Goal: Transaction & Acquisition: Purchase product/service

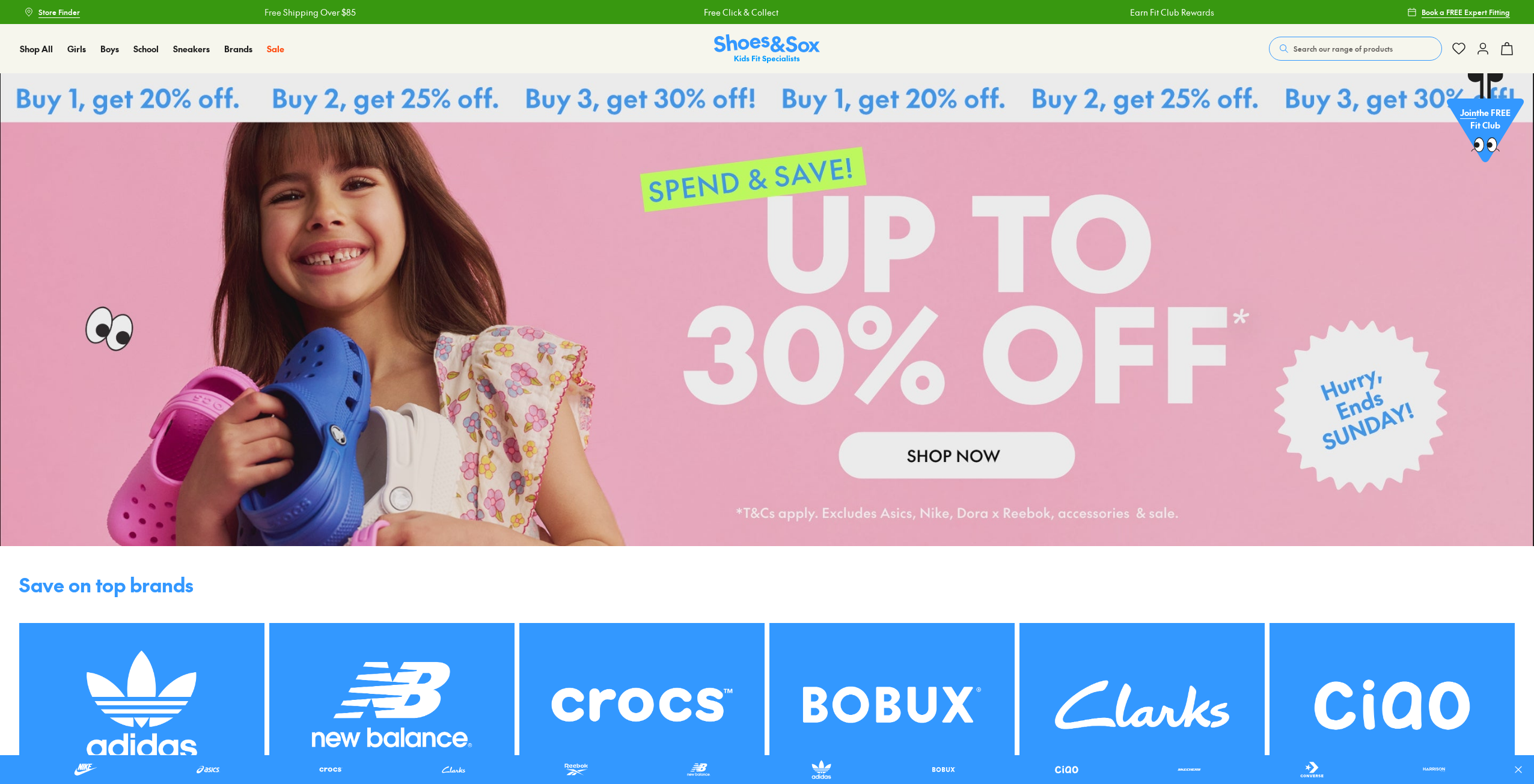
click at [1325, 48] on span "Search our range of products" at bounding box center [1343, 48] width 99 height 11
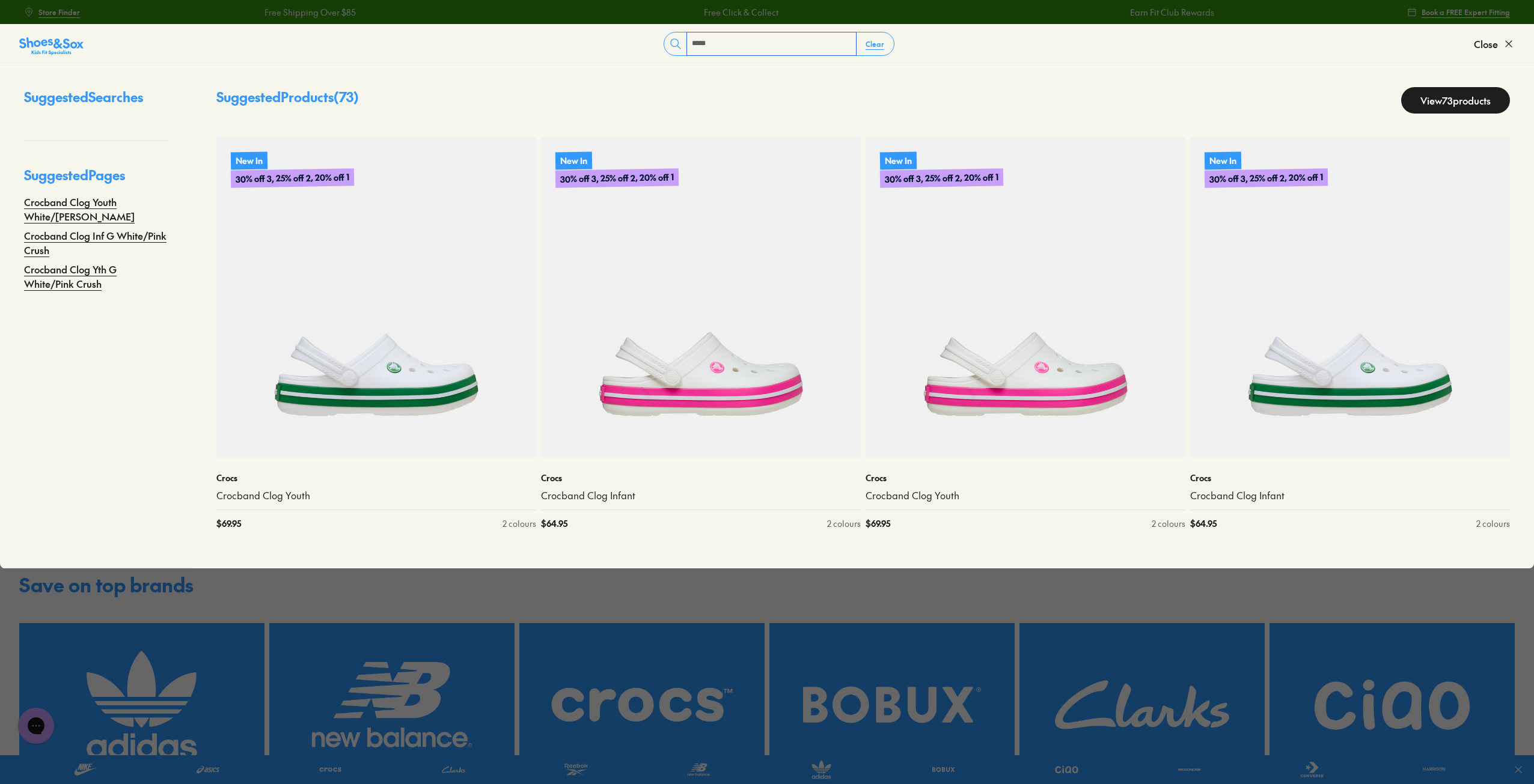
type input "******"
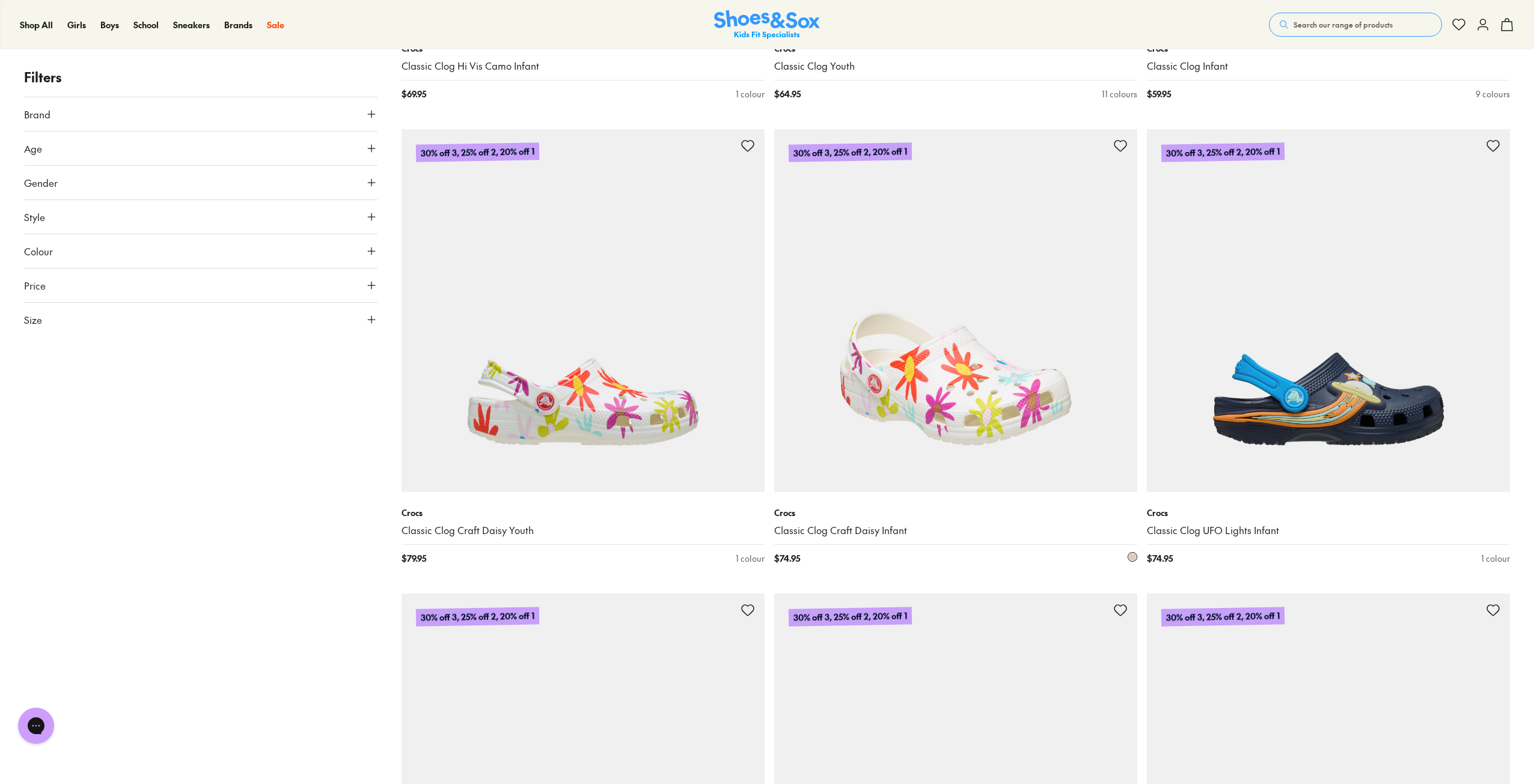
scroll to position [1322, 0]
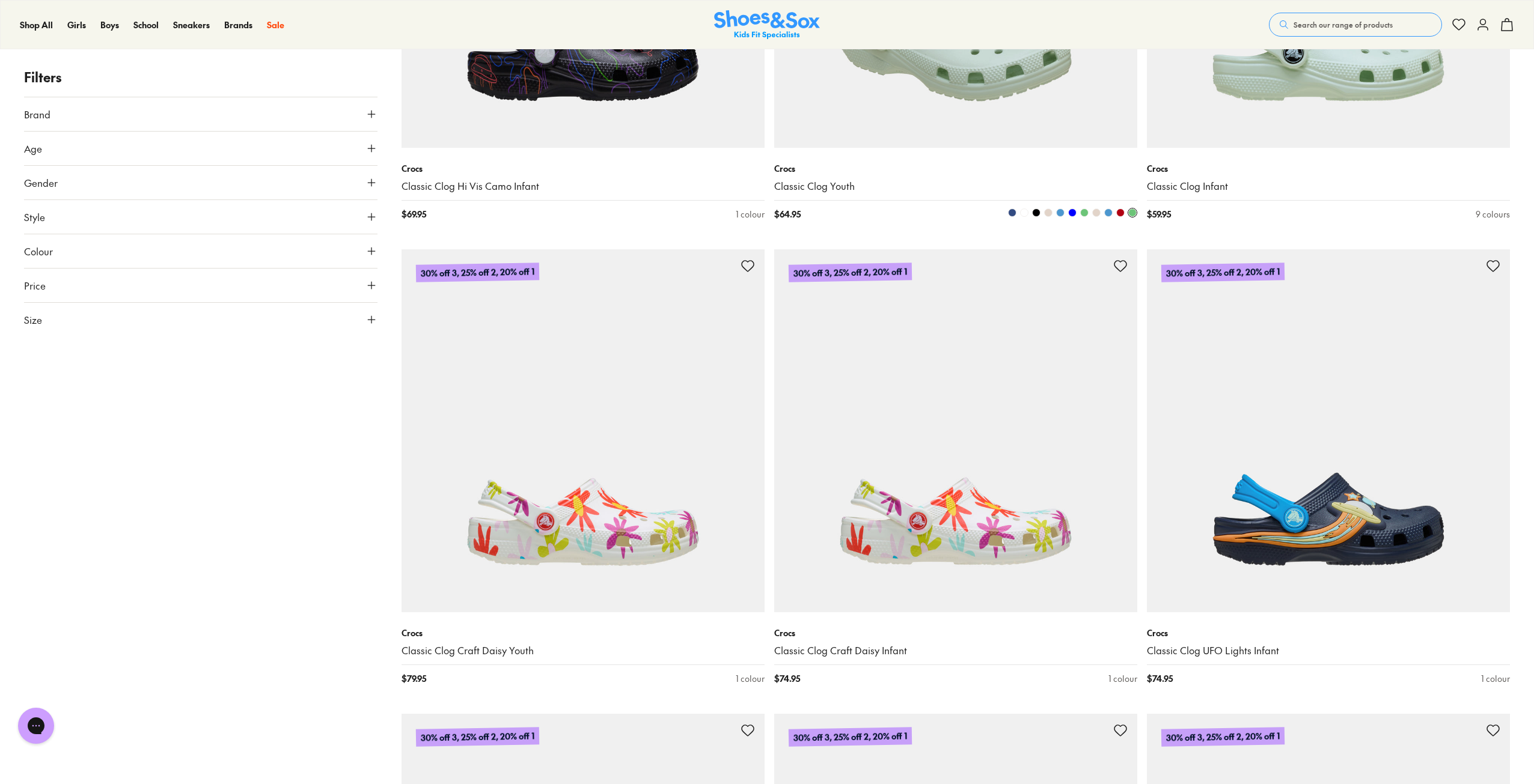
click at [1036, 213] on span at bounding box center [1037, 213] width 9 height 9
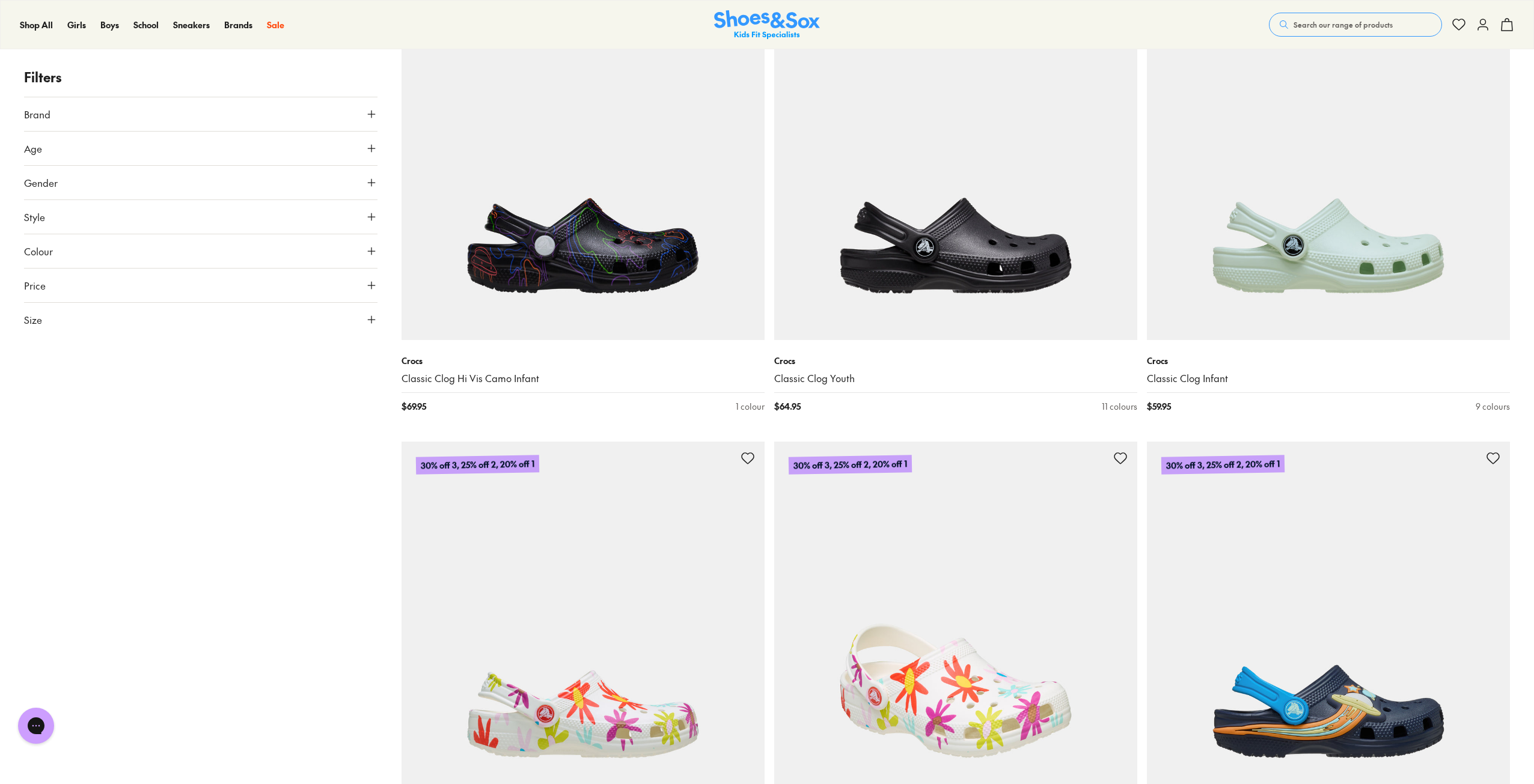
scroll to position [1082, 0]
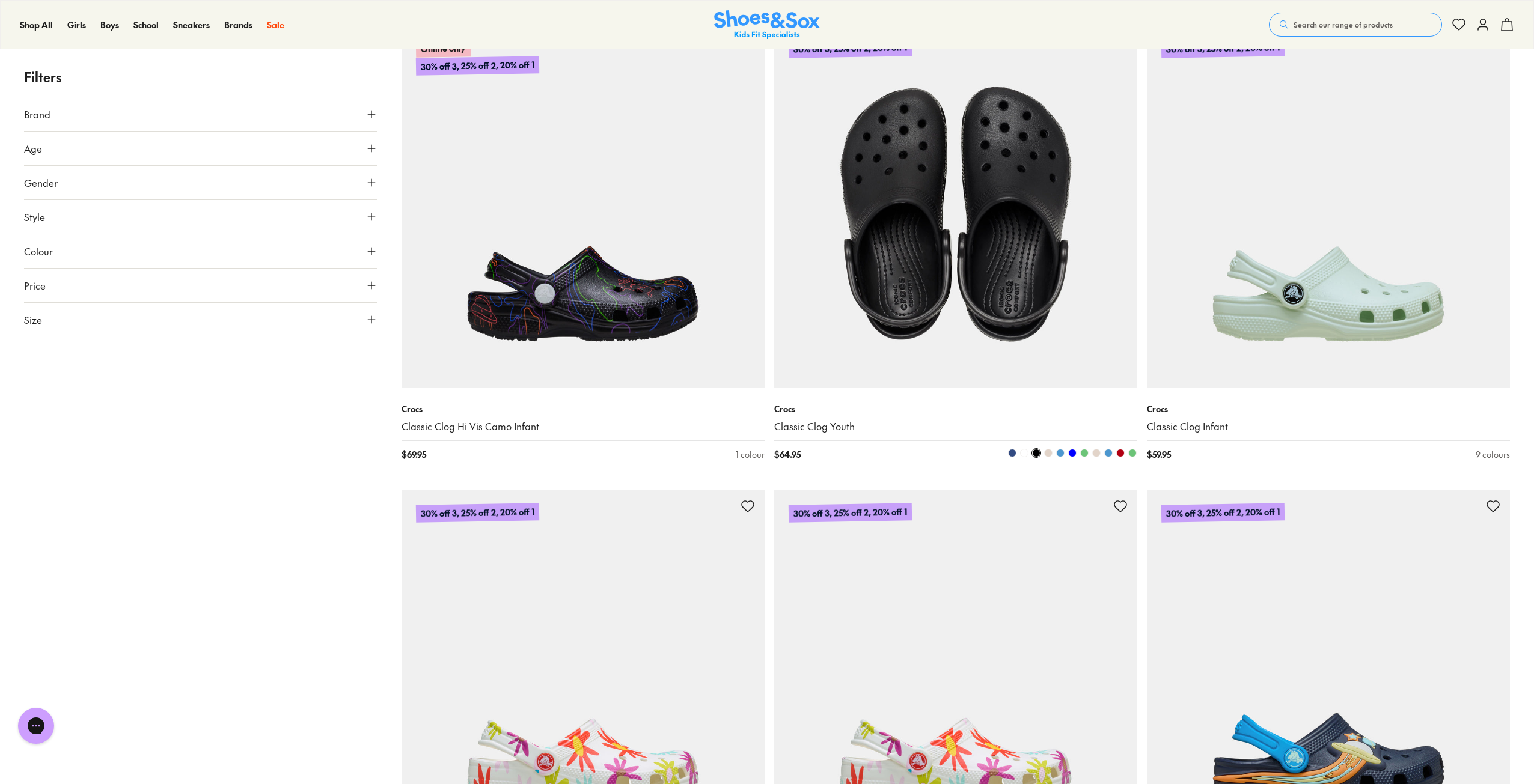
click at [1011, 454] on span at bounding box center [1012, 453] width 9 height 9
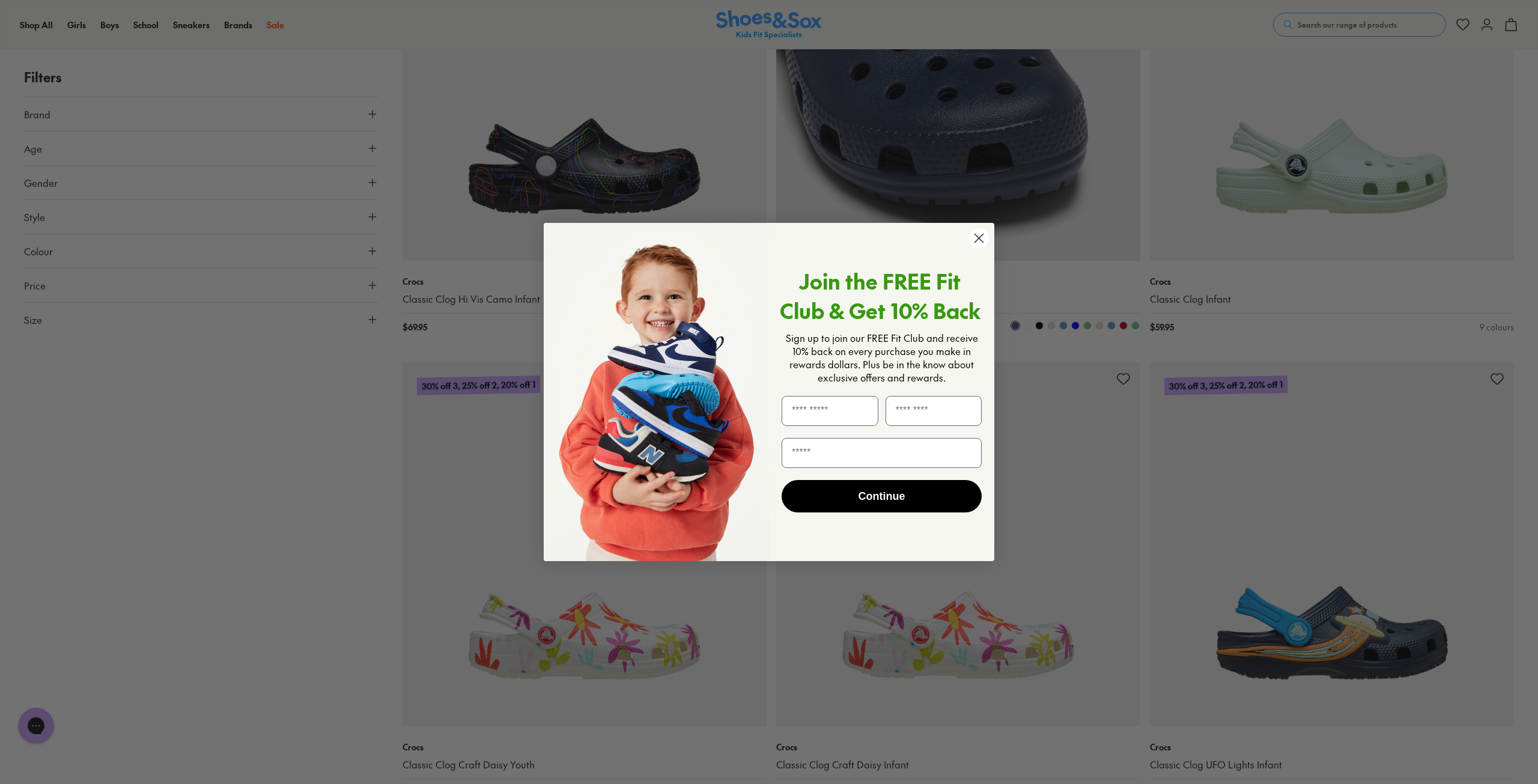
scroll to position [1264, 0]
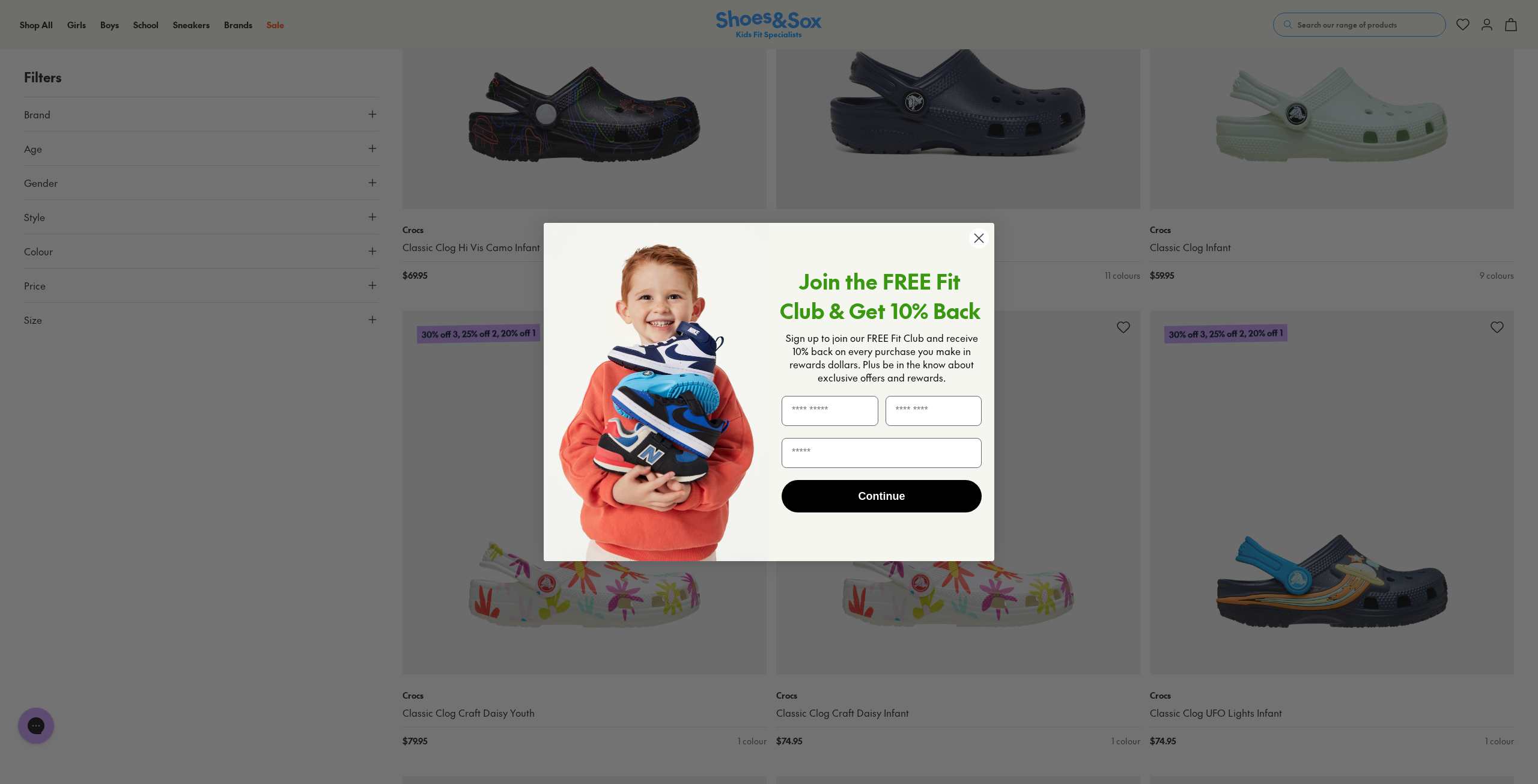
click at [980, 239] on icon "Close dialog" at bounding box center [979, 238] width 9 height 9
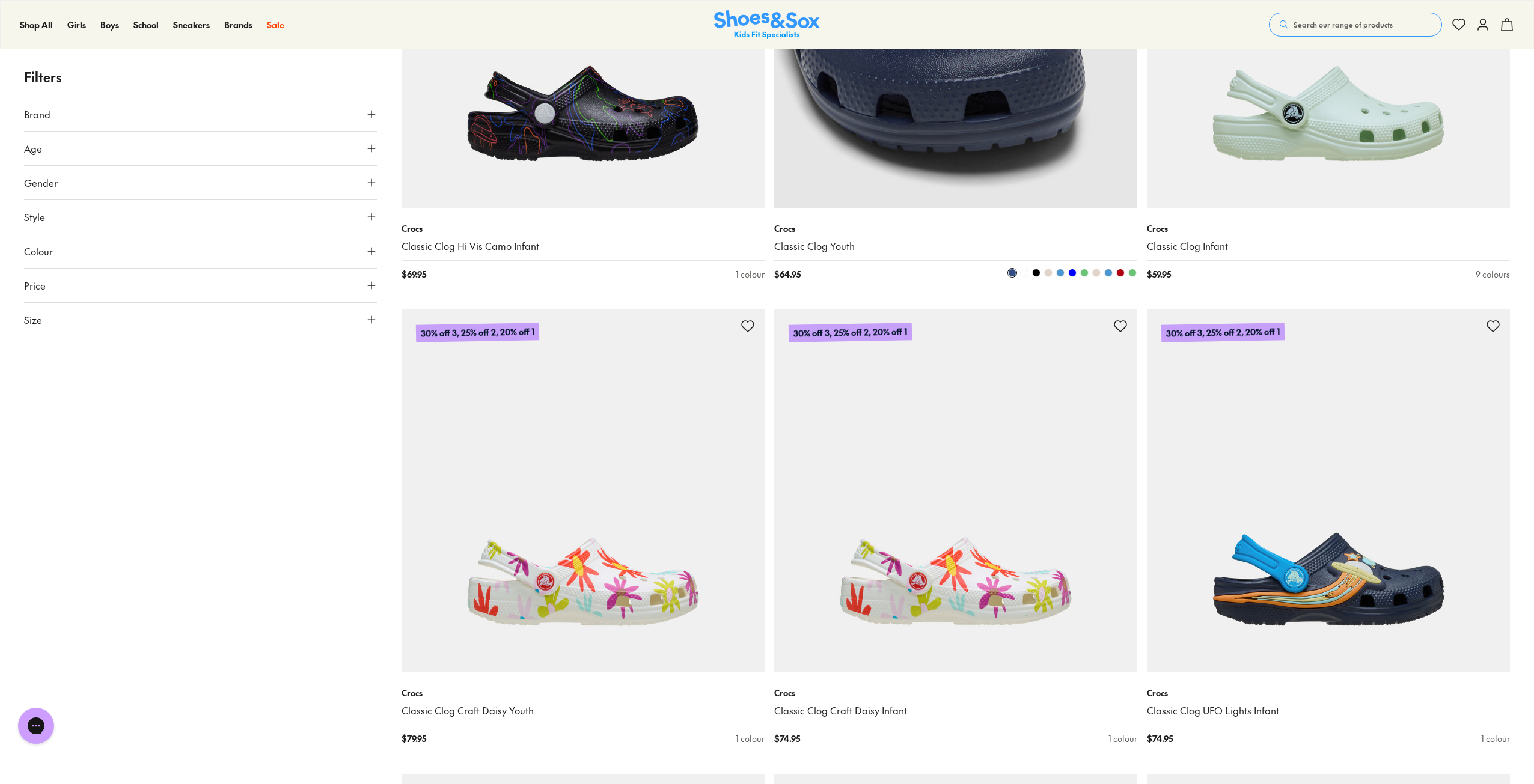
scroll to position [1202, 0]
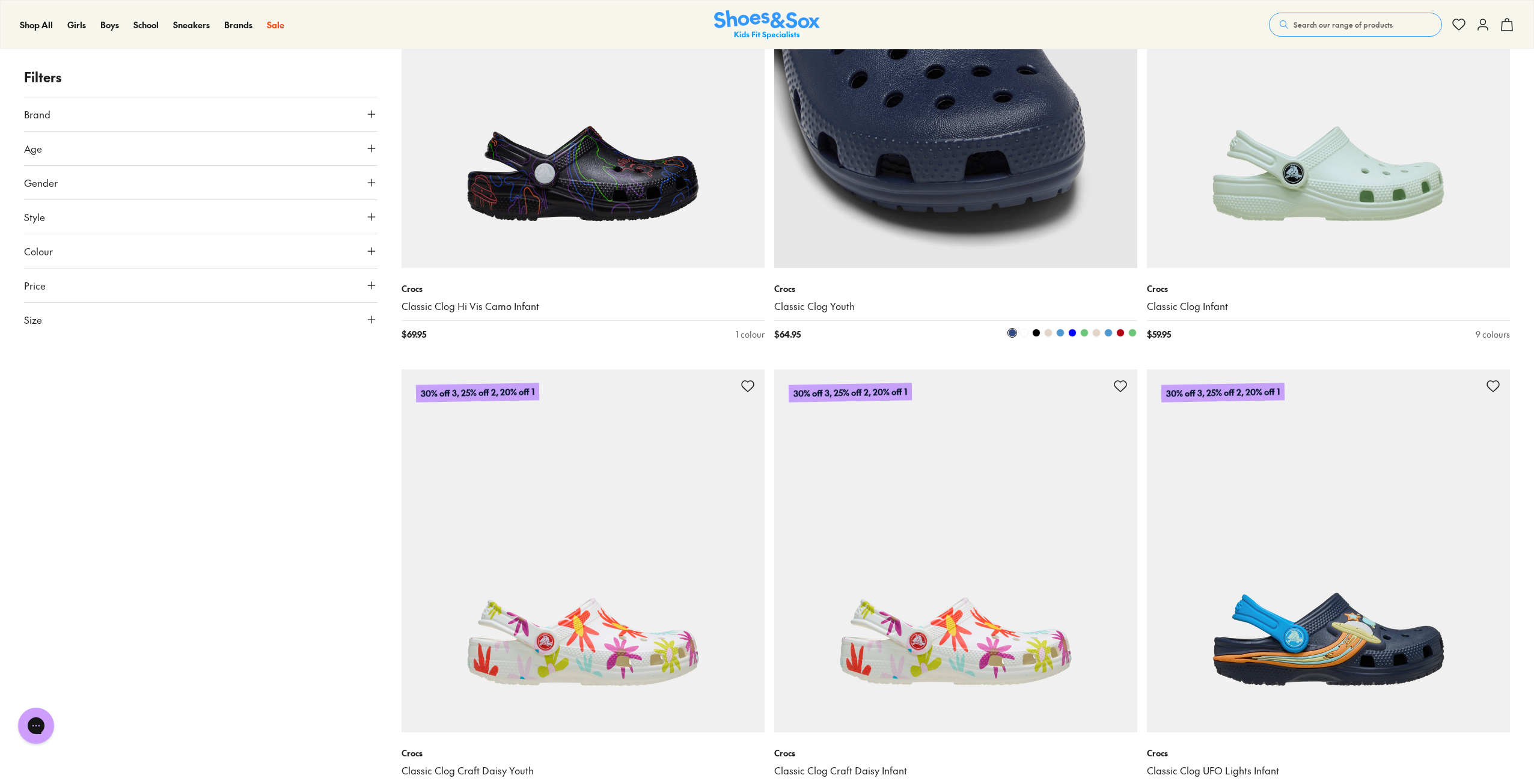
click at [1050, 335] on span at bounding box center [1048, 333] width 9 height 9
click at [1019, 335] on button at bounding box center [1023, 333] width 10 height 10
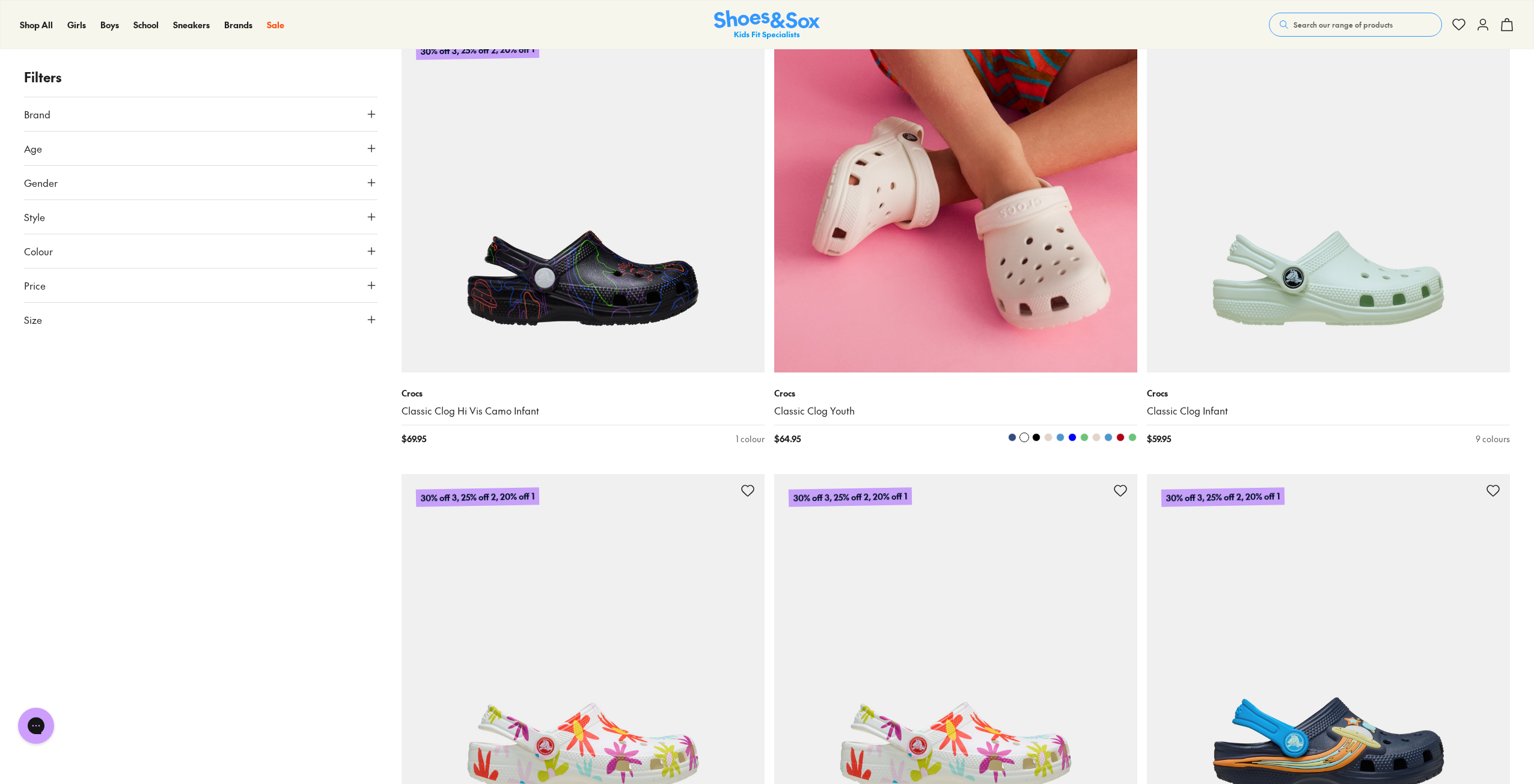
scroll to position [1082, 0]
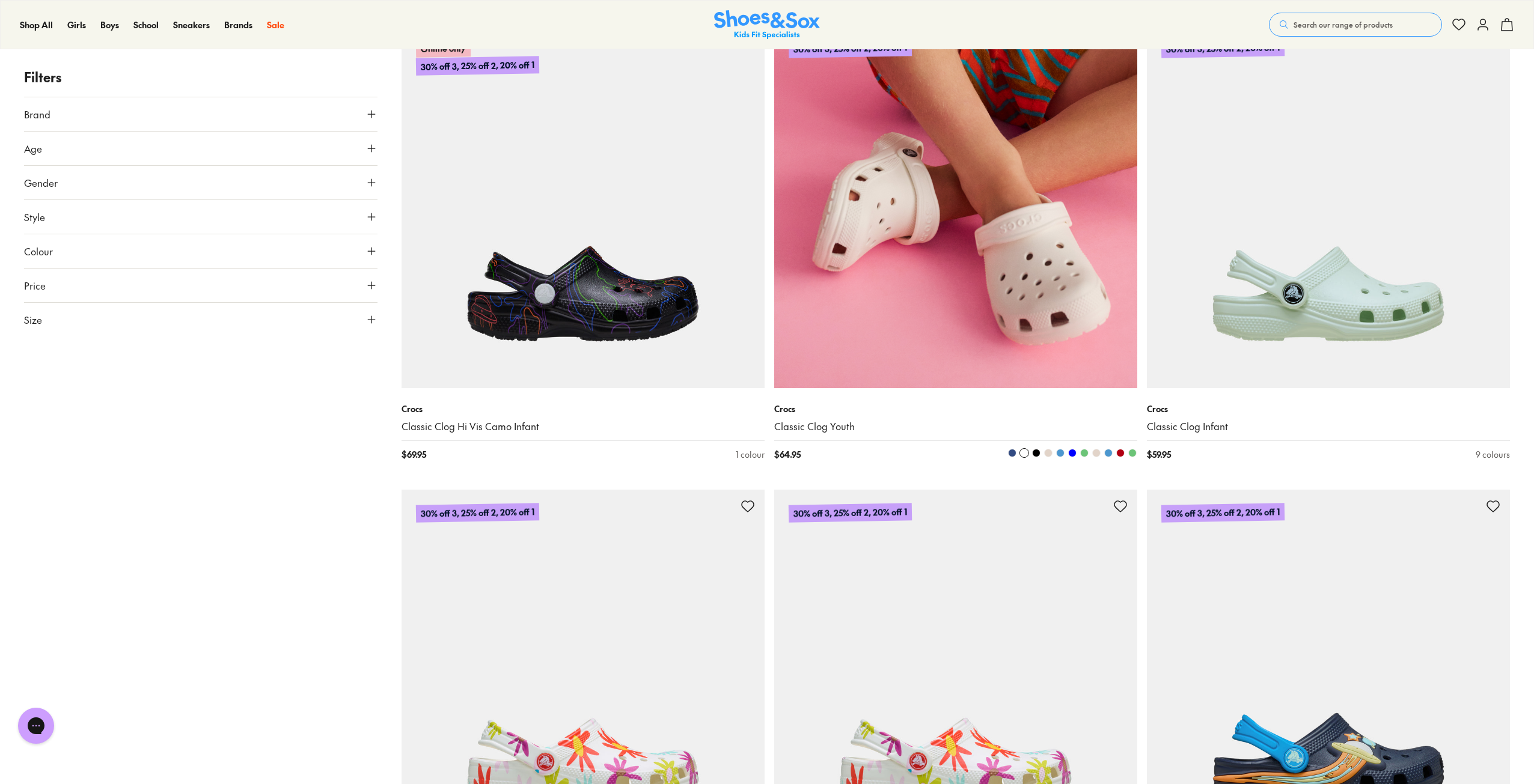
click at [1048, 453] on span at bounding box center [1048, 453] width 9 height 9
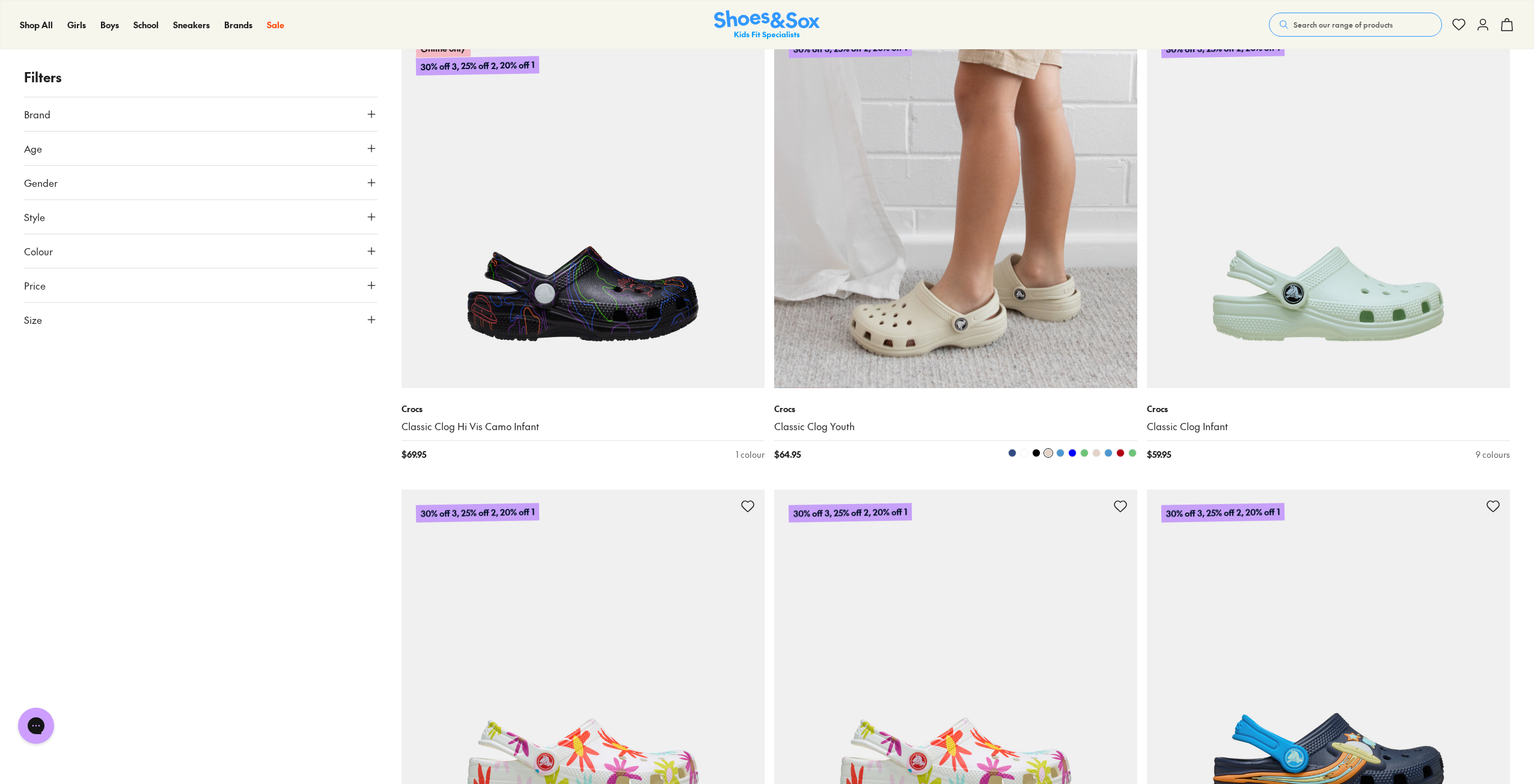
click at [1056, 453] on span at bounding box center [1060, 453] width 9 height 9
click at [1065, 455] on div at bounding box center [1046, 454] width 181 height 12
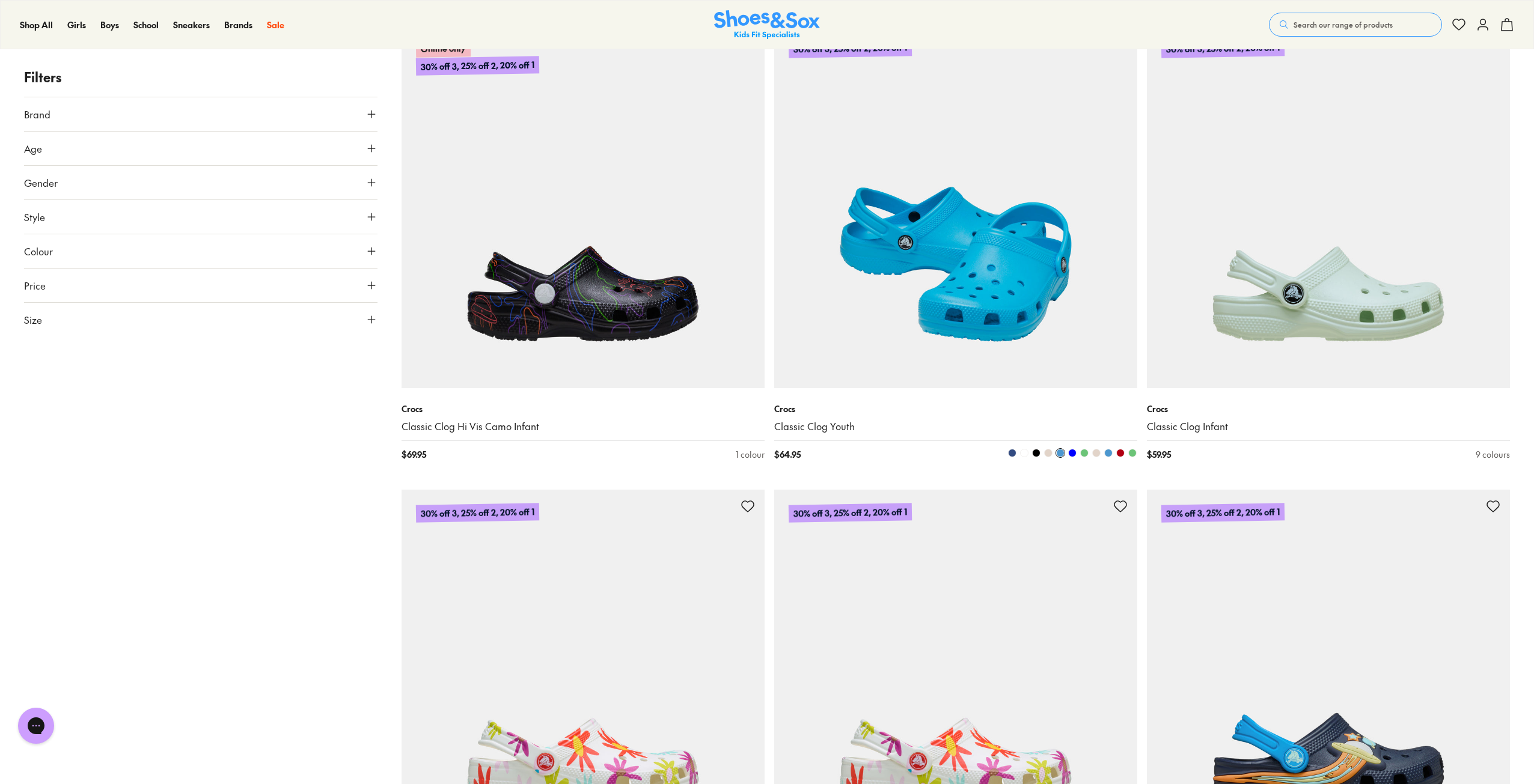
click at [1069, 455] on span at bounding box center [1072, 453] width 9 height 9
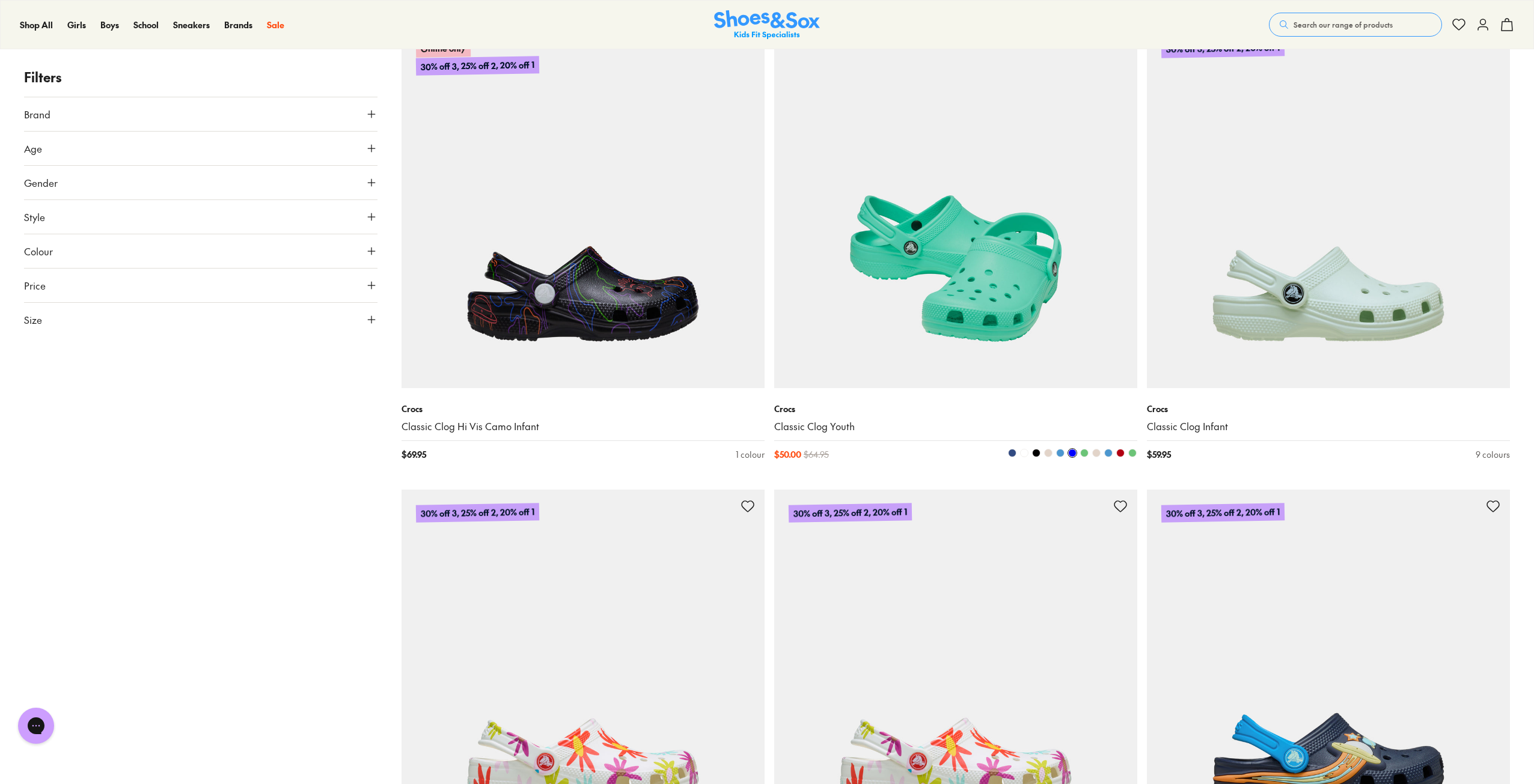
click at [1083, 453] on span at bounding box center [1084, 453] width 9 height 9
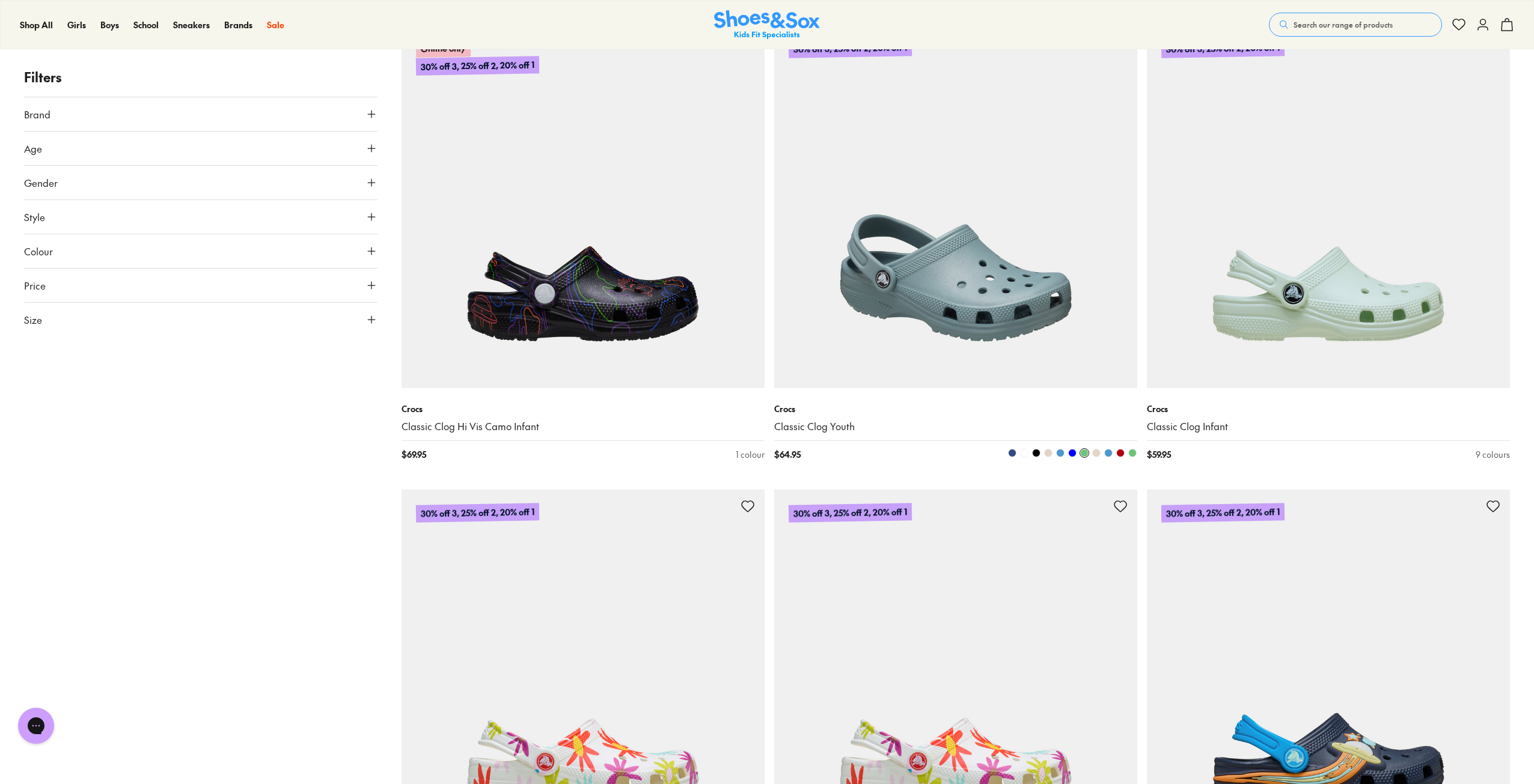
click at [1096, 456] on span at bounding box center [1097, 453] width 9 height 9
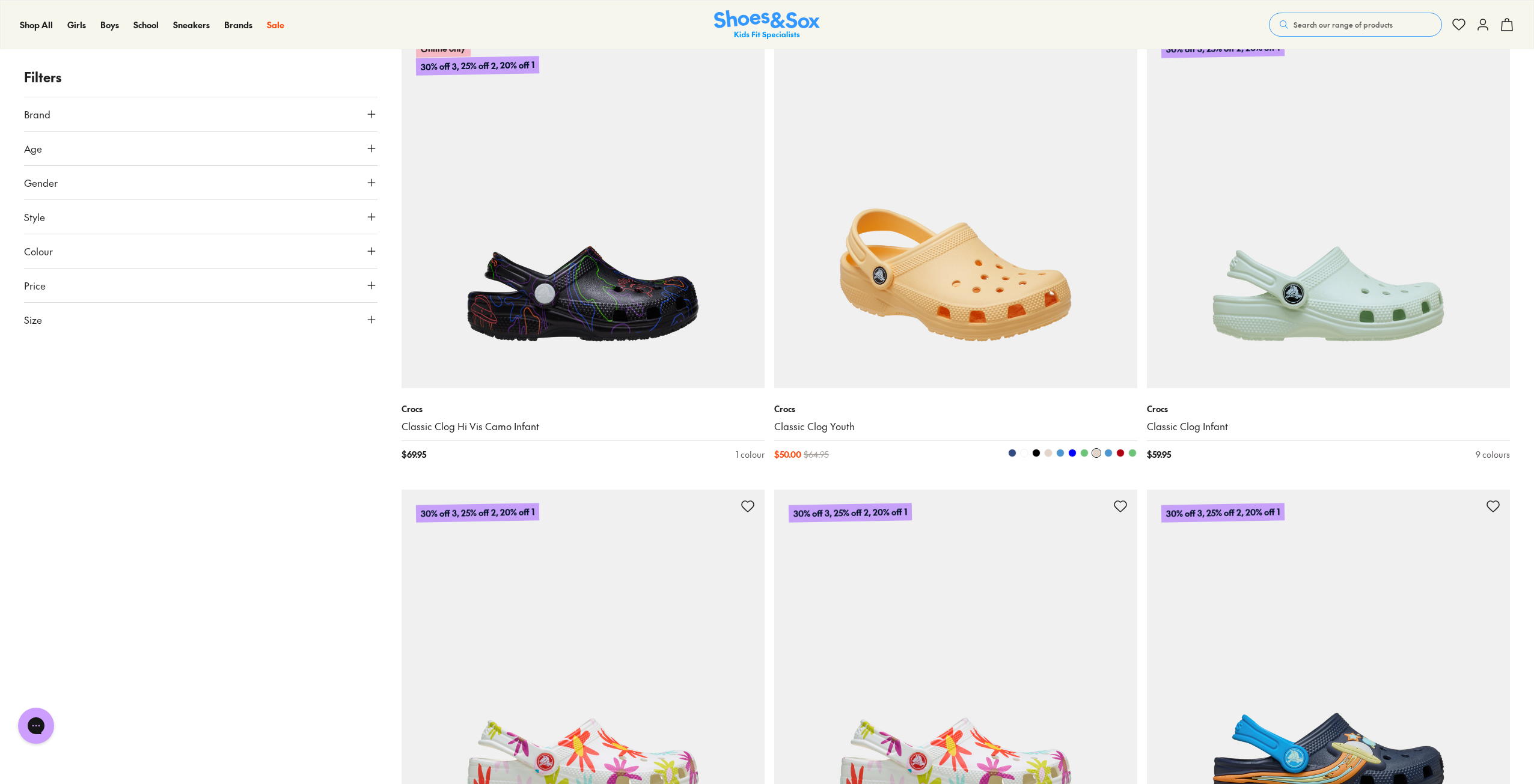
click at [1110, 453] on span at bounding box center [1108, 453] width 9 height 9
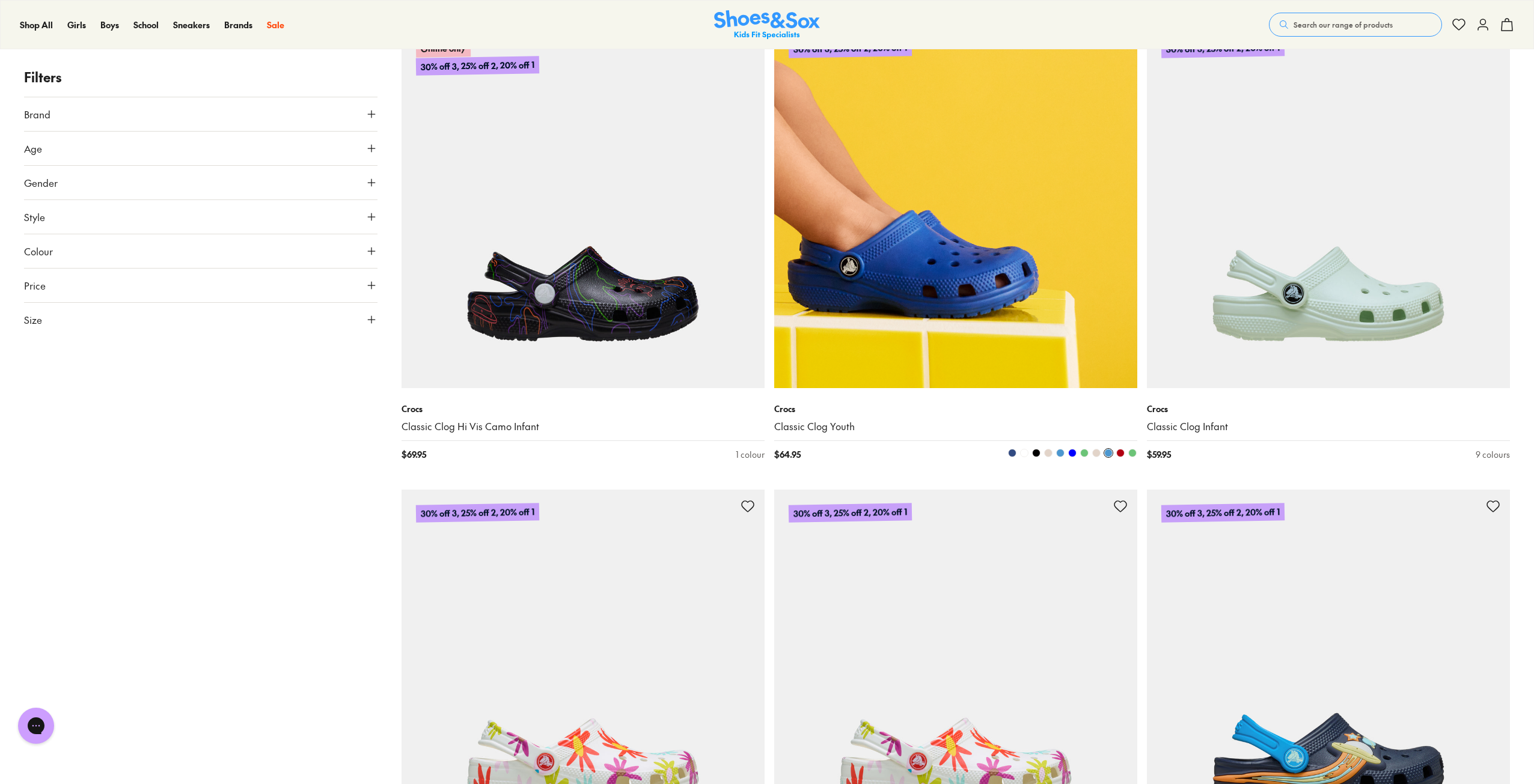
click at [1121, 456] on span at bounding box center [1121, 453] width 9 height 9
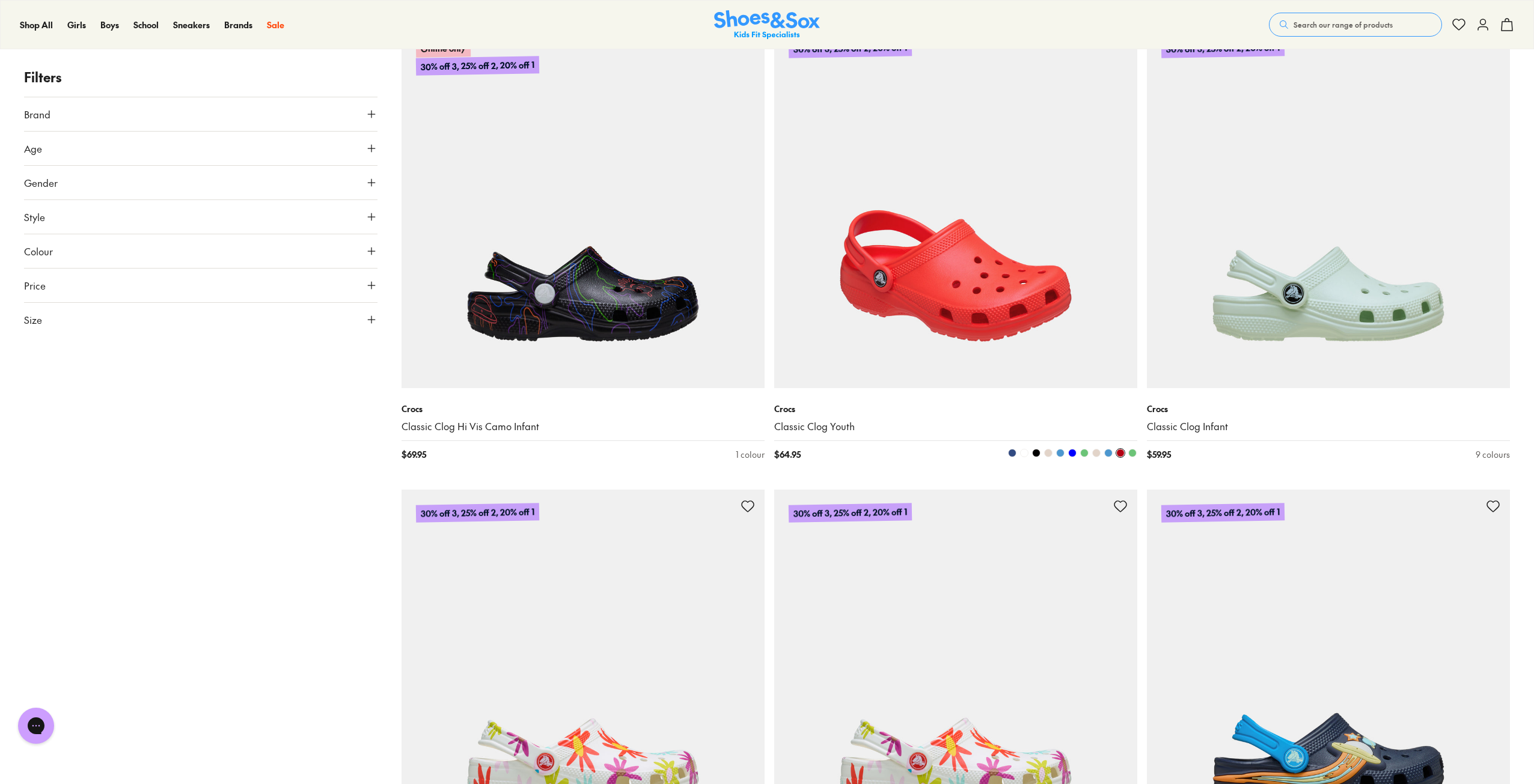
click at [1137, 453] on button at bounding box center [1132, 453] width 10 height 10
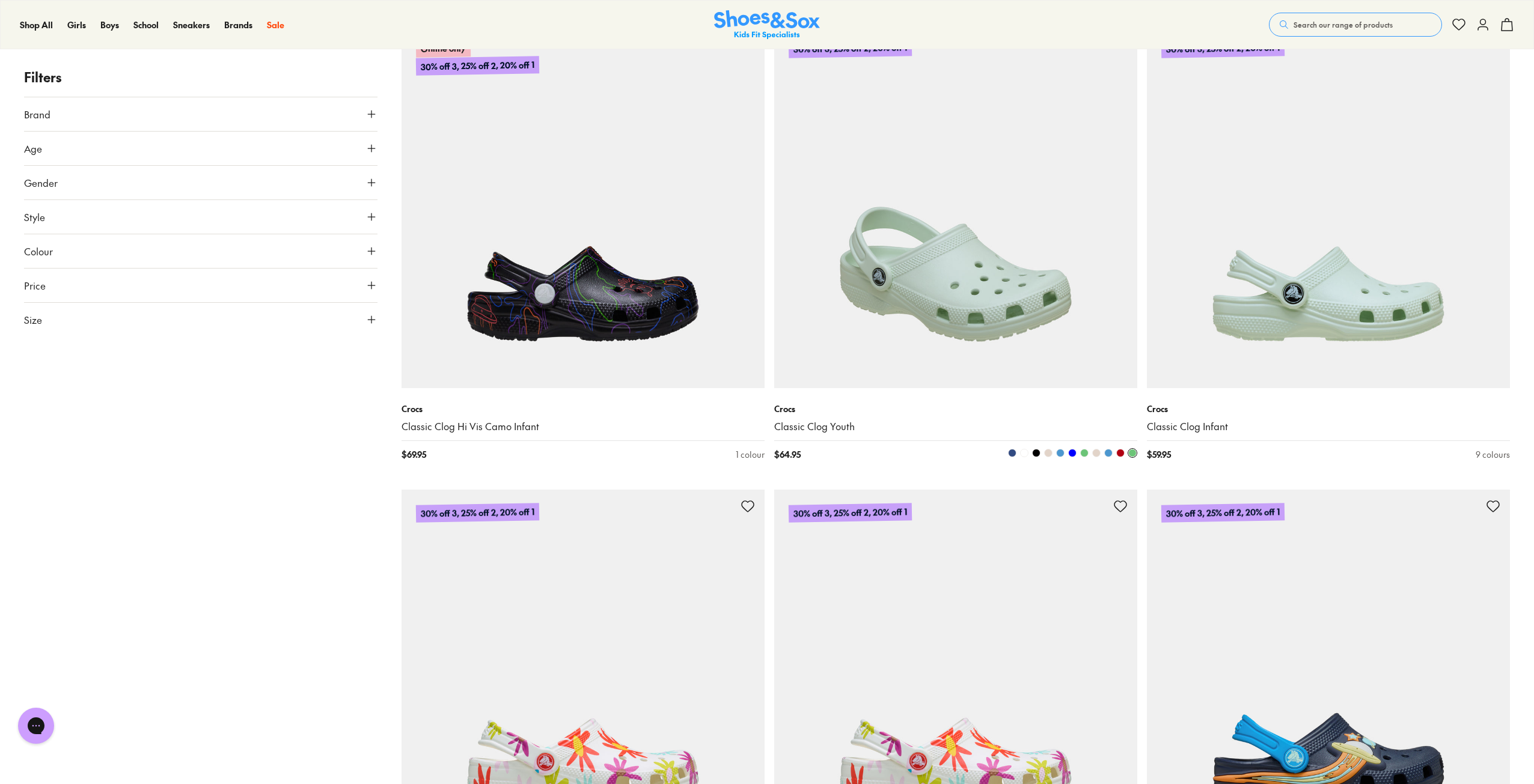
click at [1025, 453] on span at bounding box center [1024, 453] width 9 height 9
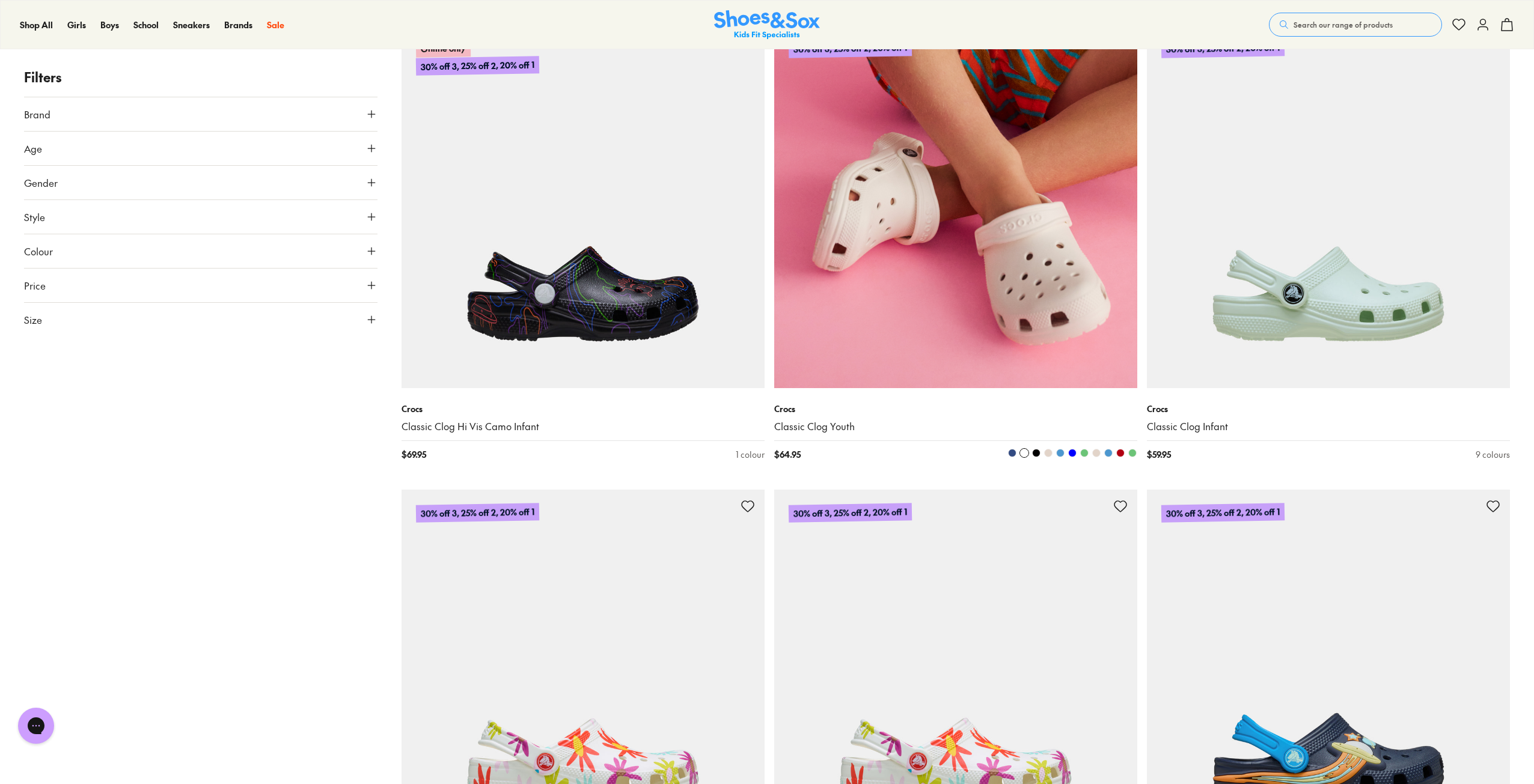
click at [1012, 453] on span at bounding box center [1012, 453] width 9 height 9
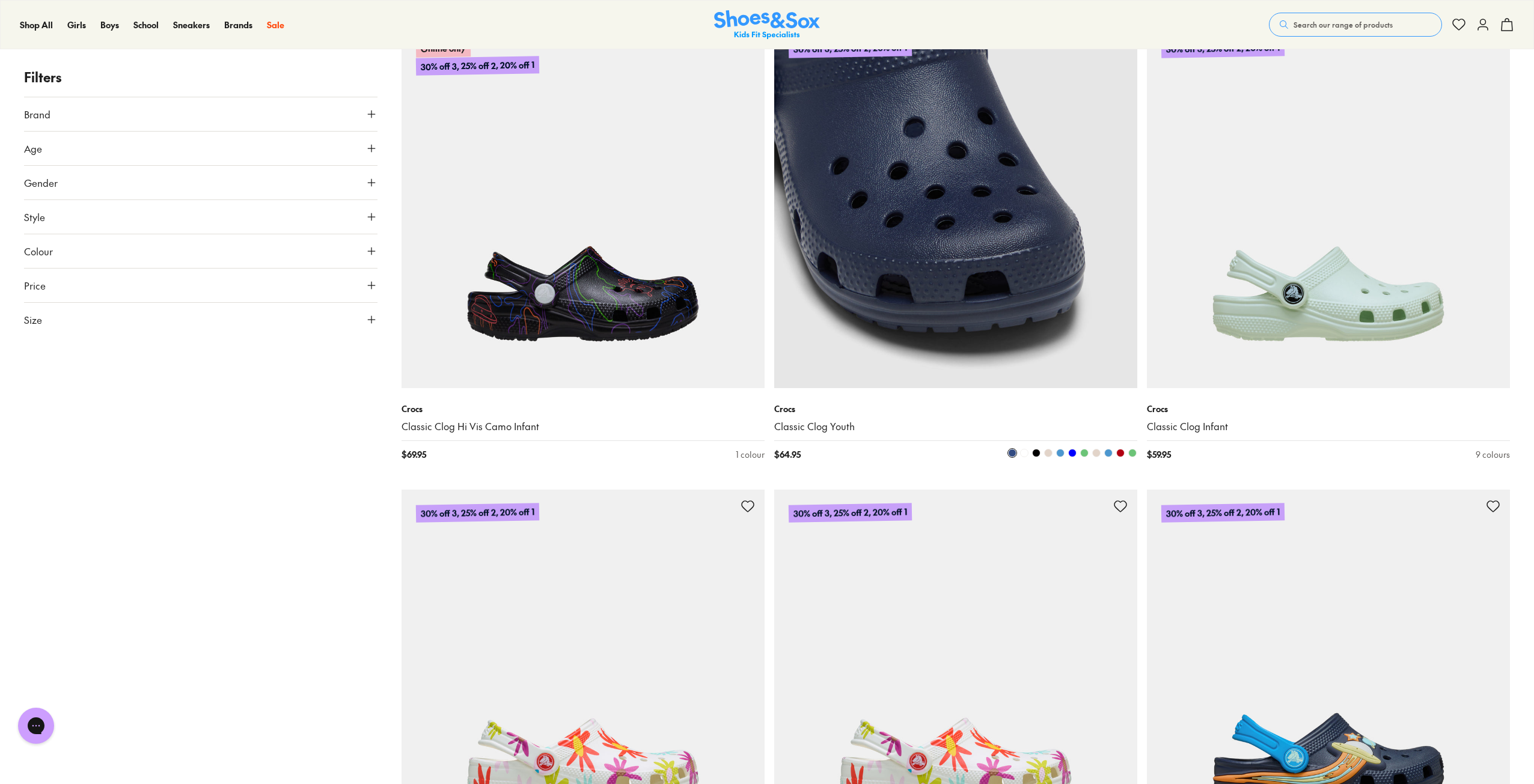
scroll to position [901, 0]
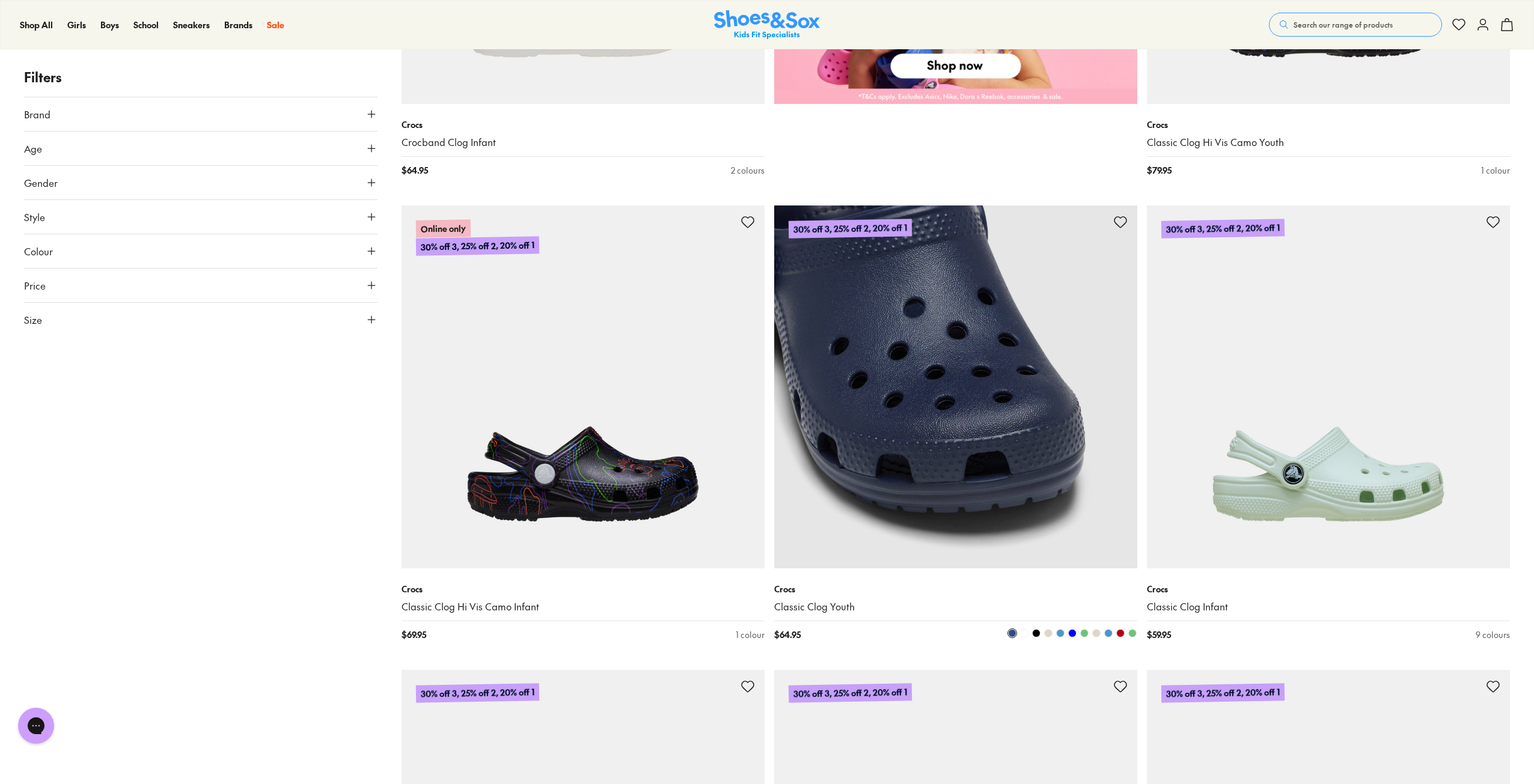
click at [948, 448] on img at bounding box center [955, 387] width 363 height 363
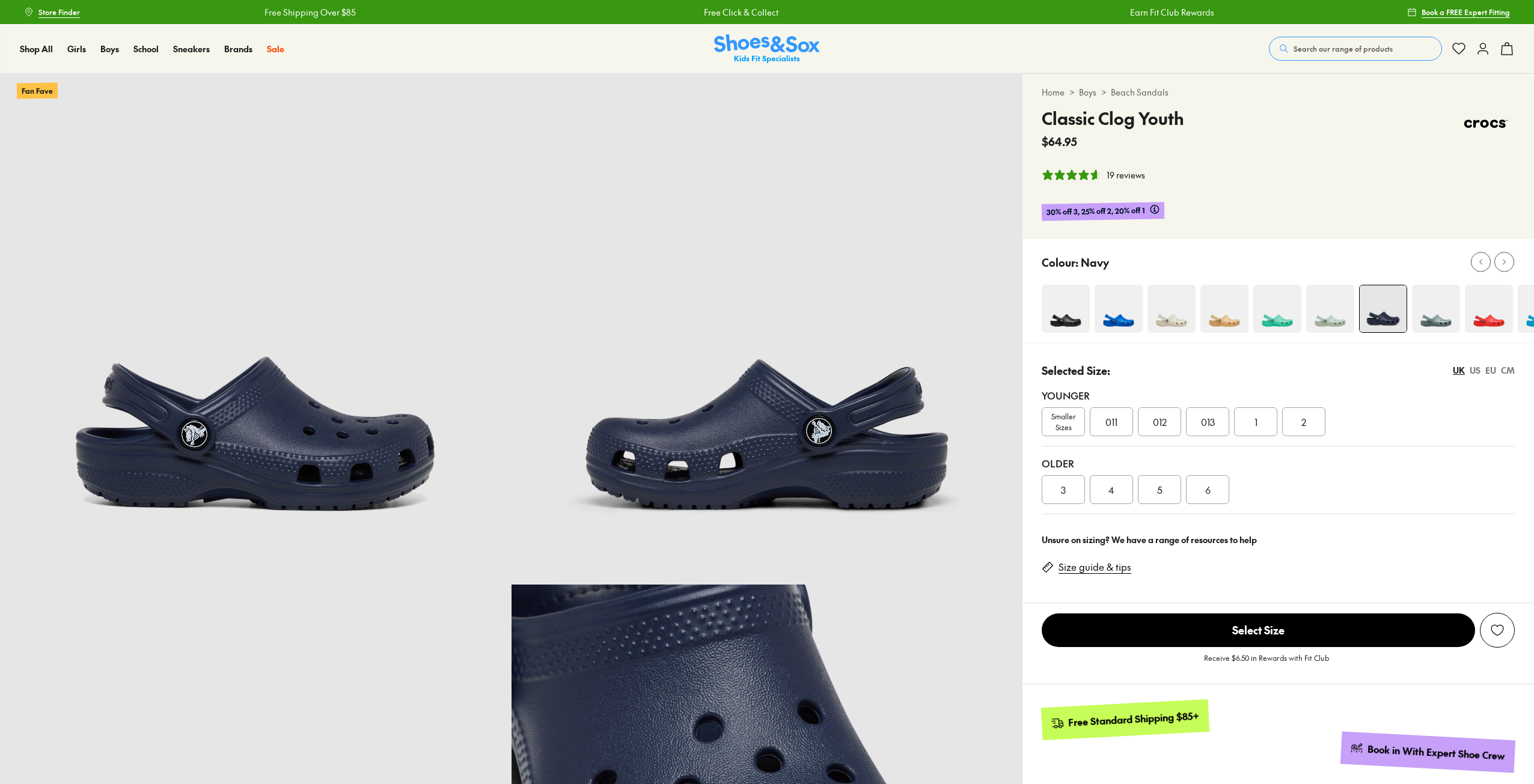
click at [1068, 486] on div "3" at bounding box center [1063, 489] width 43 height 29
select select "*"
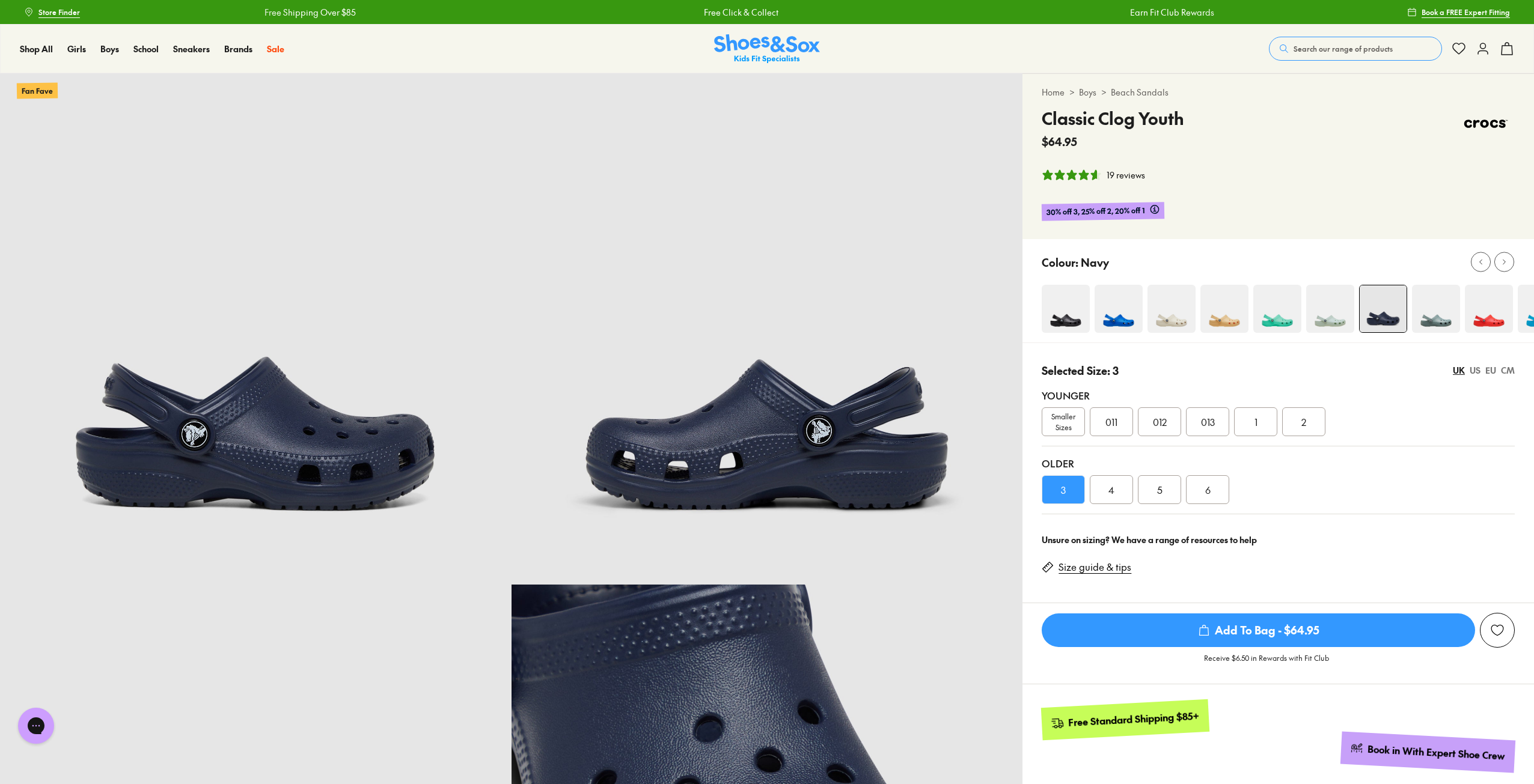
click at [1185, 320] on img at bounding box center [1171, 309] width 48 height 48
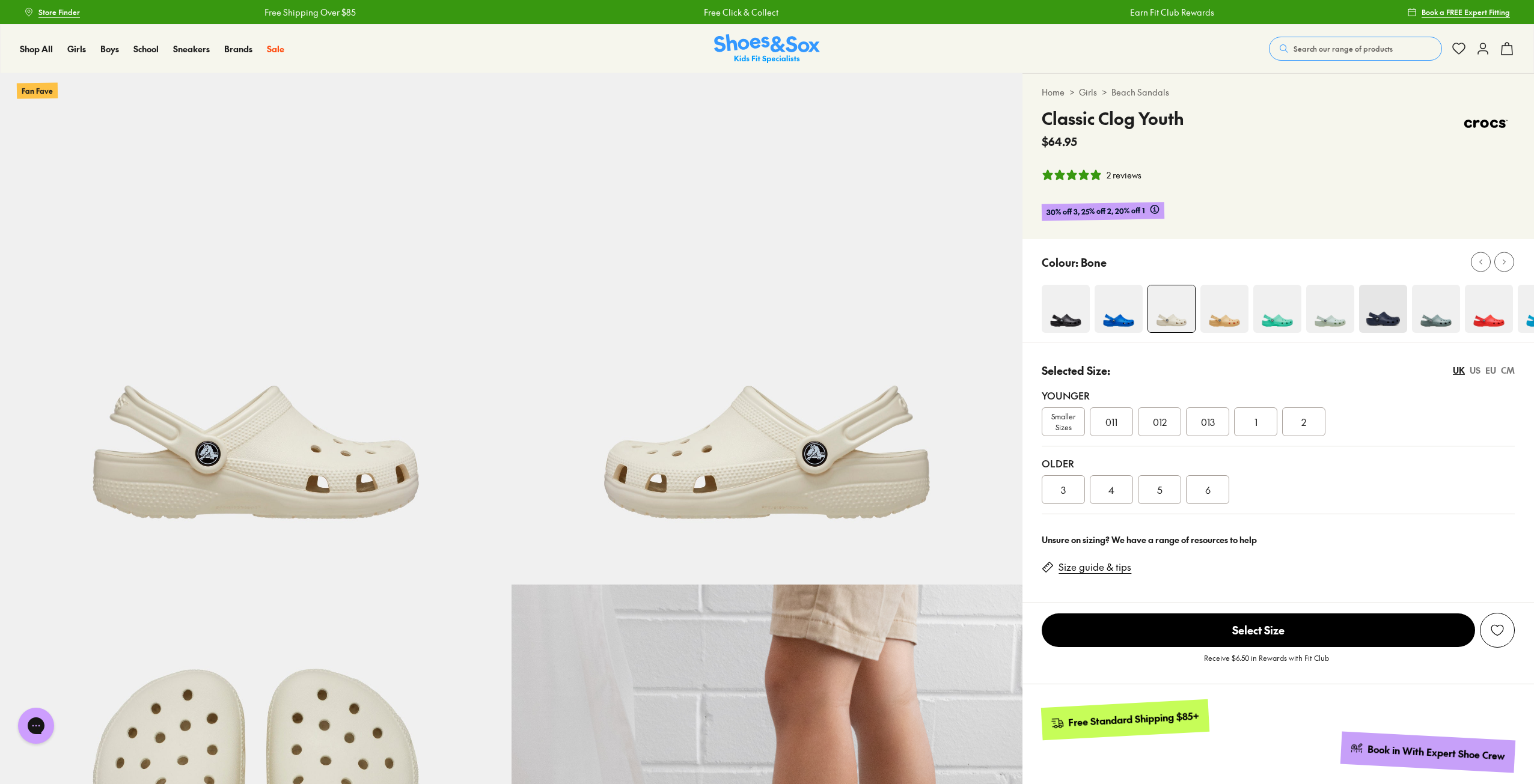
select select "*"
click at [1372, 306] on img at bounding box center [1383, 309] width 48 height 48
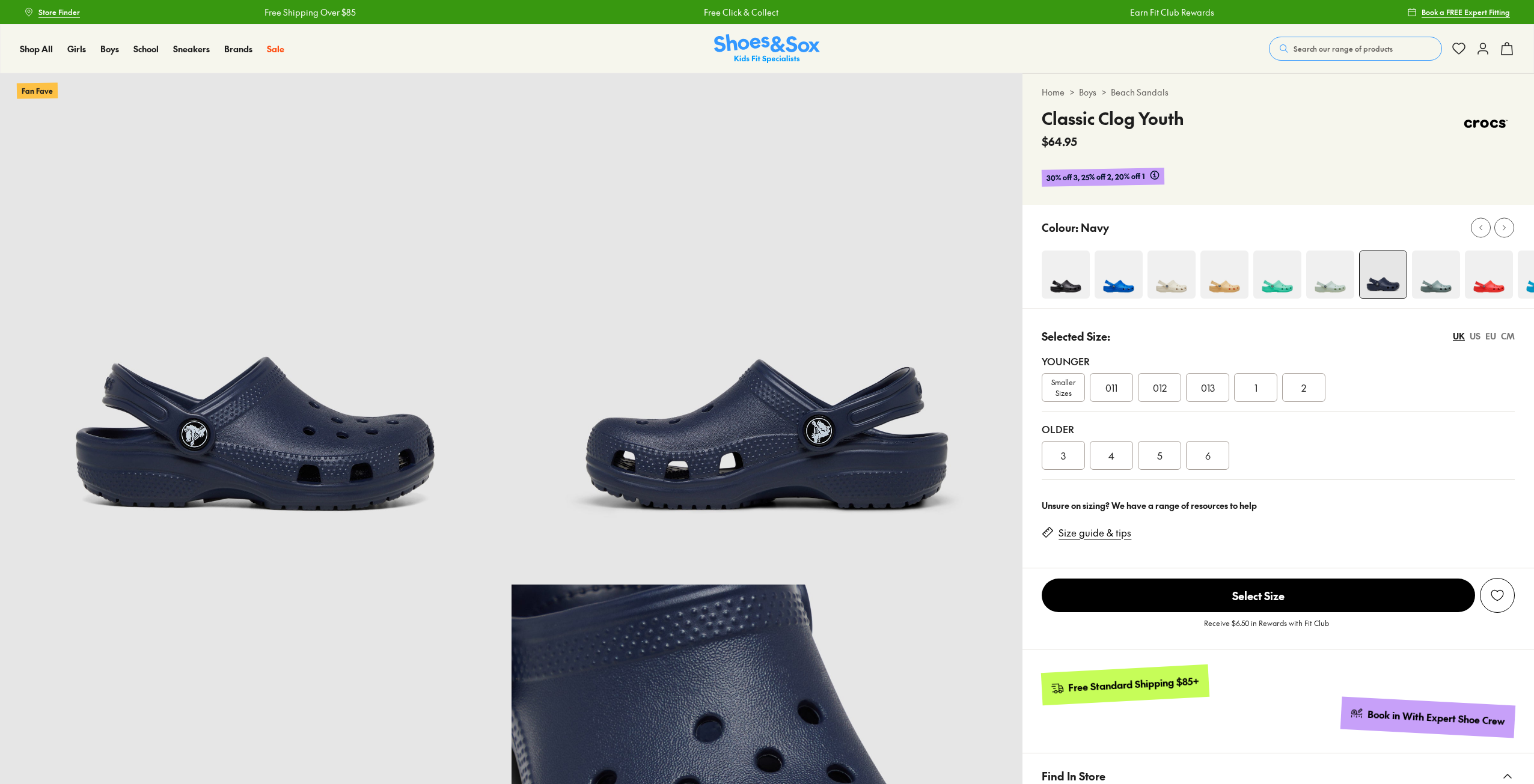
select select "*"
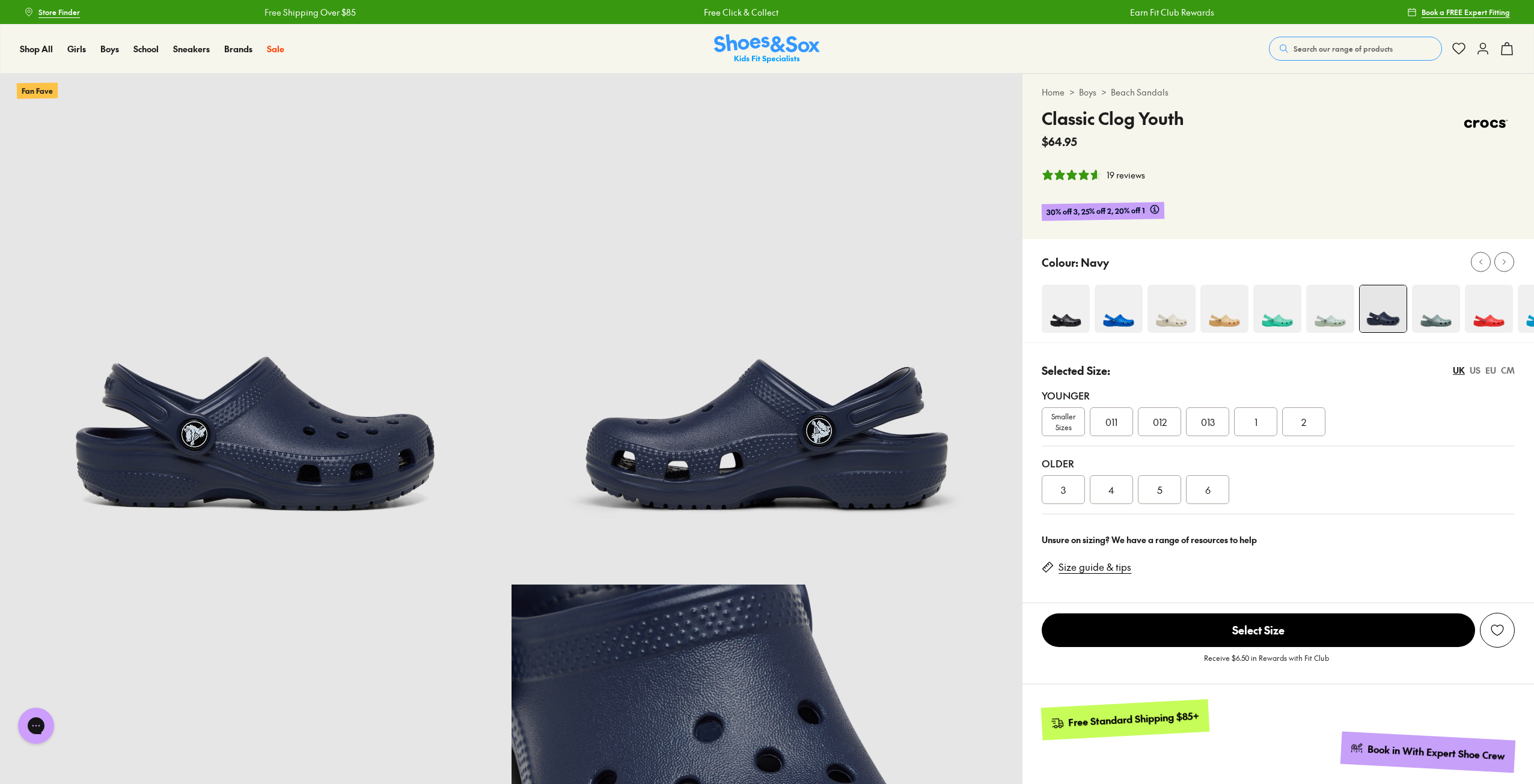
click at [1445, 313] on img at bounding box center [1436, 309] width 48 height 48
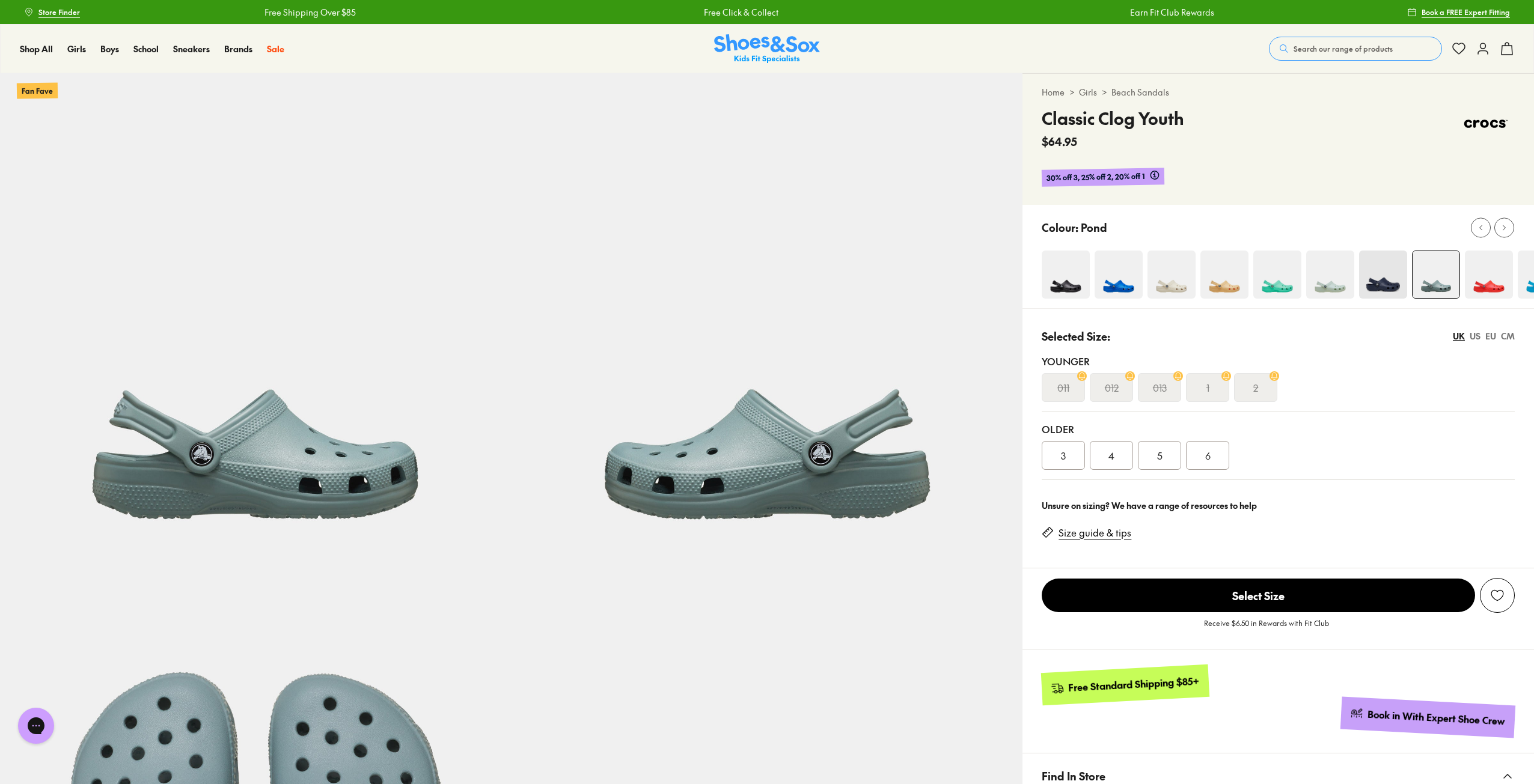
select select "*"
click at [1385, 284] on img at bounding box center [1383, 275] width 48 height 48
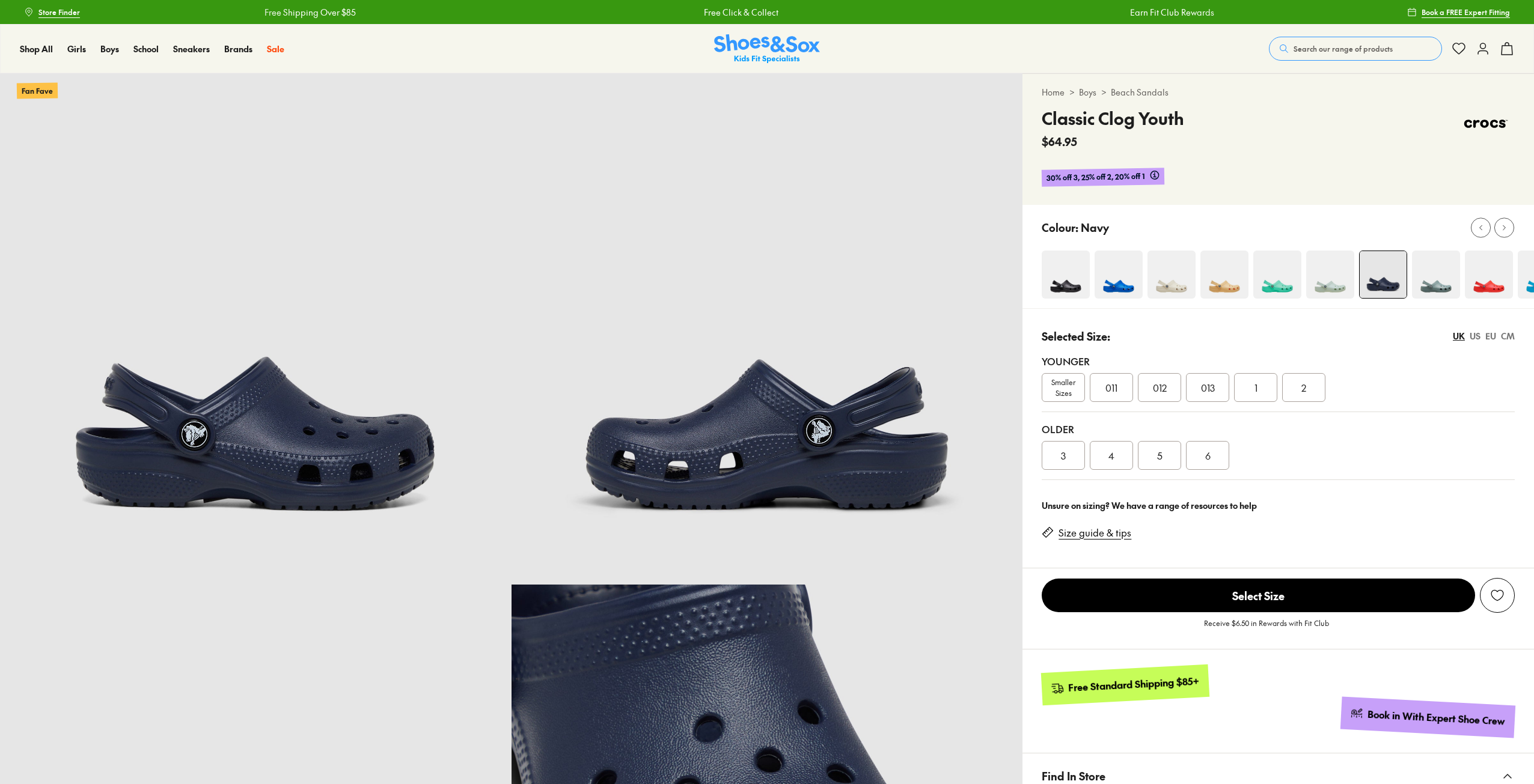
select select "*"
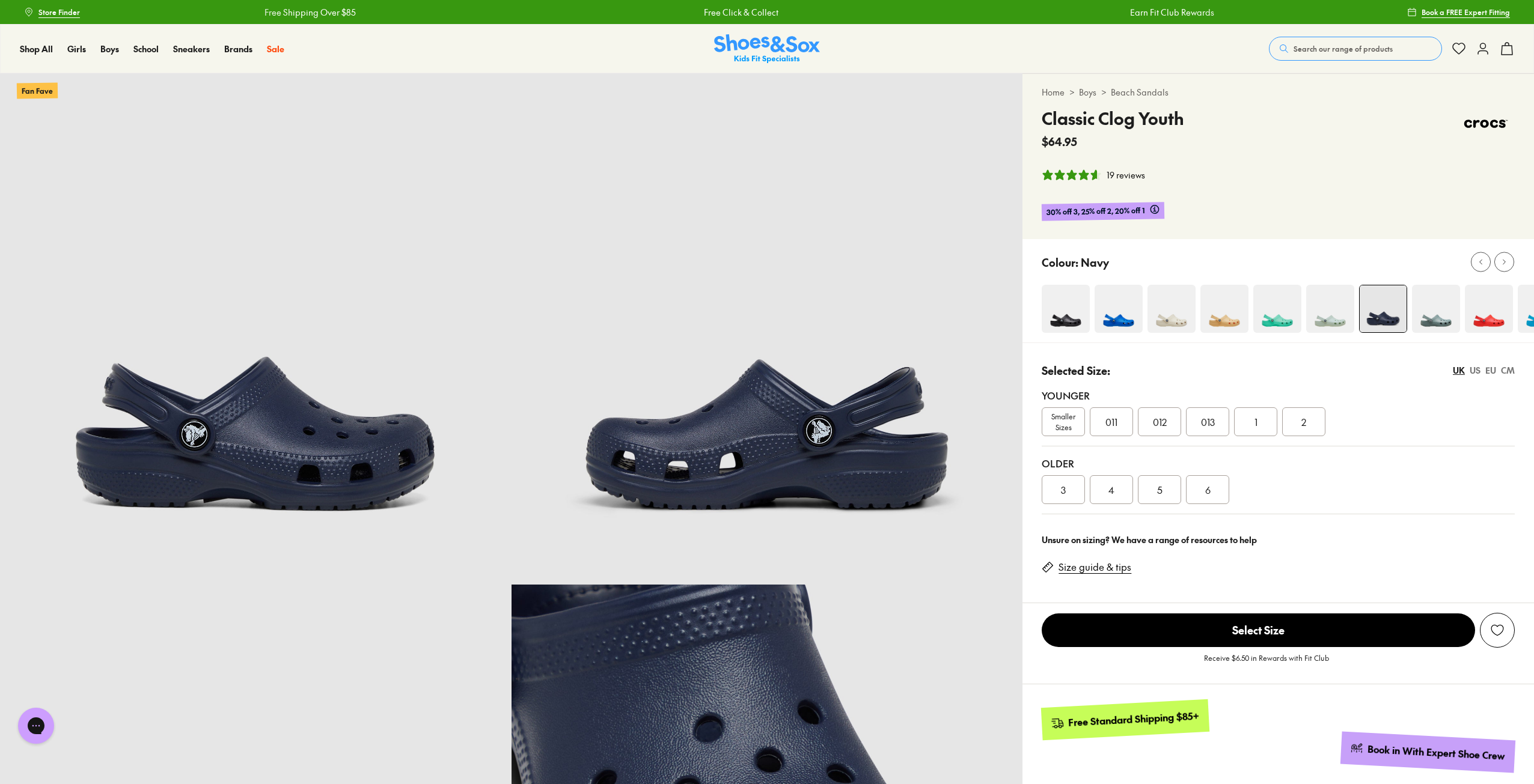
click at [1069, 493] on div "3" at bounding box center [1063, 489] width 43 height 29
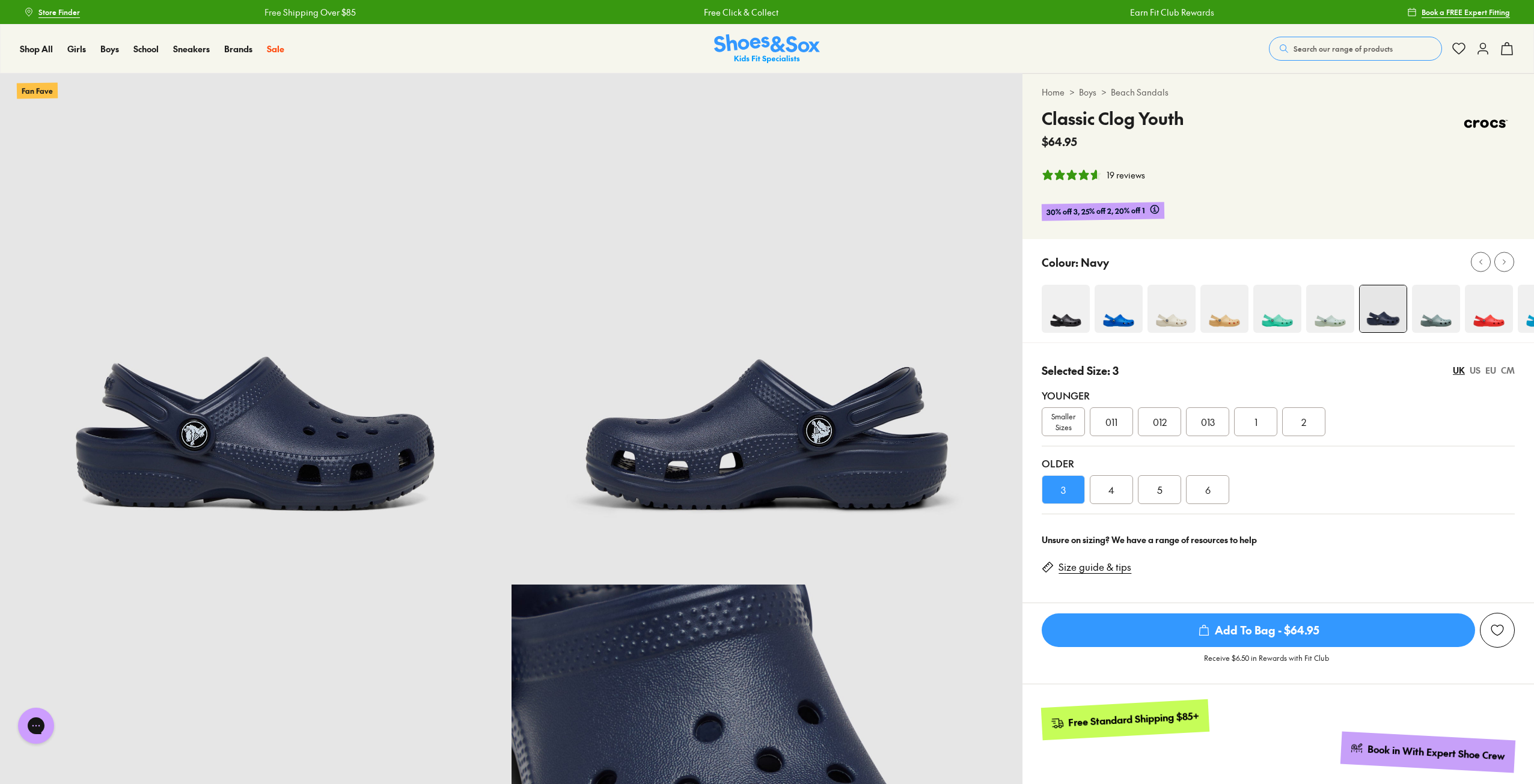
click at [1245, 637] on span "Add To Bag - $64.95" at bounding box center [1258, 630] width 433 height 34
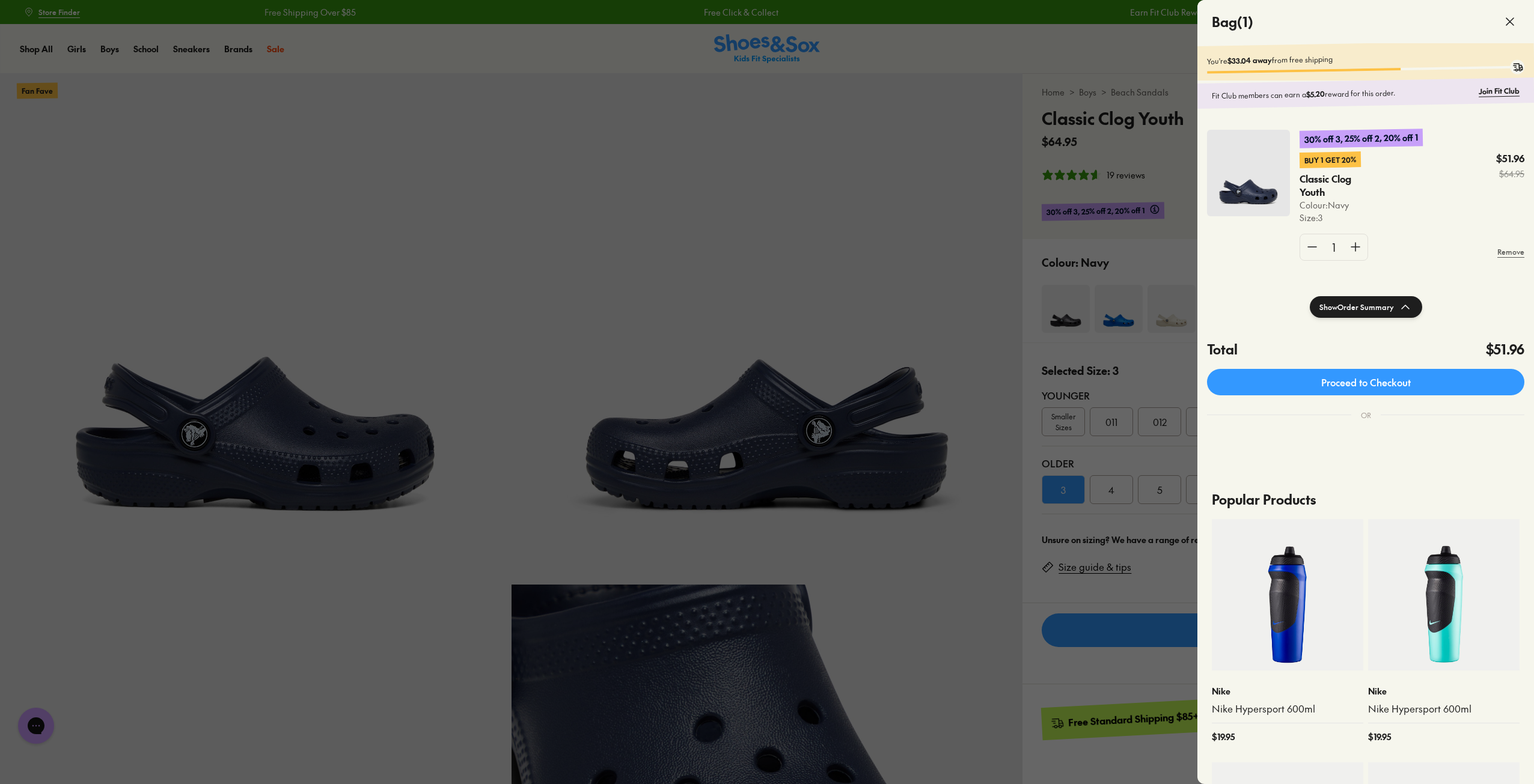
click at [1513, 23] on icon at bounding box center [1510, 22] width 15 height 15
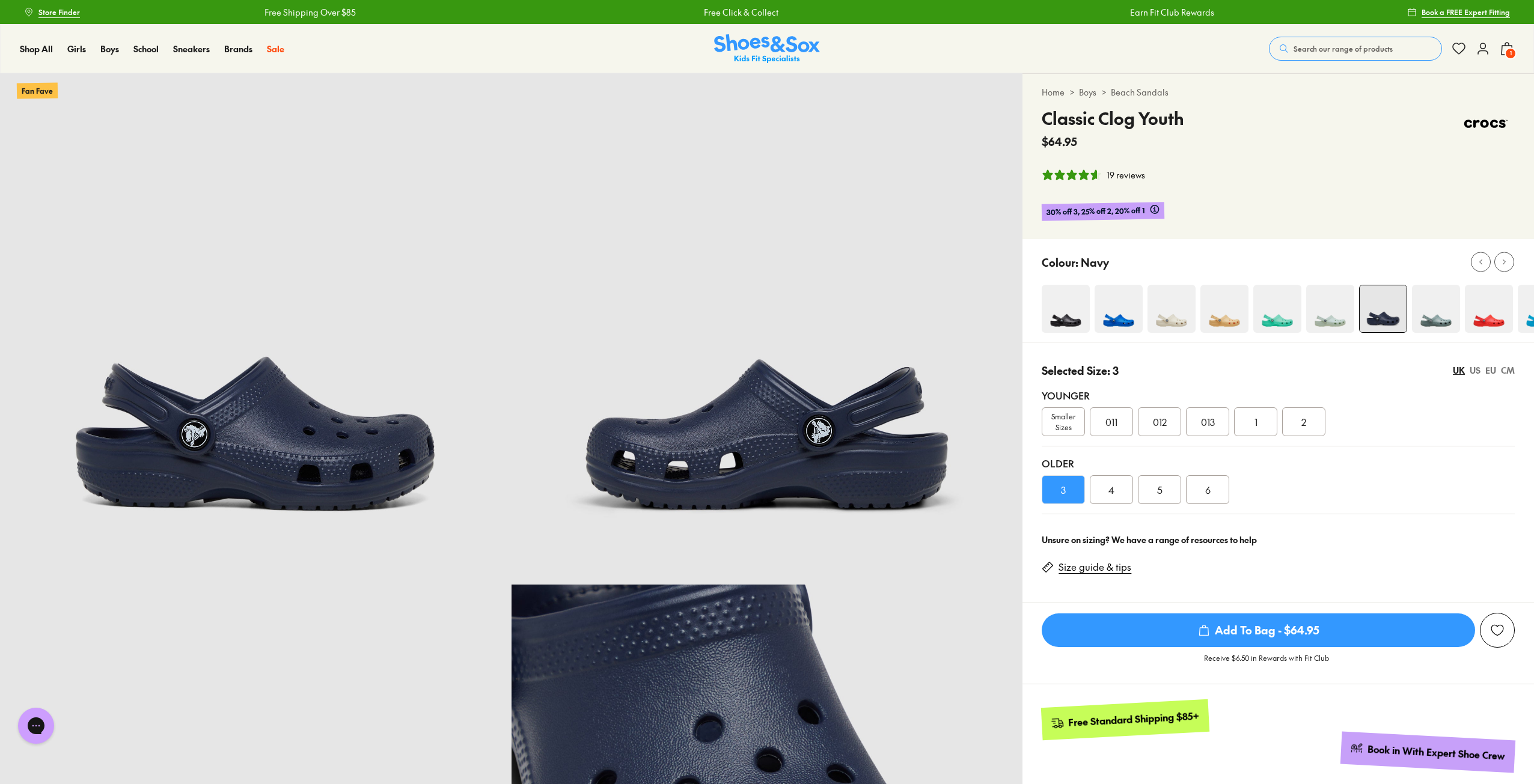
click at [1484, 49] on icon at bounding box center [1483, 49] width 15 height 15
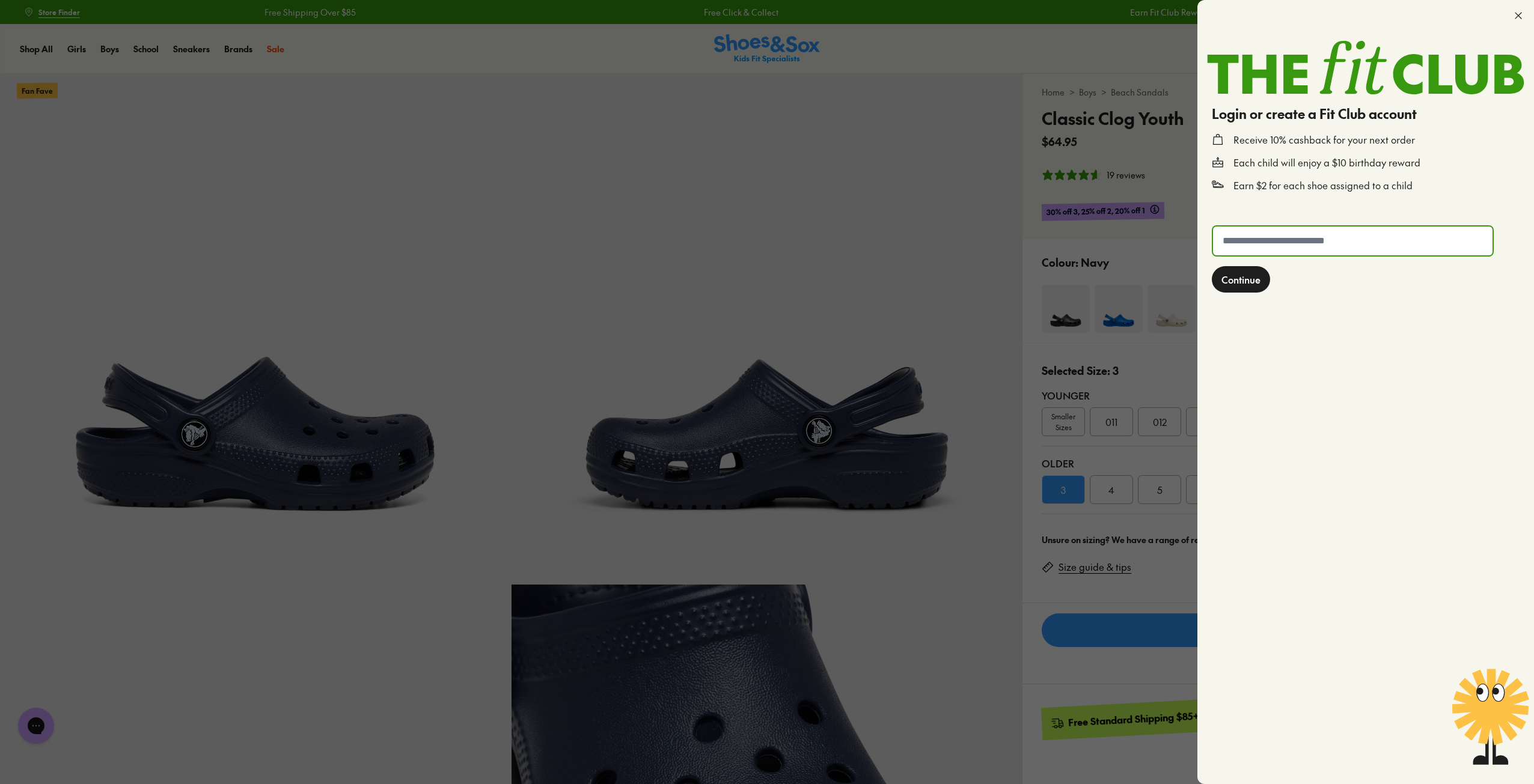
click at [1255, 247] on input "text" at bounding box center [1353, 241] width 279 height 29
type input "**********"
click at [1211, 266] on button "Continue" at bounding box center [1241, 279] width 59 height 26
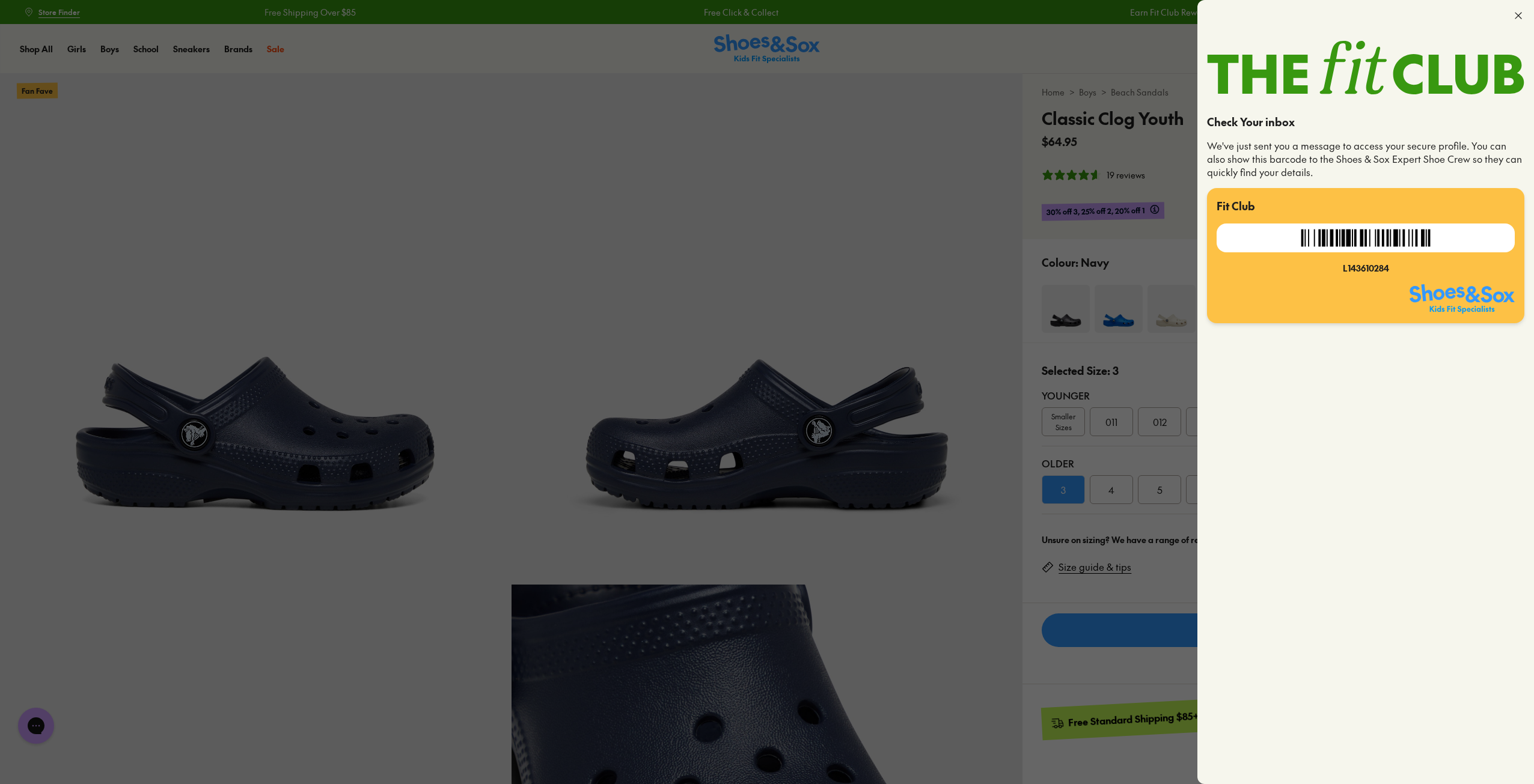
click at [1520, 15] on icon at bounding box center [1518, 15] width 12 height 12
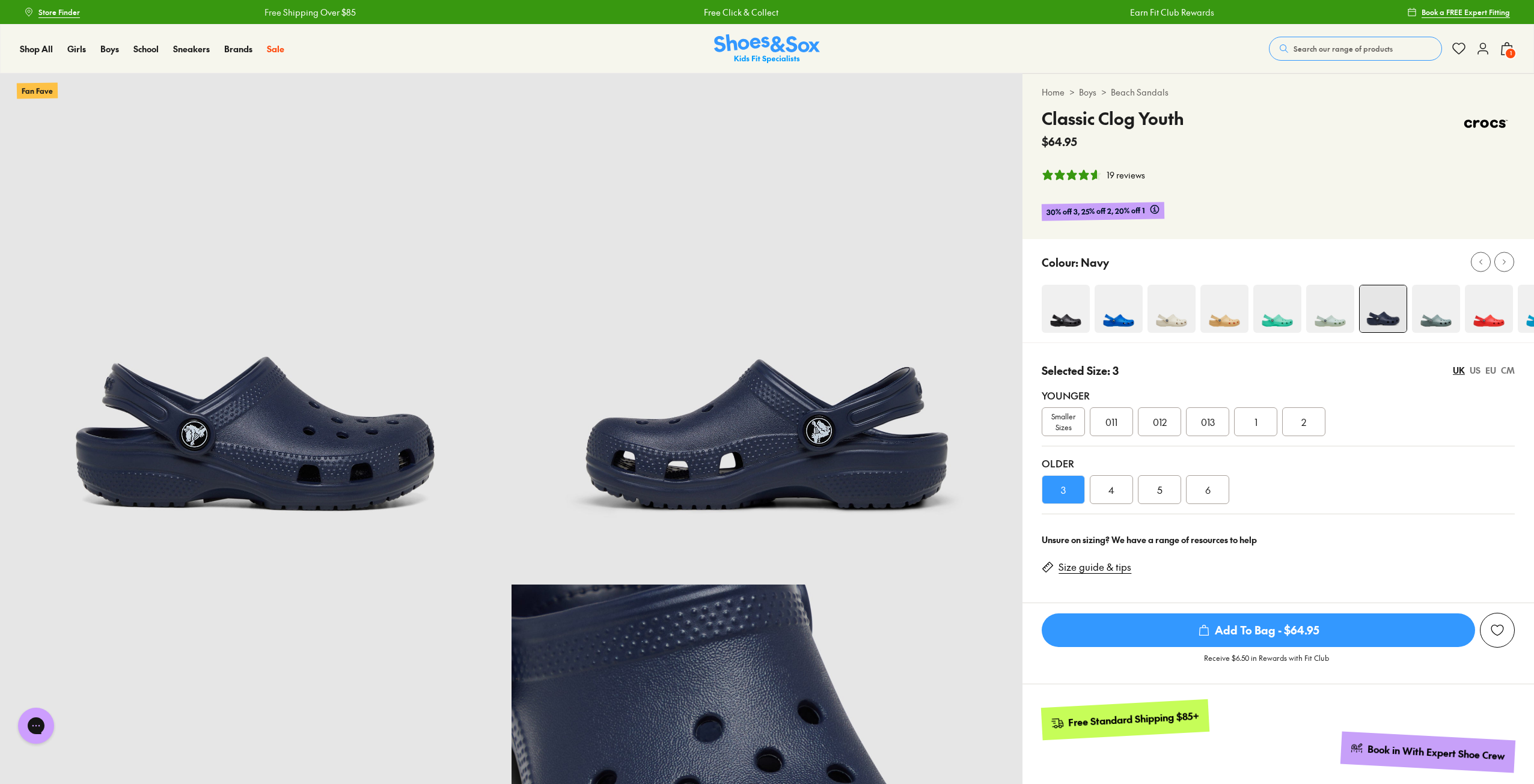
click at [1483, 49] on icon at bounding box center [1483, 49] width 15 height 15
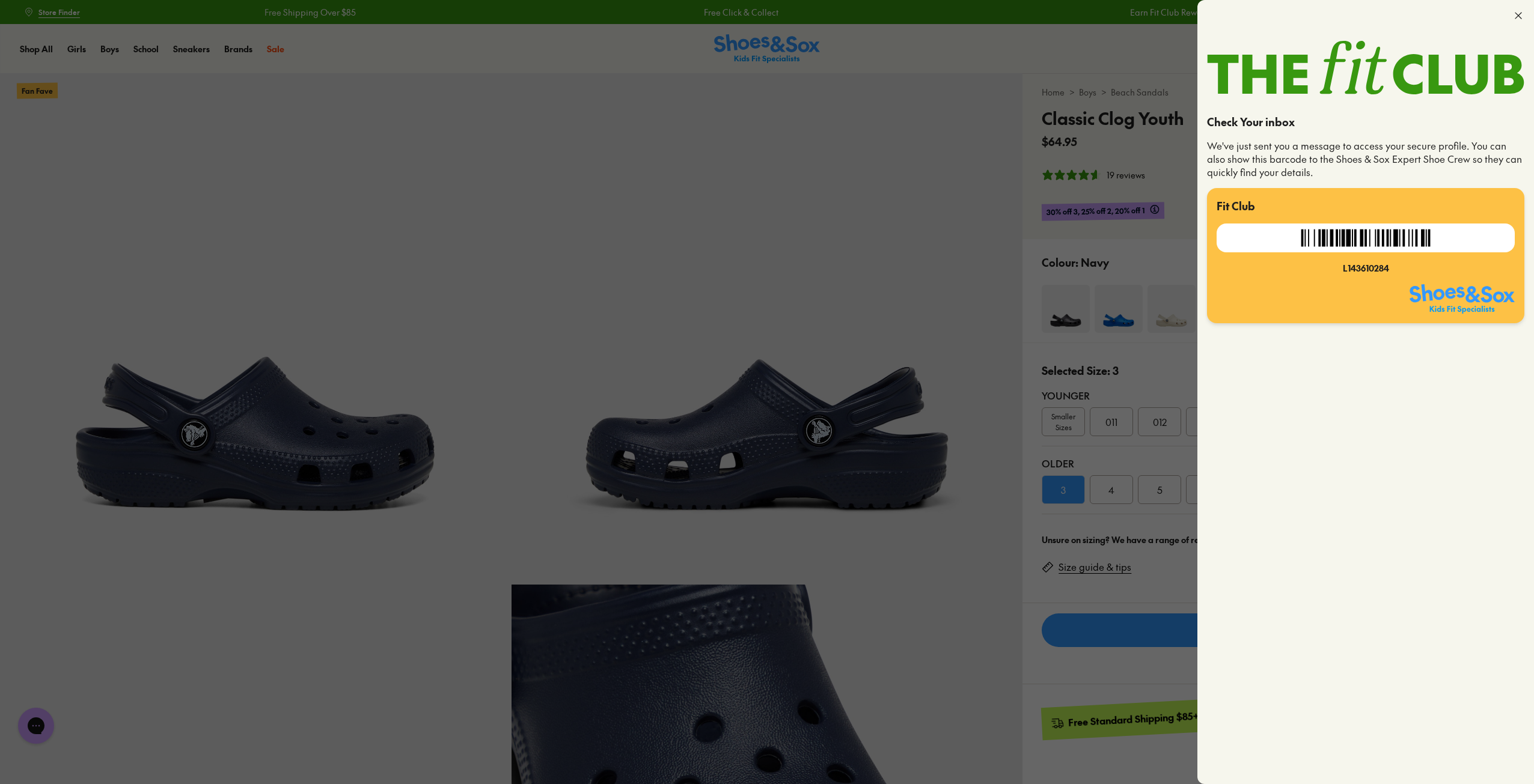
click at [1517, 18] on icon at bounding box center [1518, 15] width 12 height 12
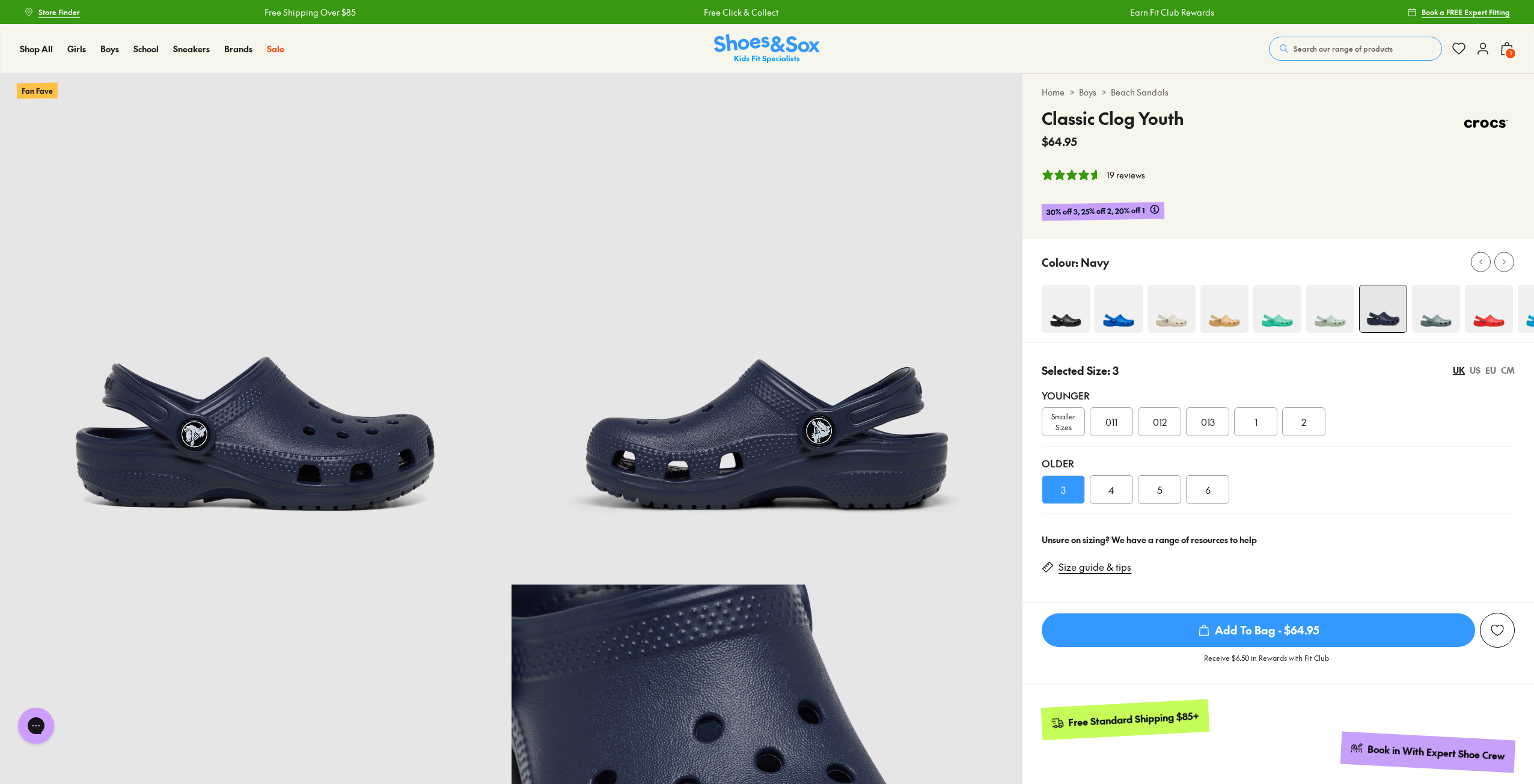
click at [1480, 51] on icon at bounding box center [1483, 49] width 15 height 15
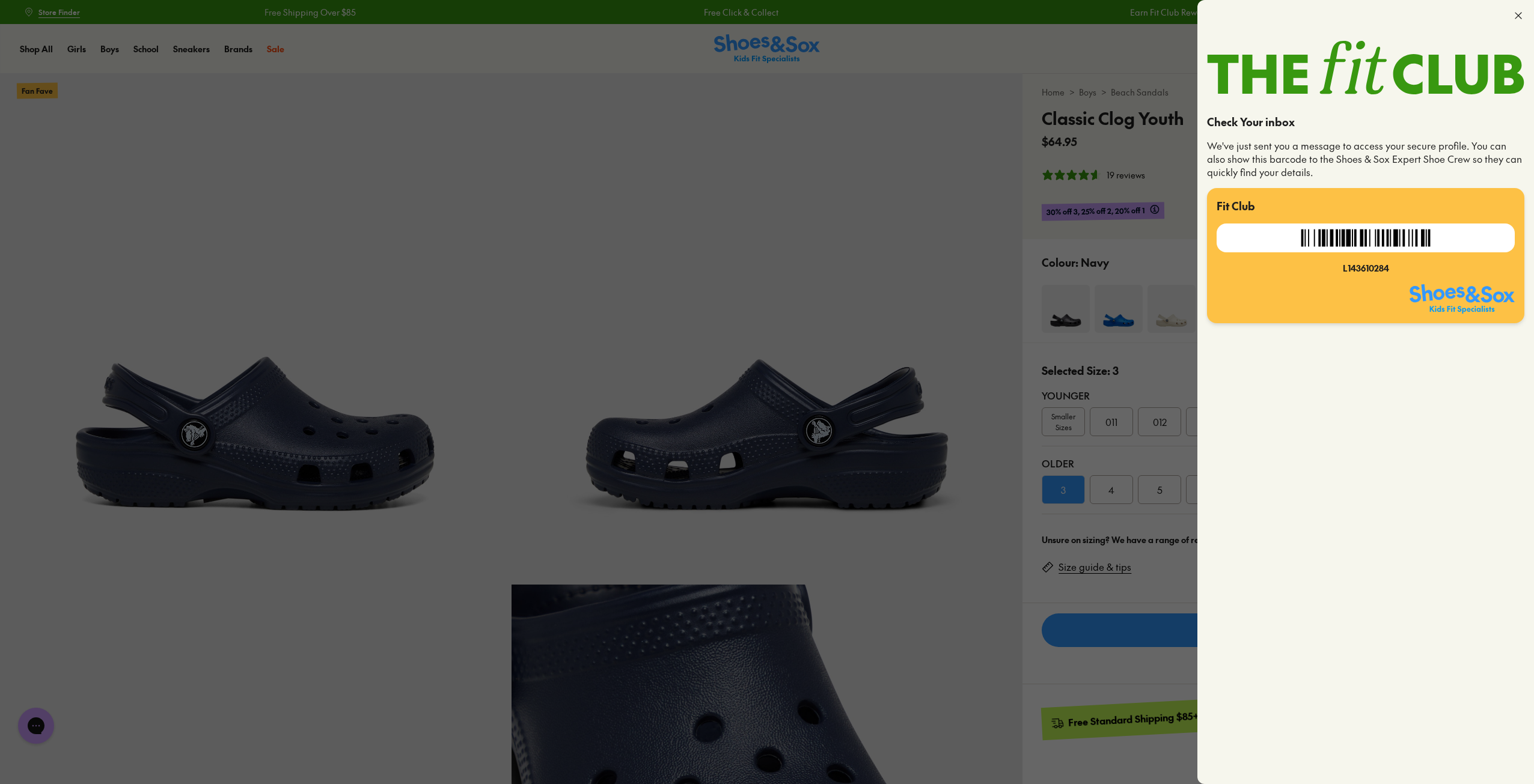
click at [1520, 14] on use at bounding box center [1518, 15] width 6 height 6
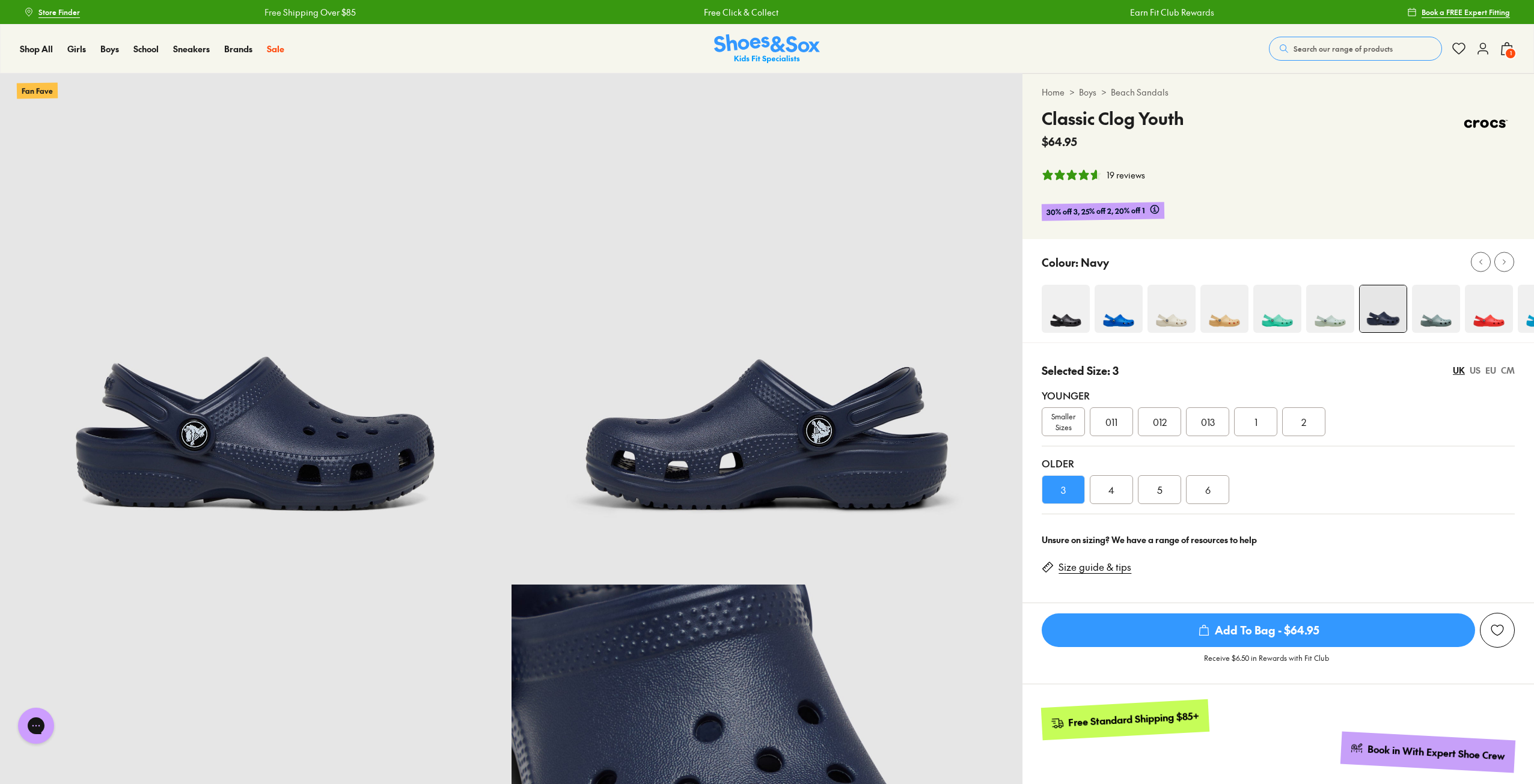
click at [1481, 48] on icon at bounding box center [1483, 49] width 15 height 15
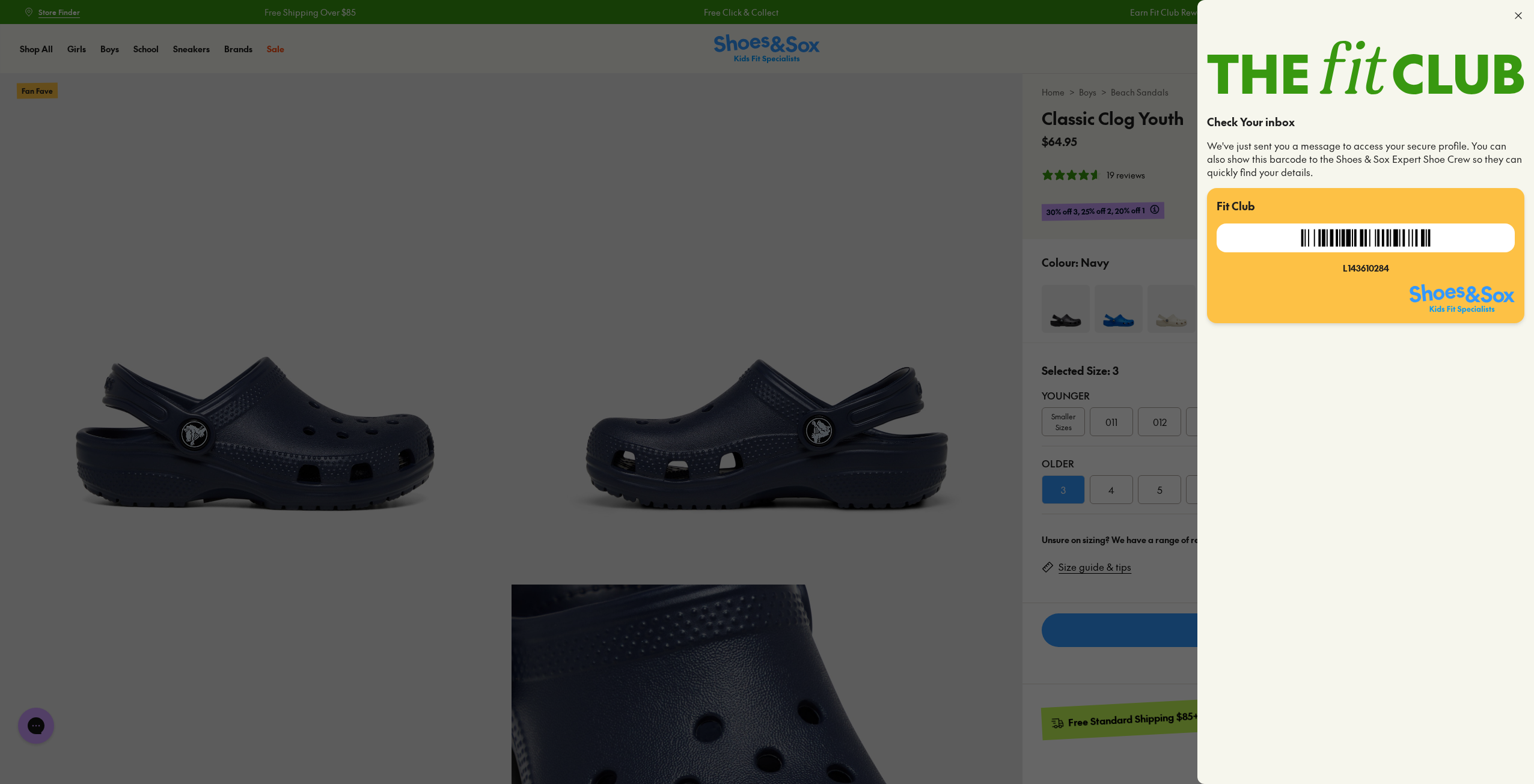
click at [1524, 18] on icon at bounding box center [1518, 15] width 12 height 12
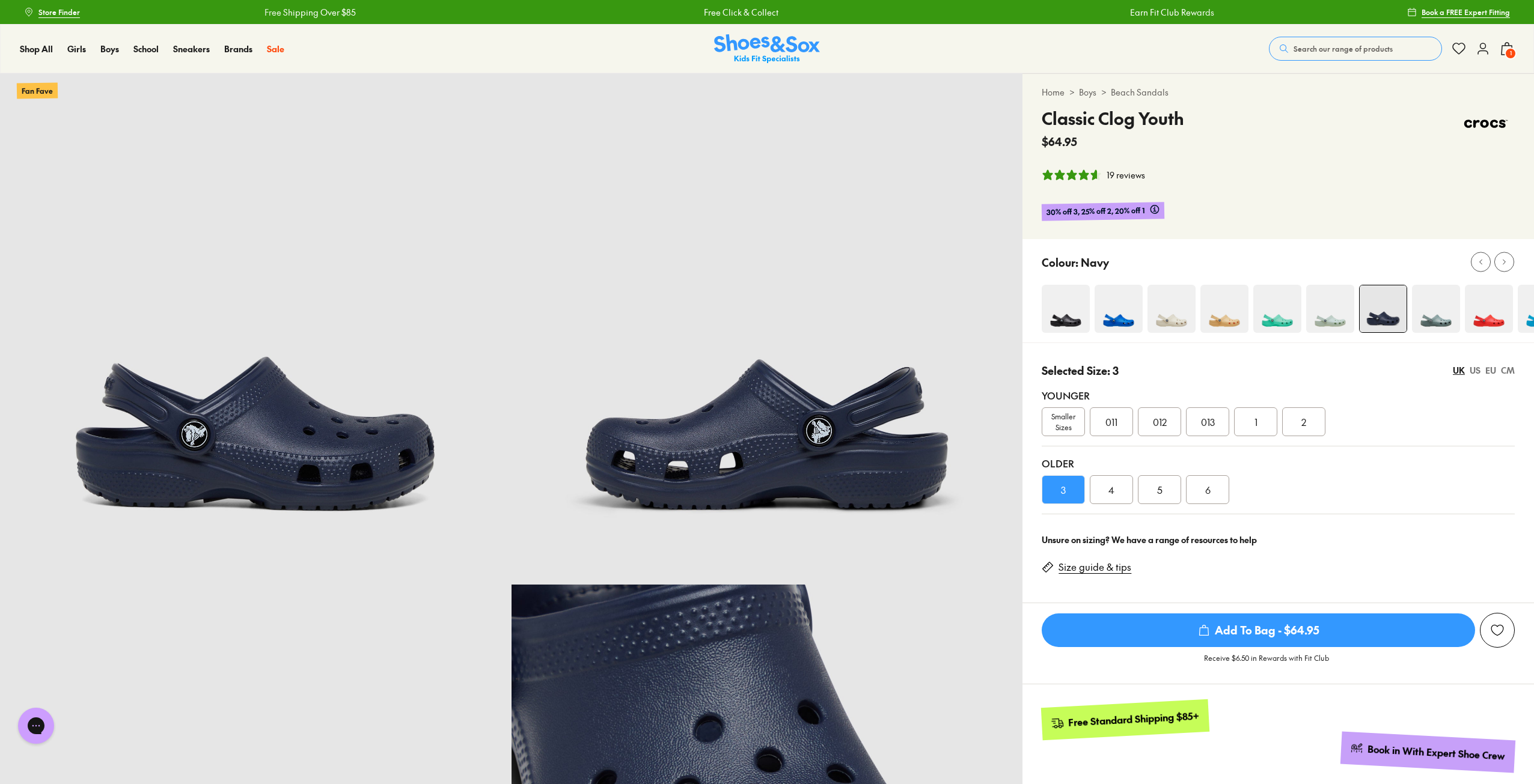
click at [1483, 50] on use at bounding box center [1482, 48] width 10 height 11
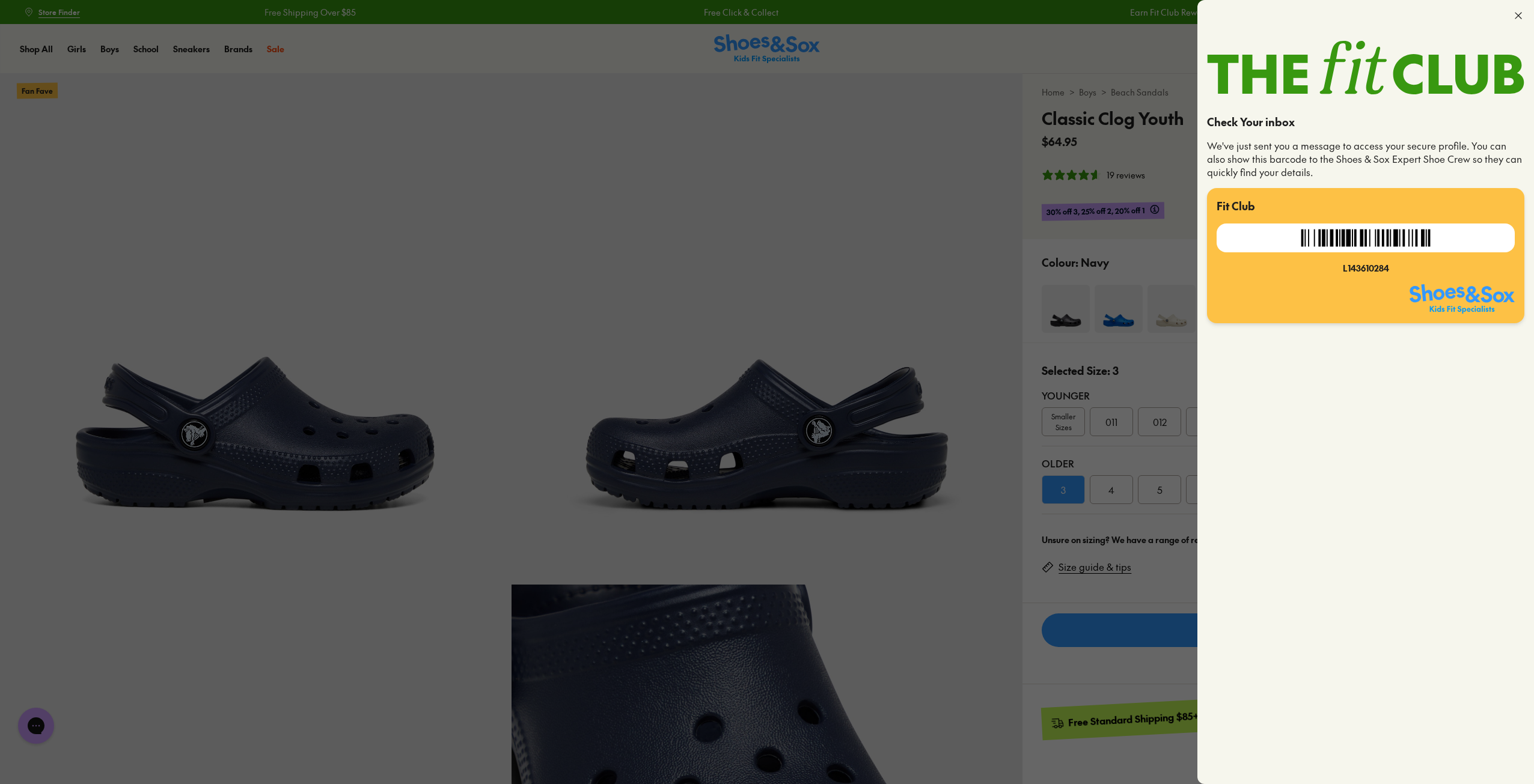
click at [1517, 15] on icon at bounding box center [1518, 15] width 12 height 12
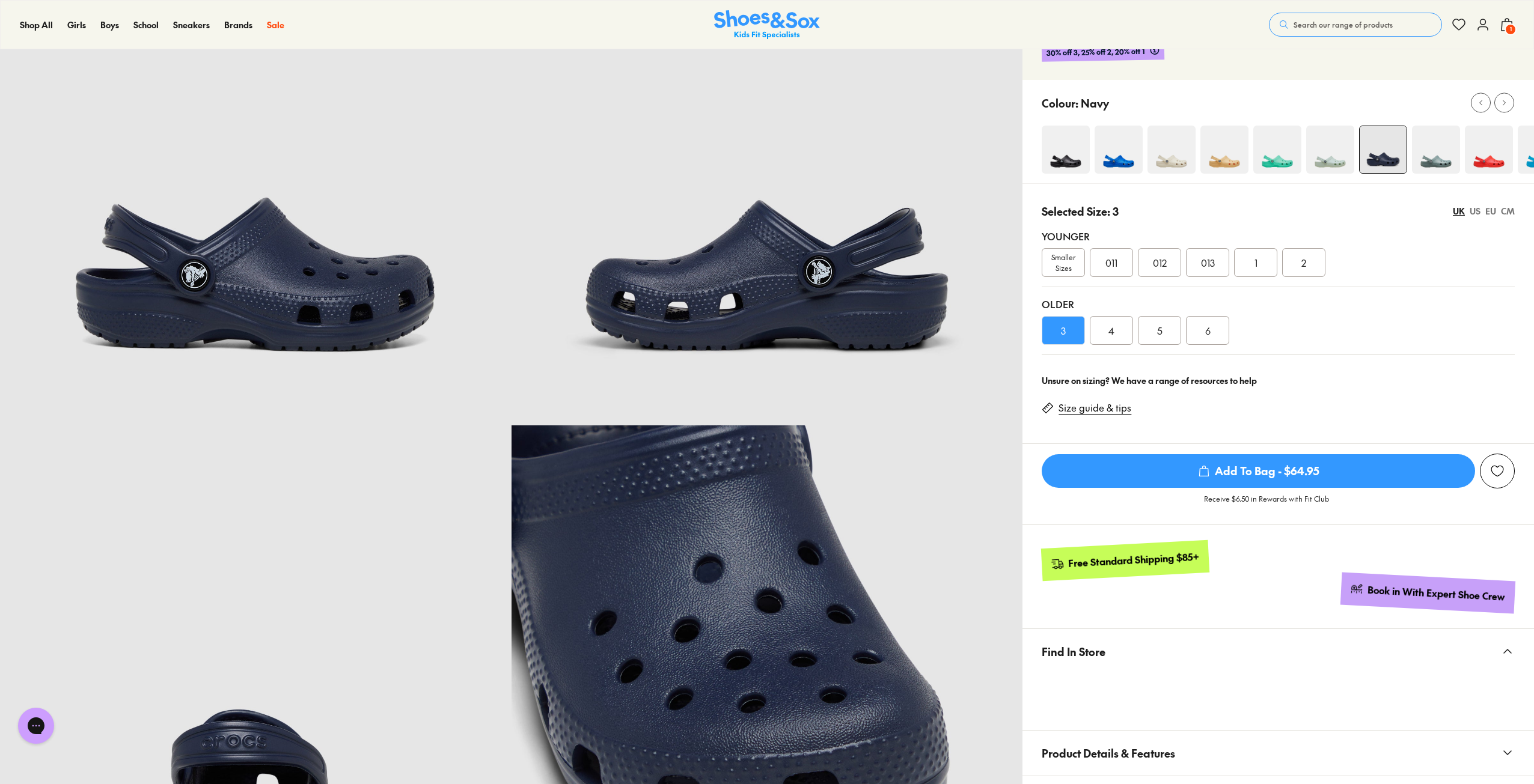
scroll to position [180, 0]
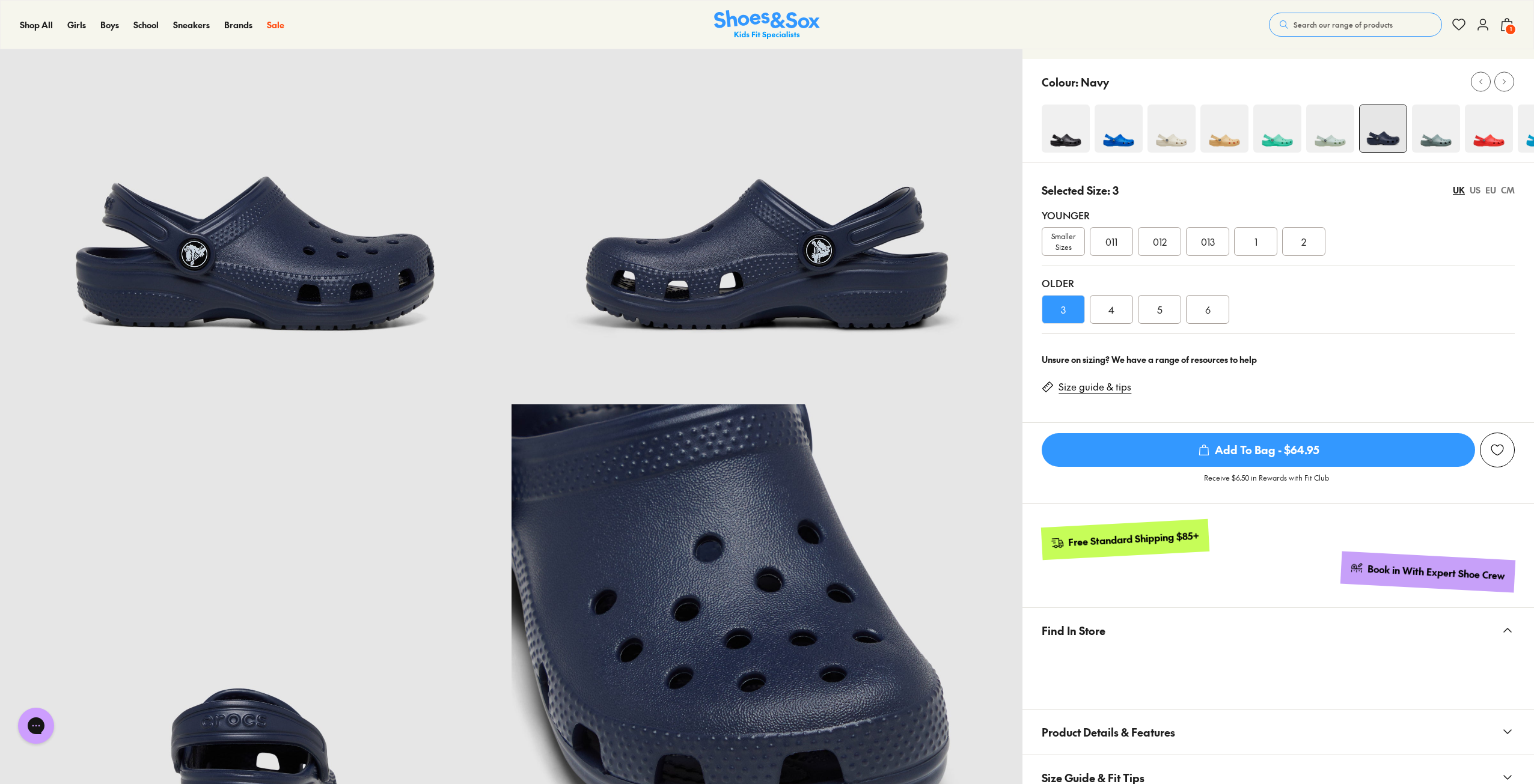
click at [1076, 629] on span "Find In Store" at bounding box center [1073, 630] width 64 height 35
click at [1079, 625] on span "Find In Store" at bounding box center [1073, 630] width 64 height 35
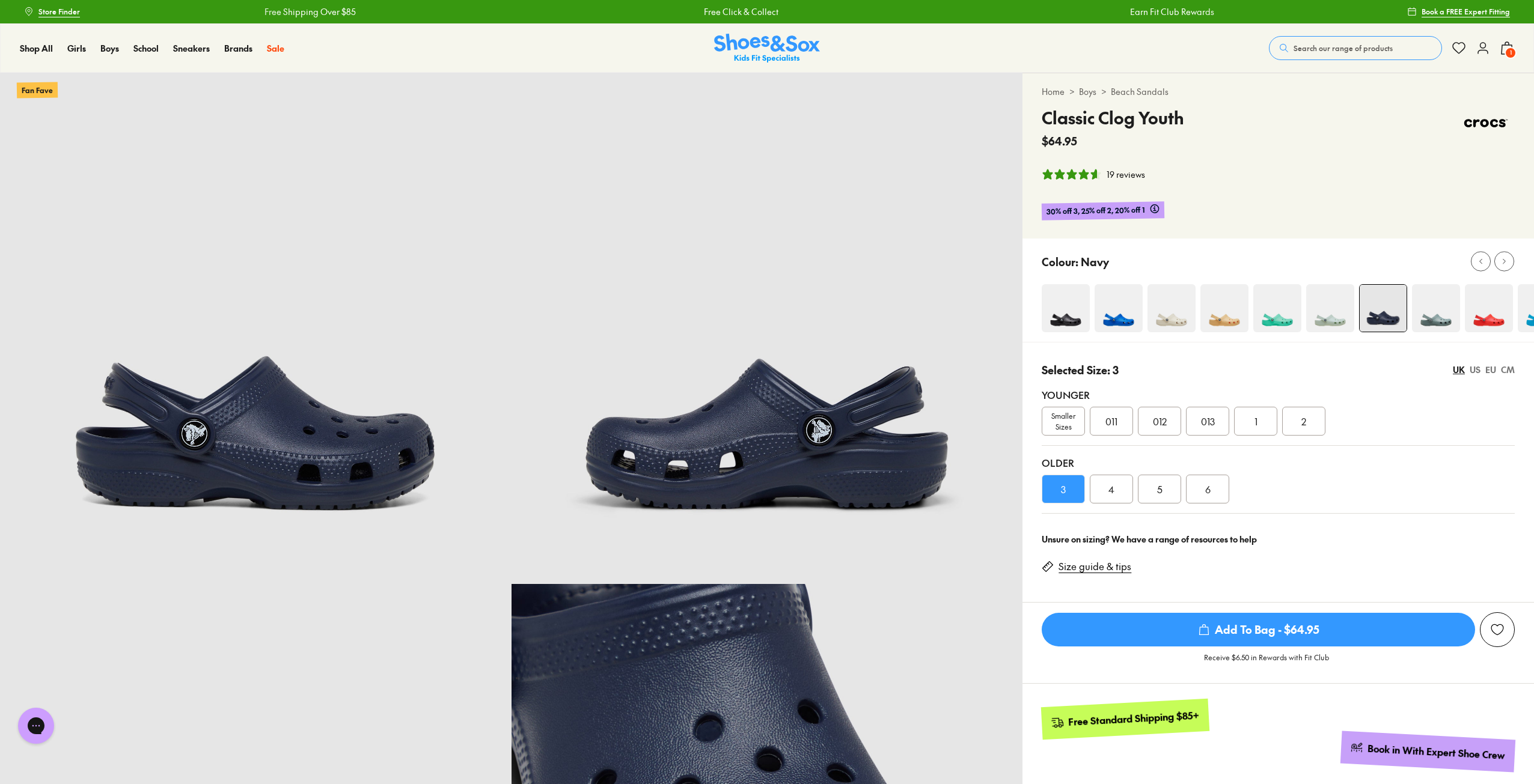
scroll to position [0, 0]
click at [1527, 315] on img at bounding box center [1541, 309] width 48 height 48
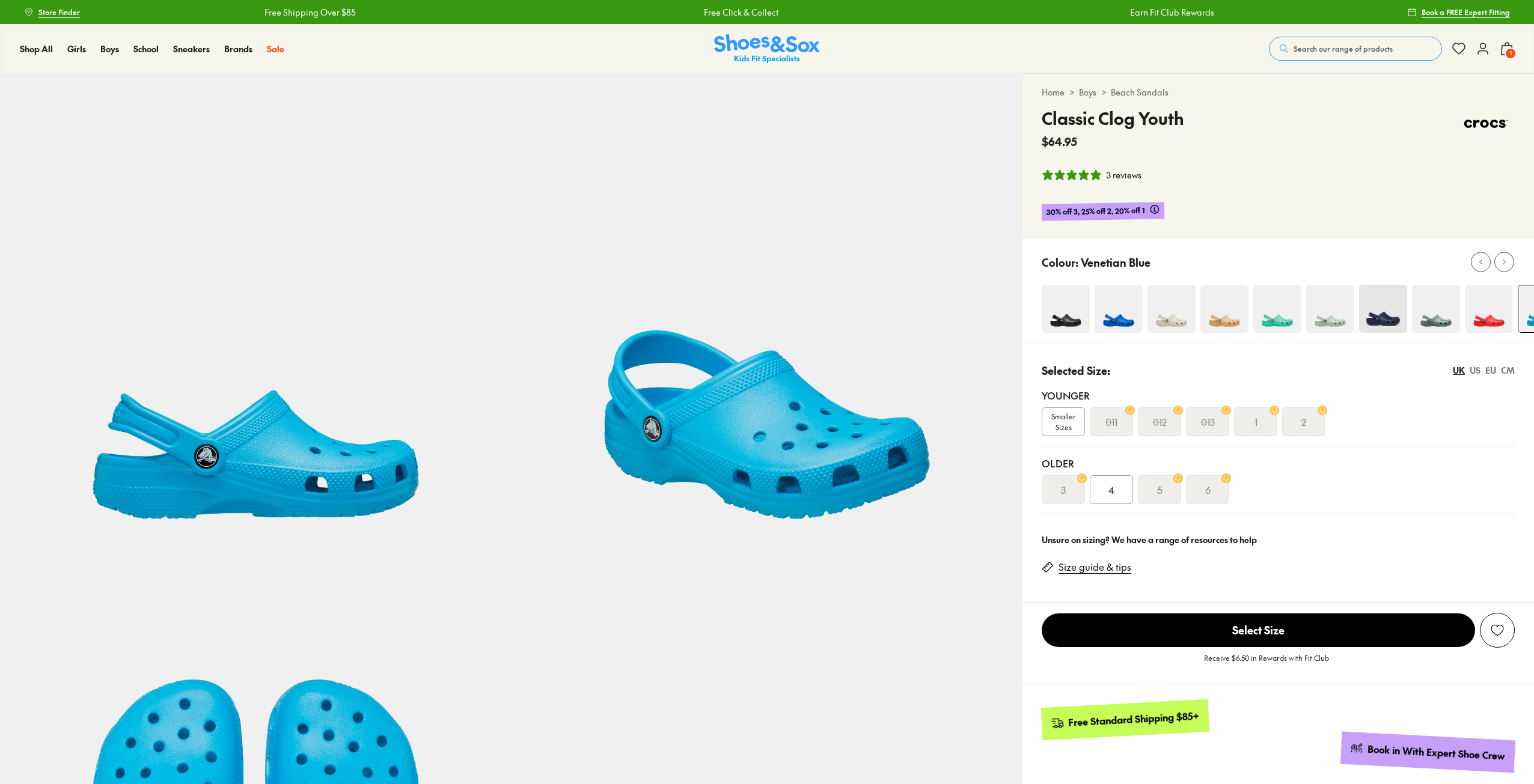
click at [1065, 320] on img at bounding box center [1066, 309] width 48 height 48
select select "*"
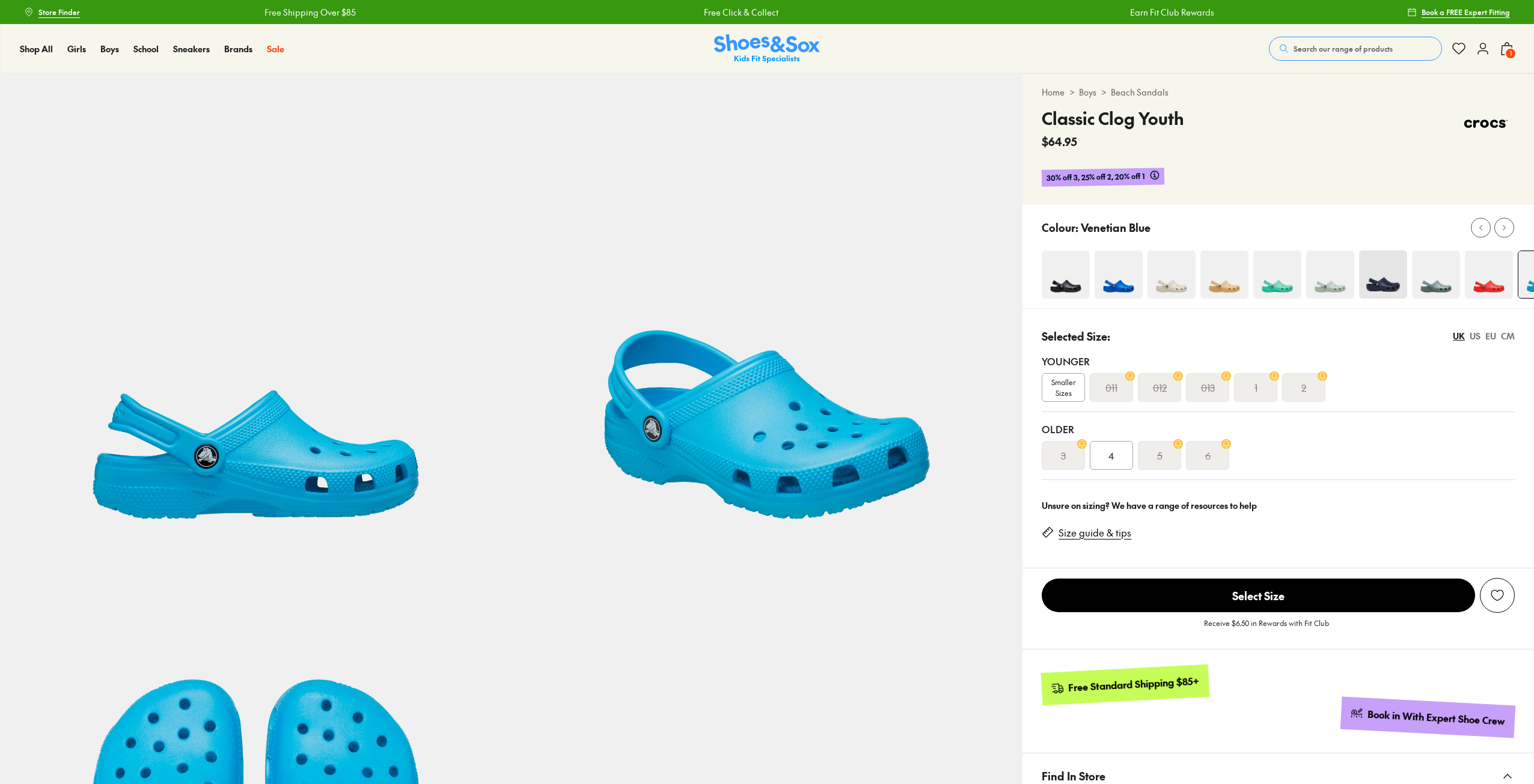
select select "*"
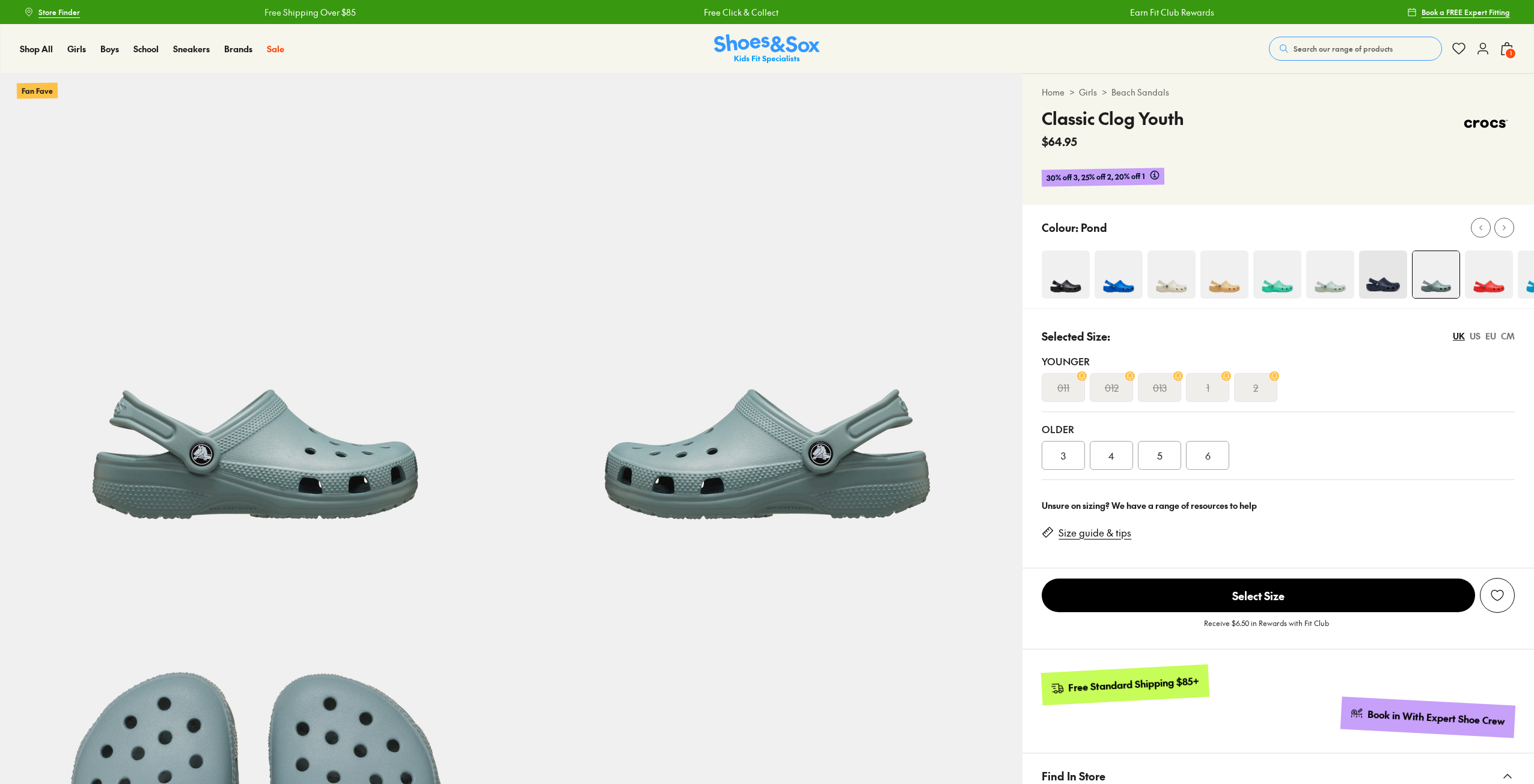
select select "*"
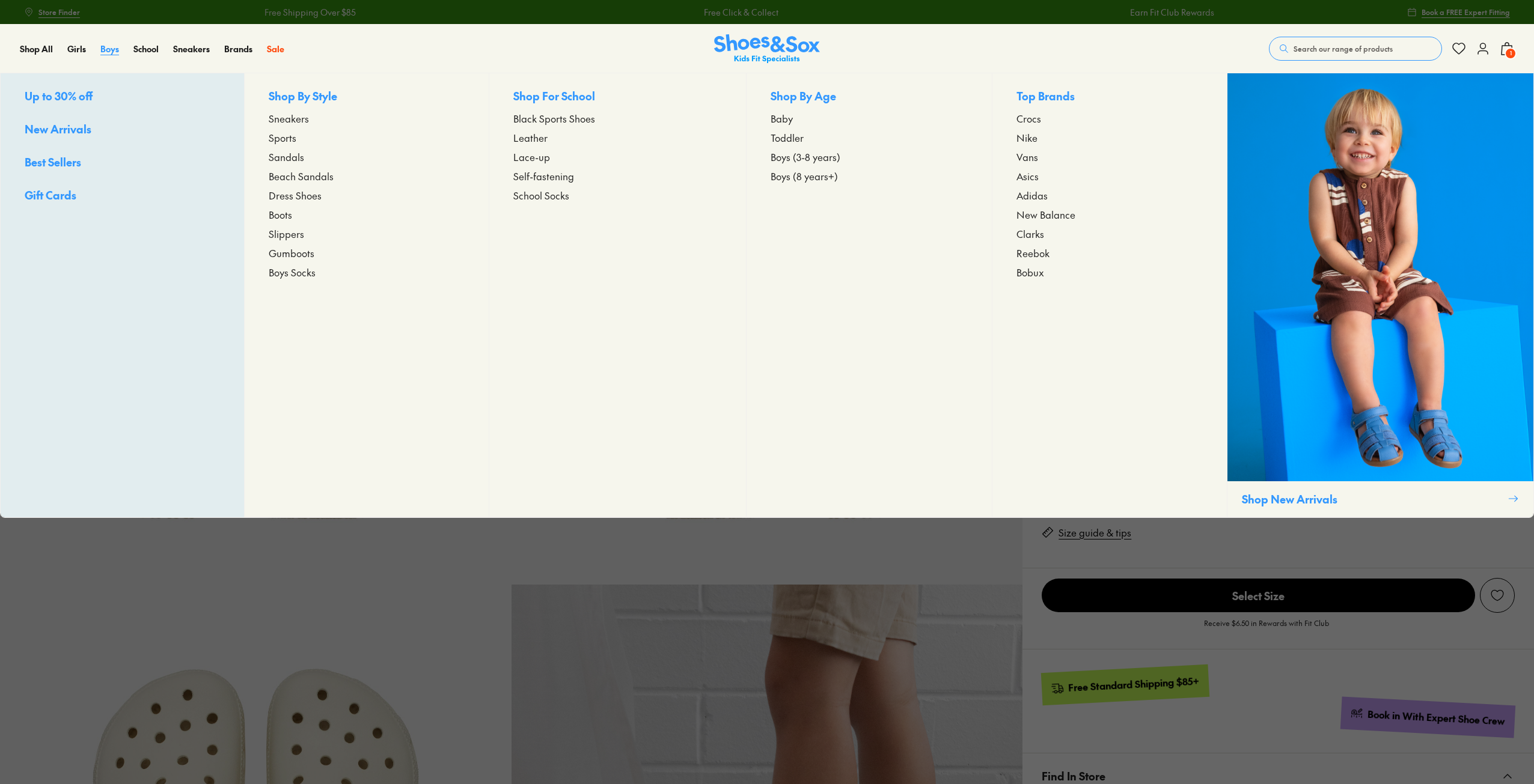
select select "*"
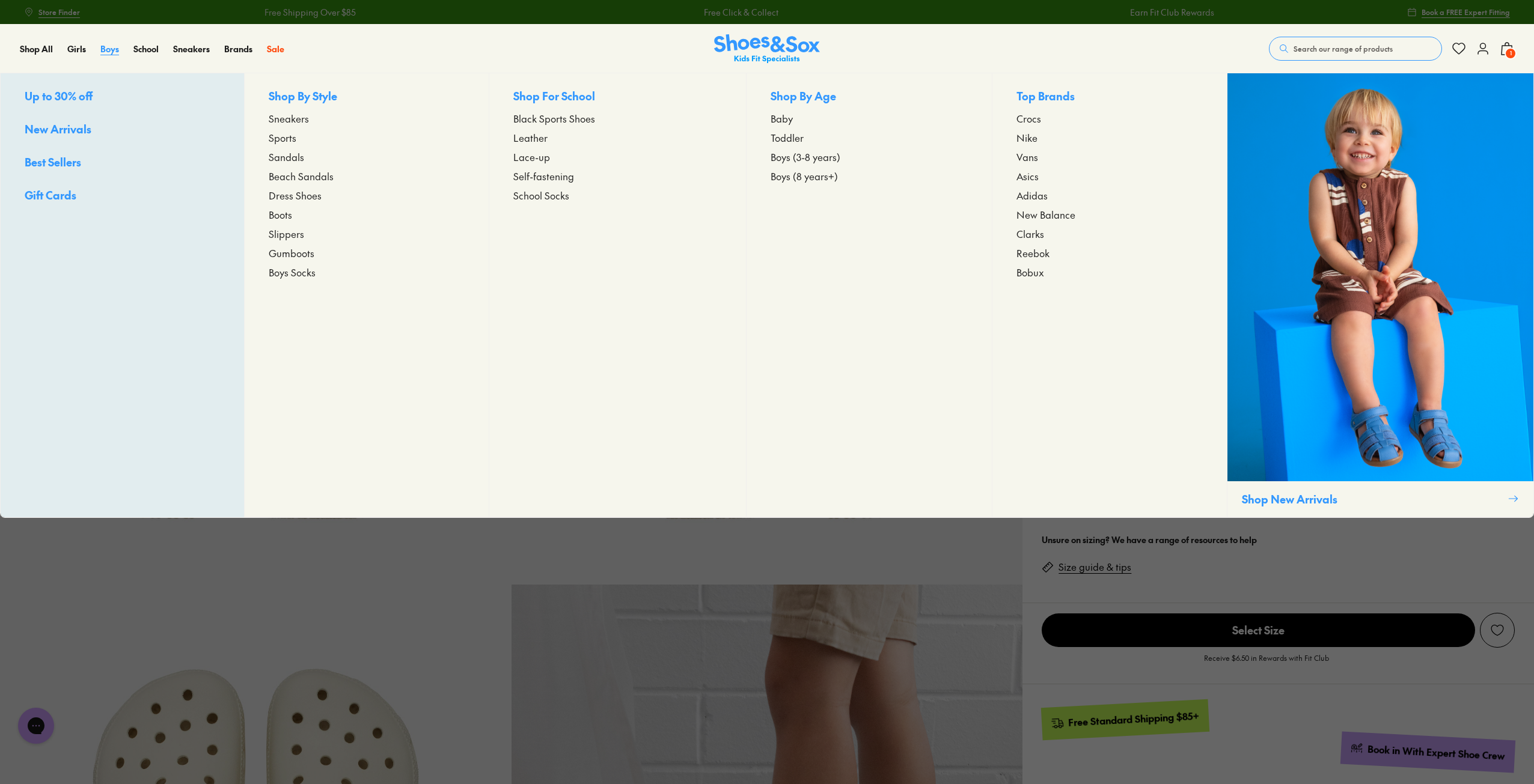
click at [105, 48] on span "Boys" at bounding box center [109, 48] width 18 height 12
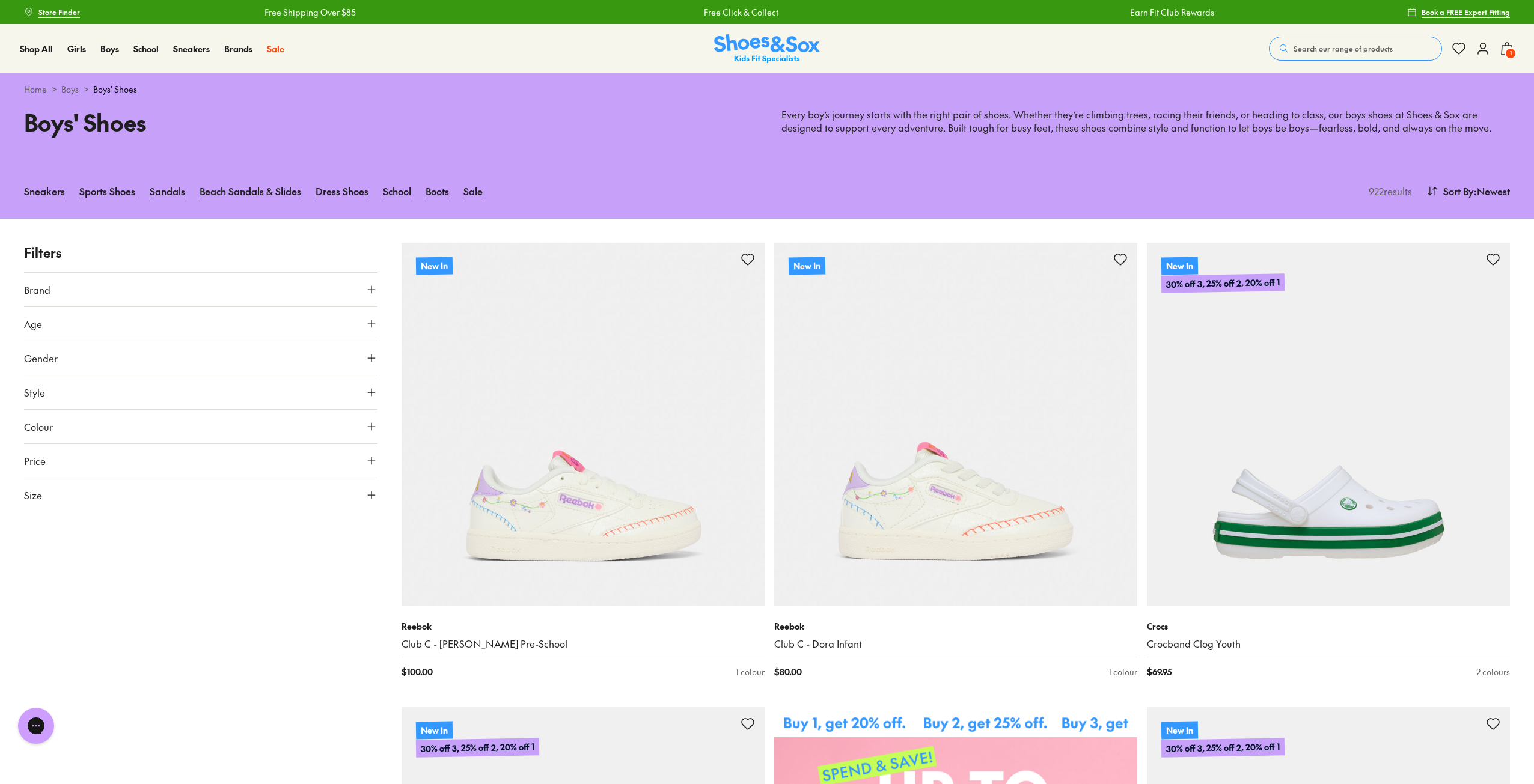
click at [1315, 44] on span "Search our range of products" at bounding box center [1343, 48] width 99 height 11
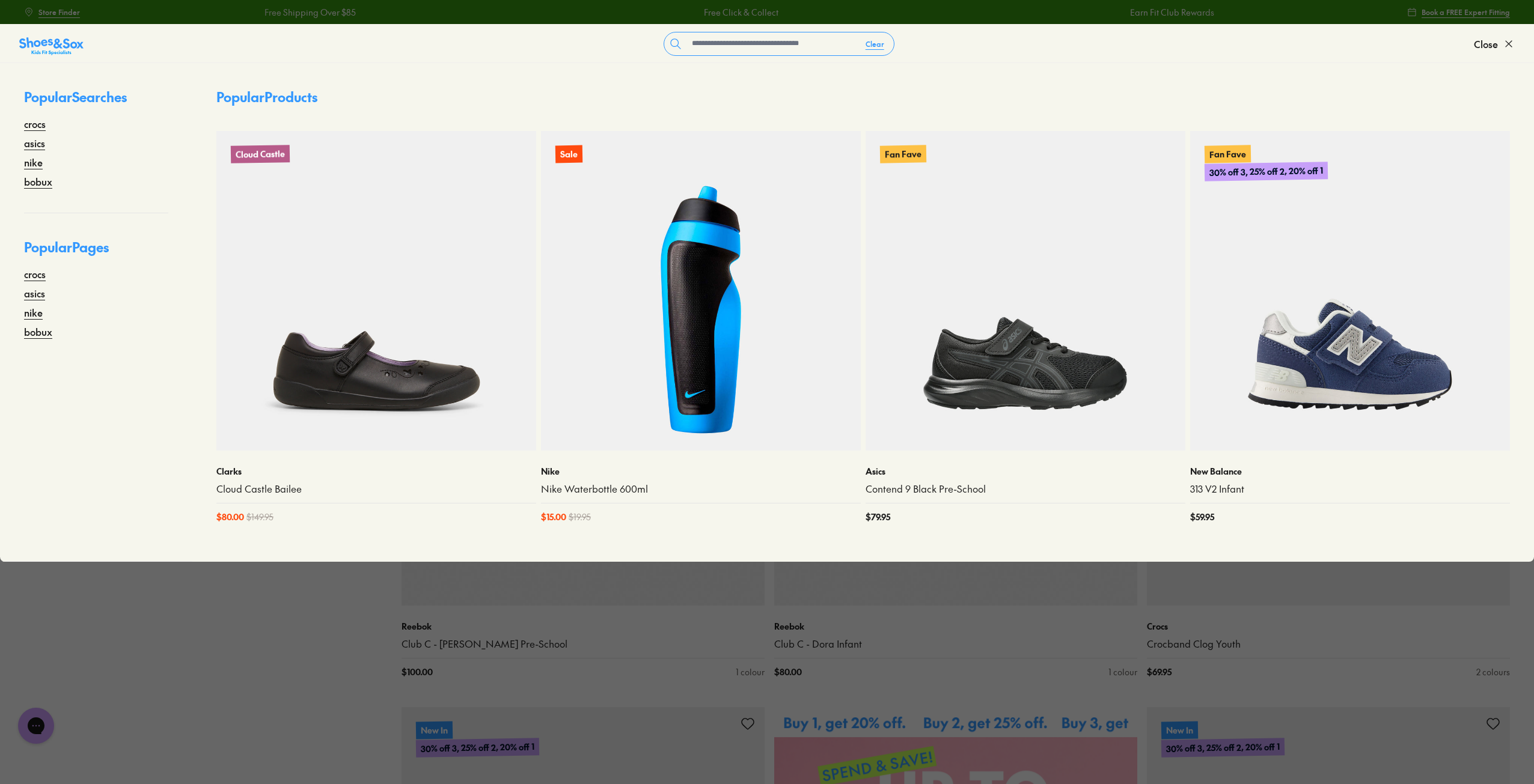
click at [1312, 52] on form "Clear" at bounding box center [778, 44] width 1390 height 24
click at [814, 39] on input "text" at bounding box center [771, 43] width 169 height 23
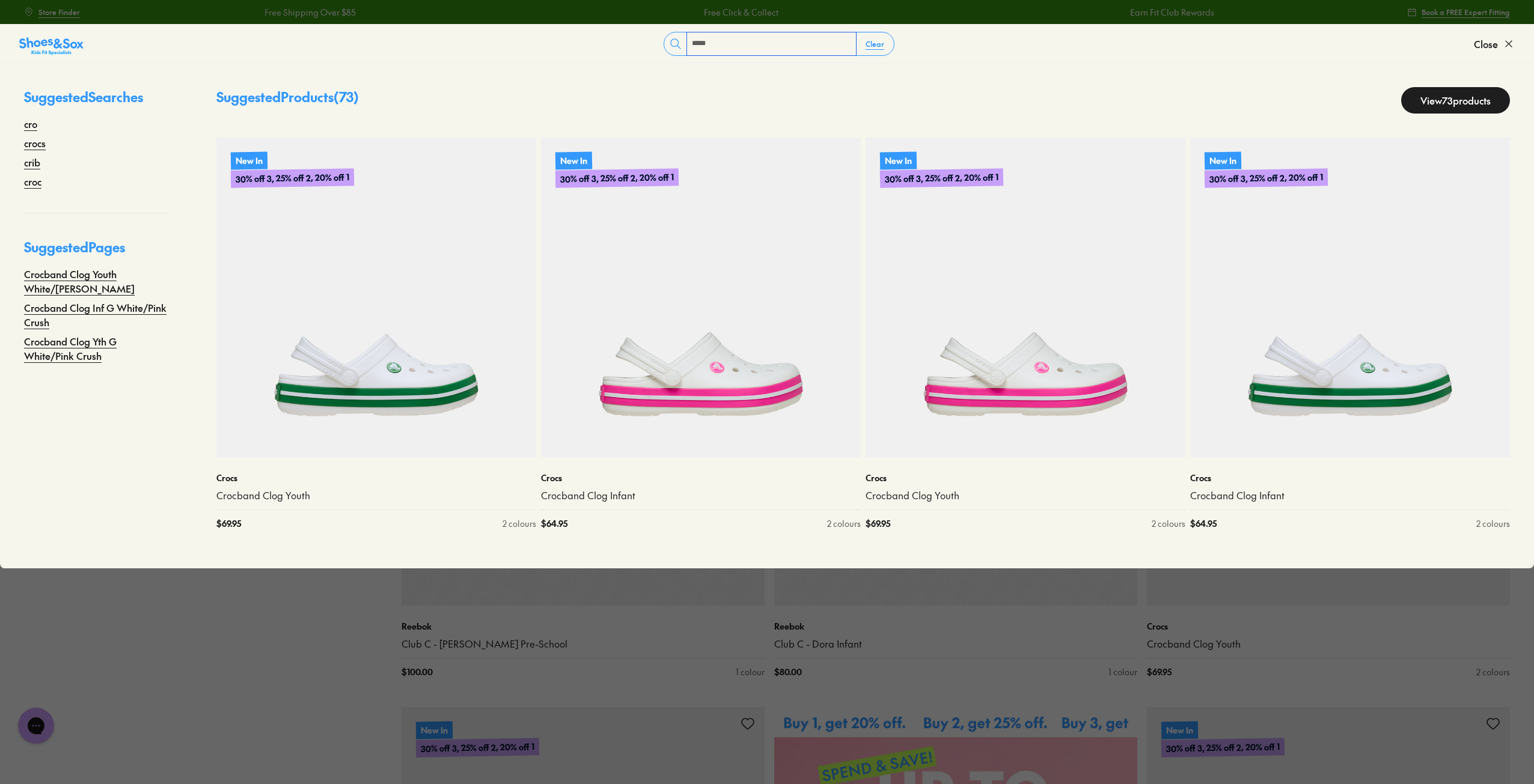
type input "*****"
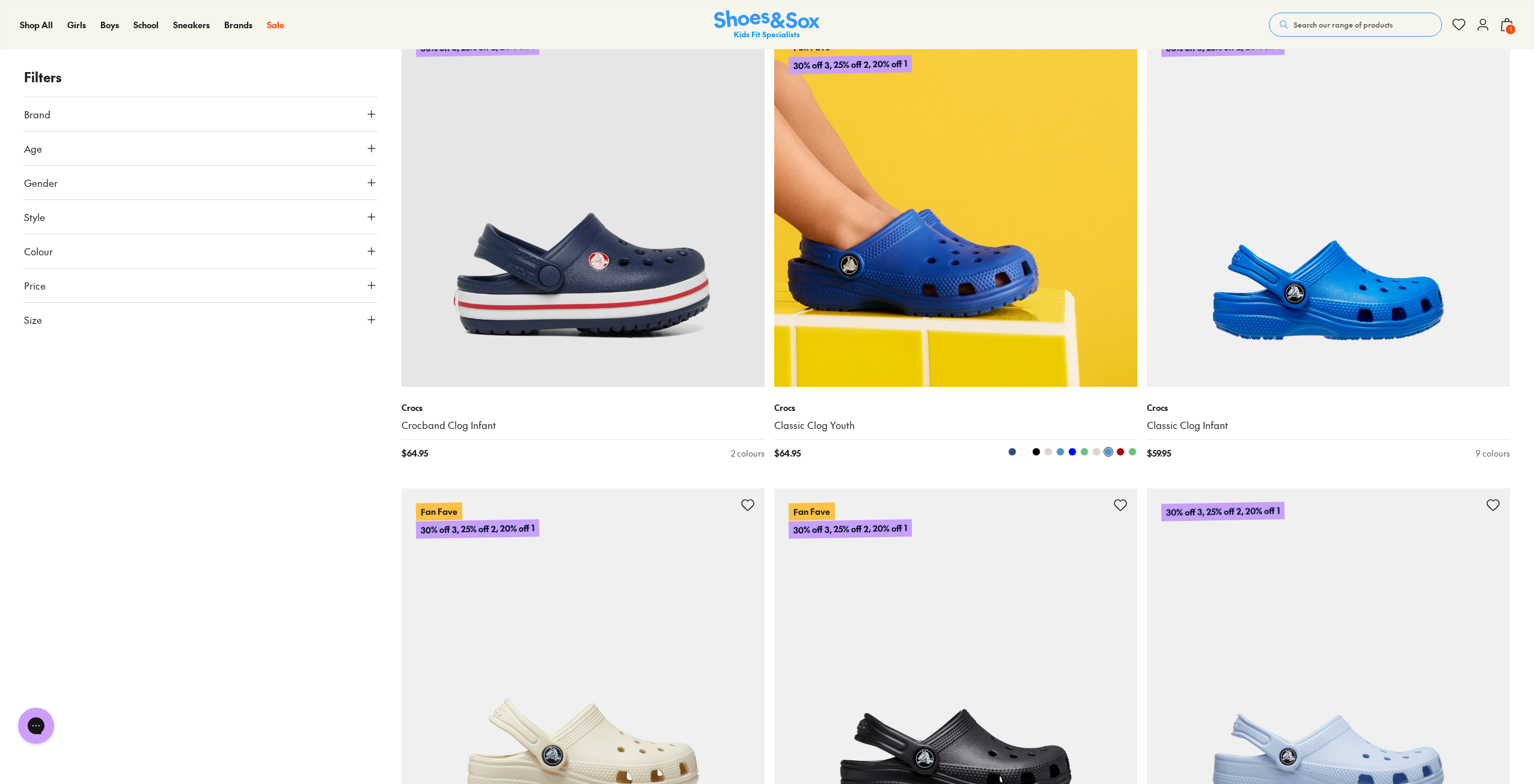
scroll to position [3425, 0]
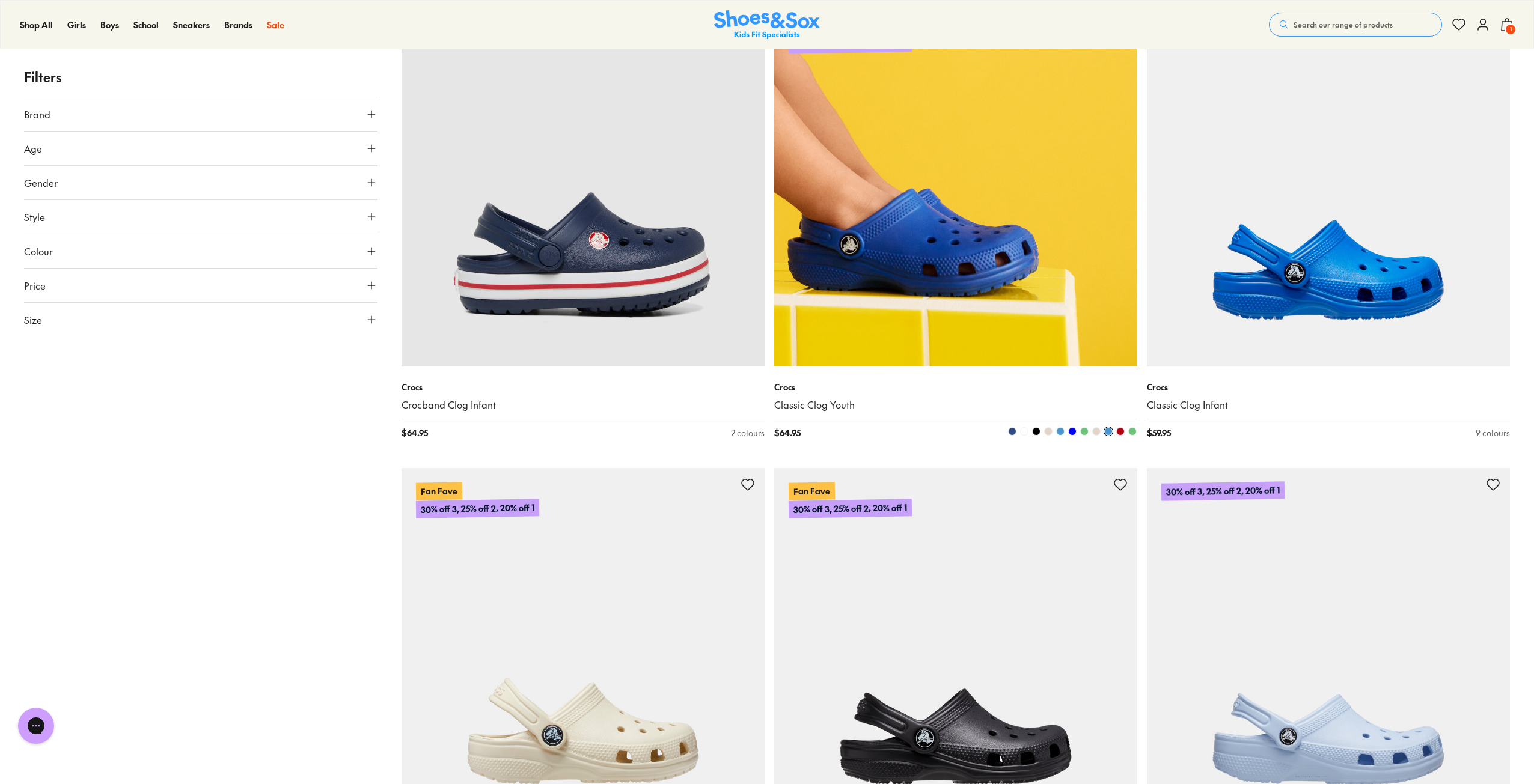
click at [1059, 431] on span at bounding box center [1060, 431] width 9 height 9
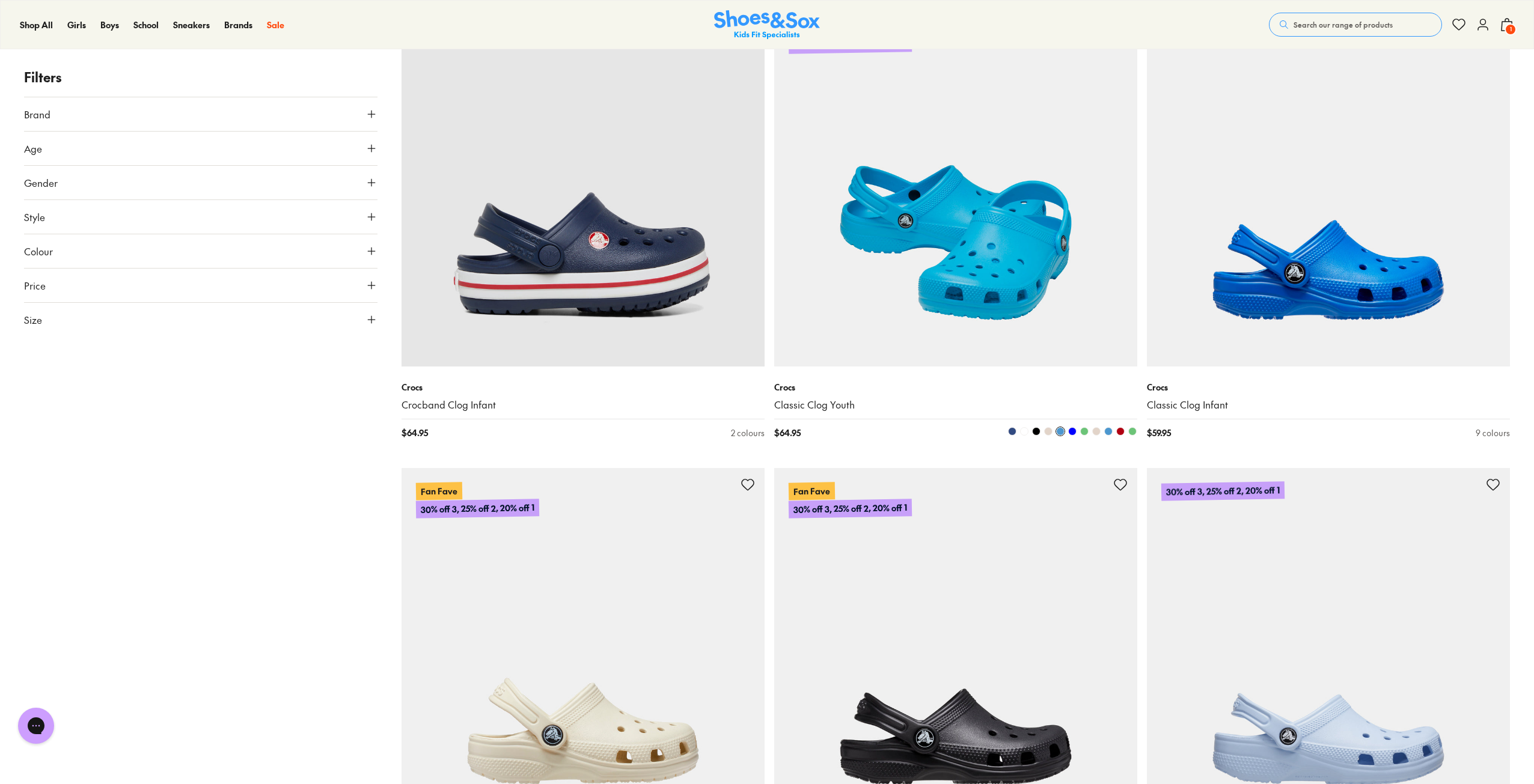
click at [1011, 430] on span at bounding box center [1012, 431] width 9 height 9
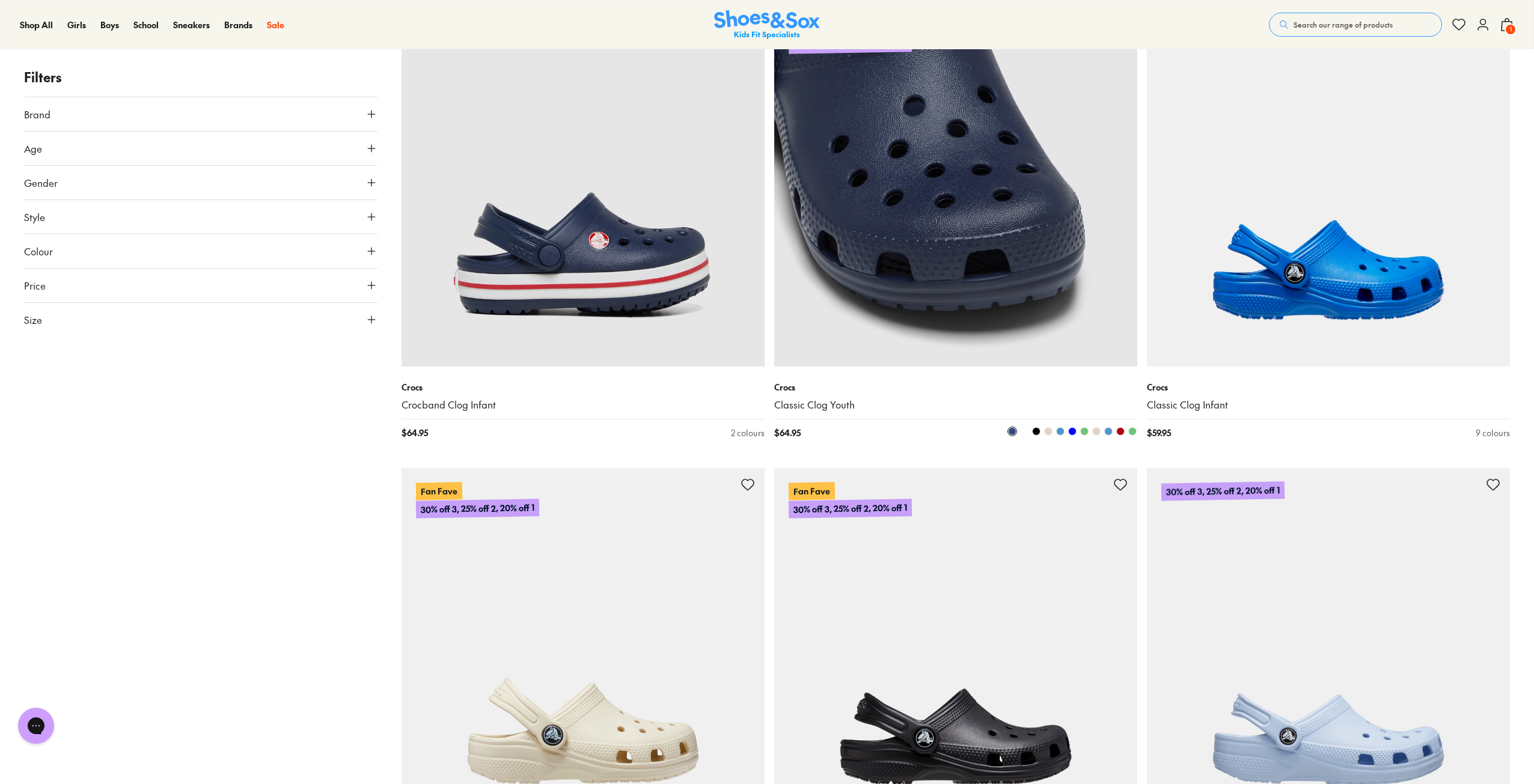
click at [1026, 434] on span at bounding box center [1024, 431] width 9 height 9
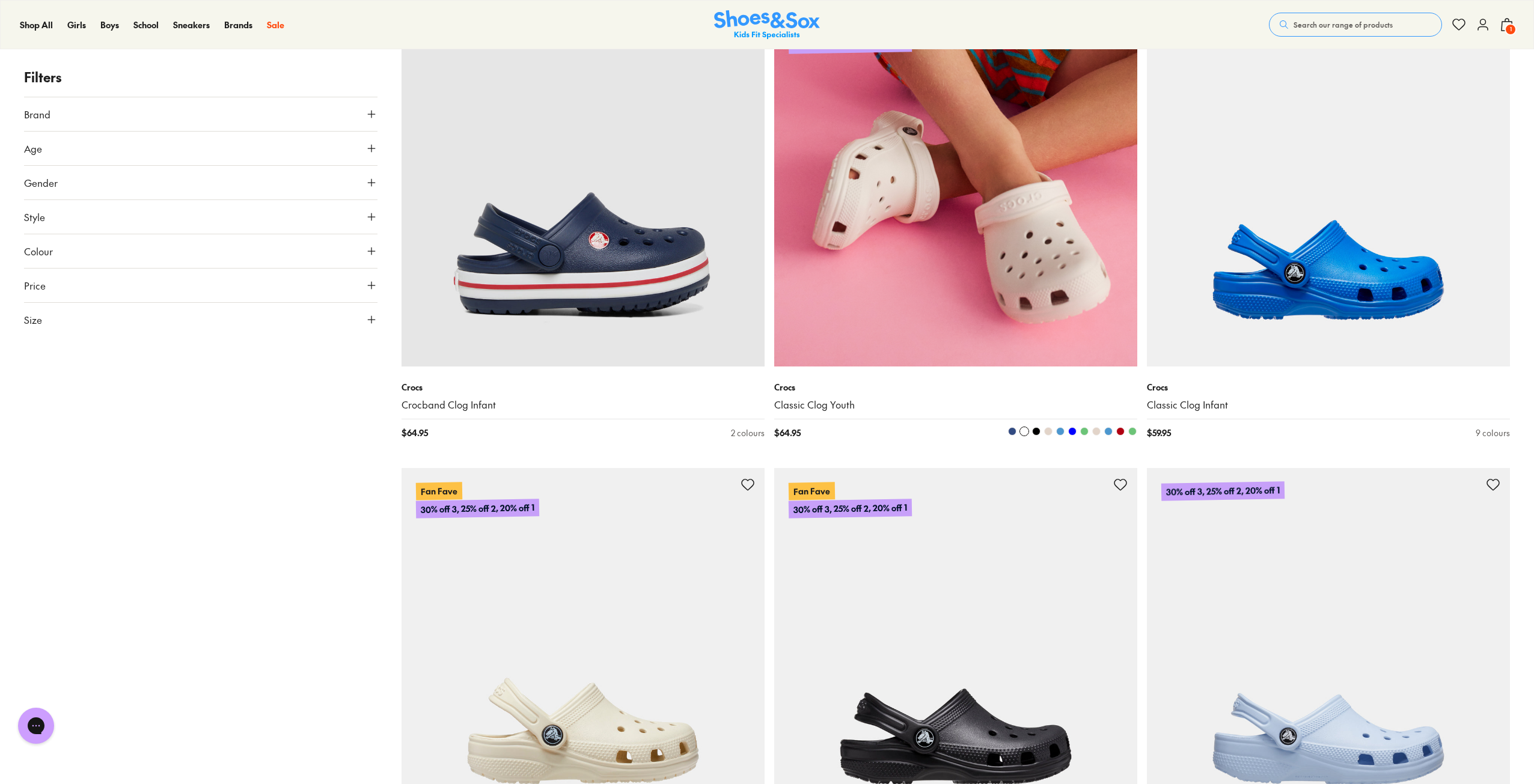
click at [1026, 432] on span at bounding box center [1024, 431] width 9 height 9
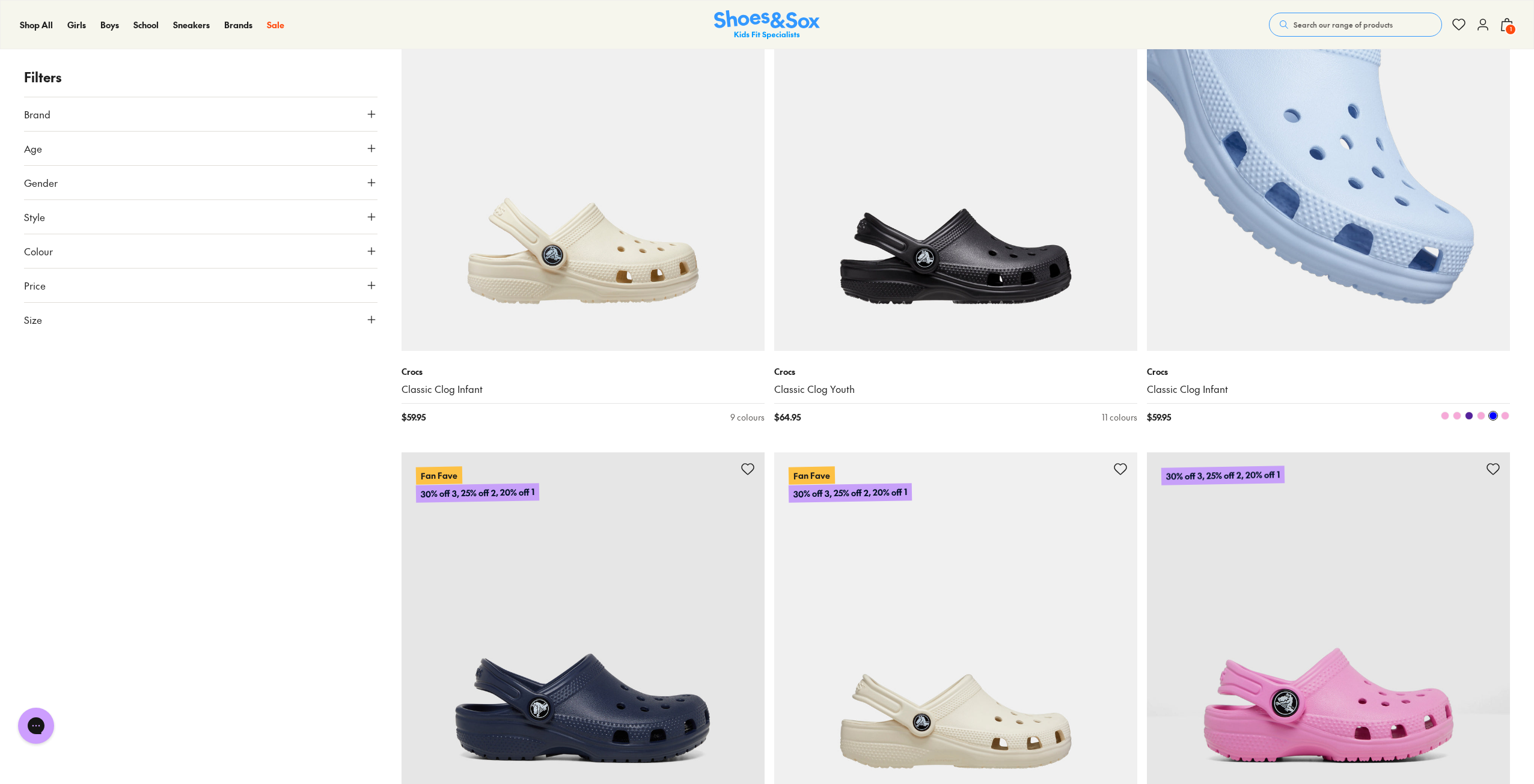
scroll to position [3905, 0]
